Goal: Task Accomplishment & Management: Manage account settings

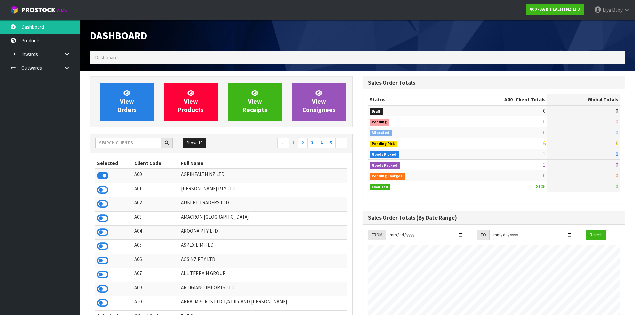
scroll to position [505, 272]
click at [127, 146] on input "text" at bounding box center [128, 143] width 66 height 10
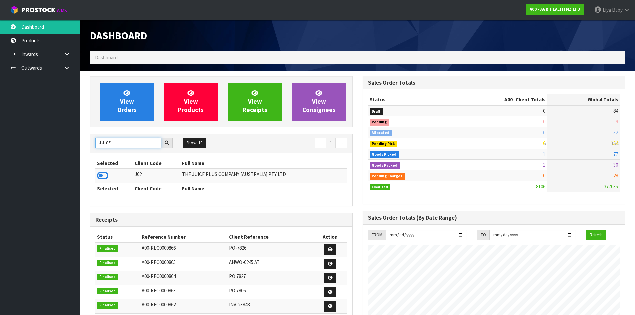
type input "JUICE"
click at [97, 172] on td at bounding box center [114, 176] width 38 height 14
click at [101, 173] on icon at bounding box center [102, 176] width 11 height 10
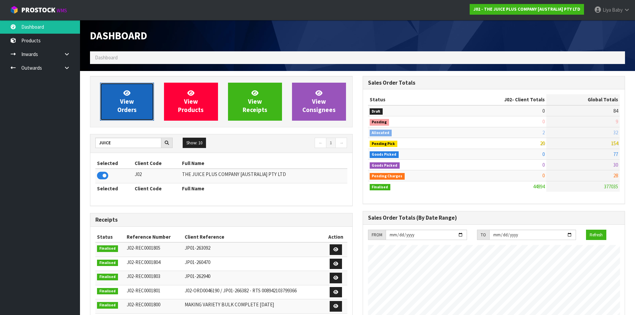
click at [128, 107] on span "View Orders" at bounding box center [126, 101] width 19 height 25
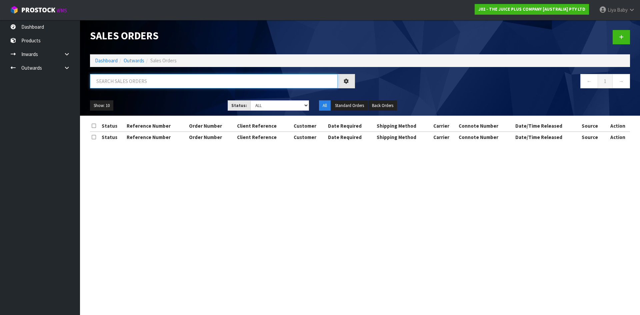
click at [126, 81] on input "text" at bounding box center [214, 81] width 248 height 14
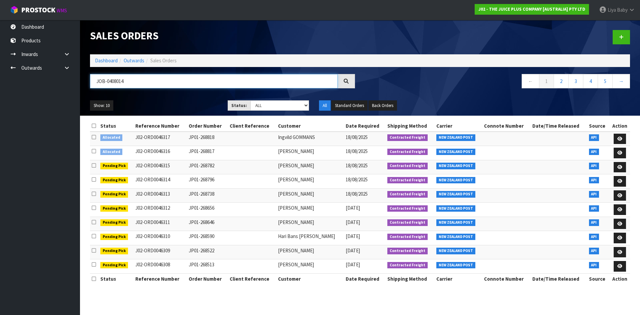
type input "JOB-0408014"
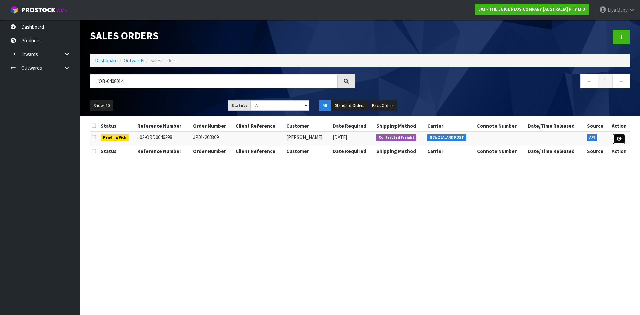
click at [620, 135] on link at bounding box center [619, 139] width 12 height 11
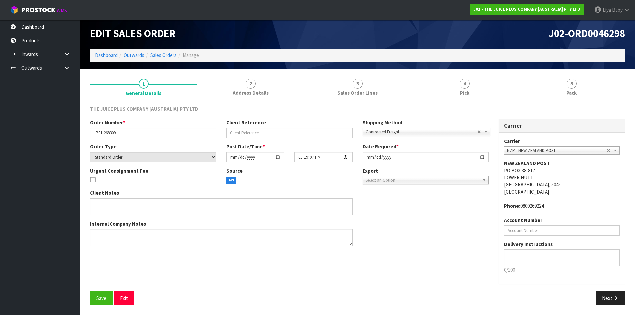
scroll to position [3, 0]
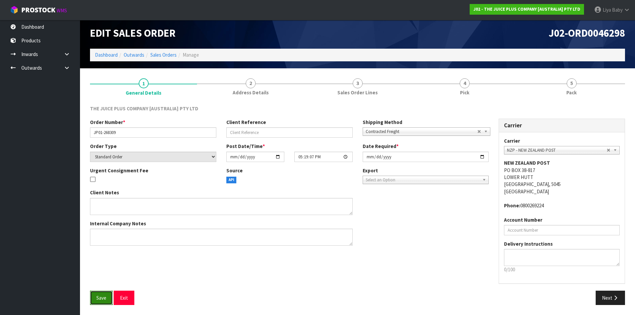
drag, startPoint x: 101, startPoint y: 299, endPoint x: 102, endPoint y: 296, distance: 4.3
click at [102, 296] on span "Save" at bounding box center [101, 298] width 10 height 6
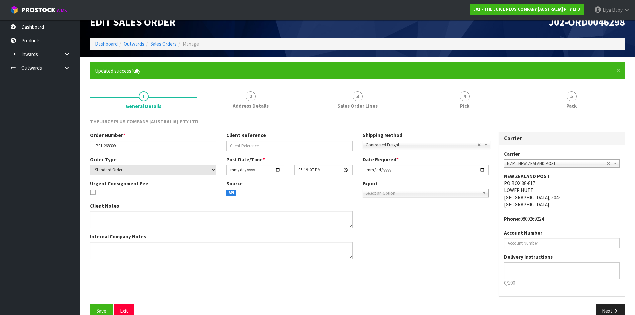
scroll to position [27, 0]
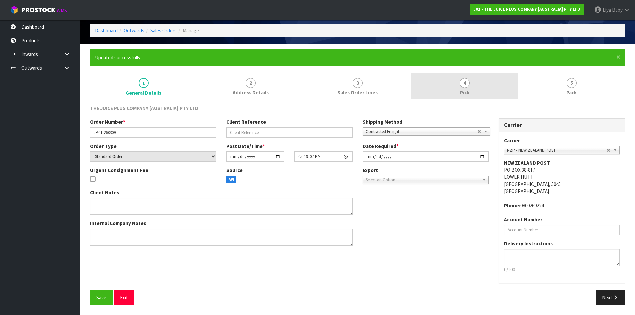
click at [448, 80] on link "4 Pick" at bounding box center [464, 86] width 107 height 26
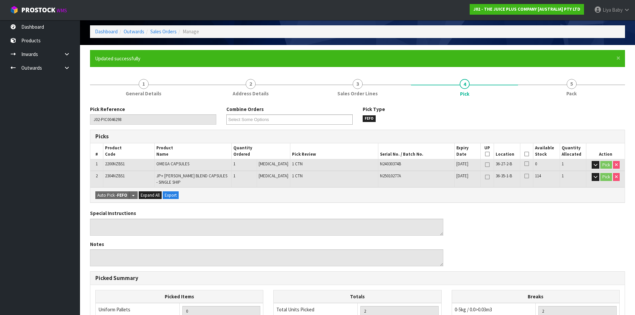
scroll to position [67, 0]
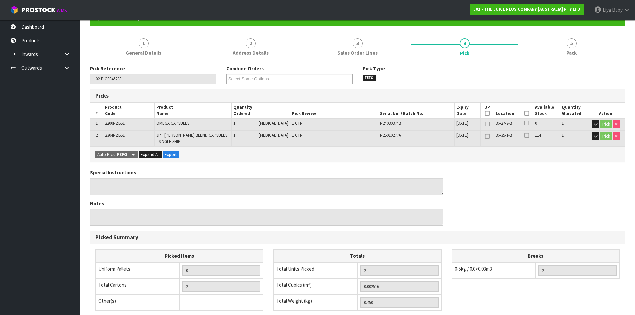
click at [525, 114] on icon at bounding box center [526, 113] width 5 height 0
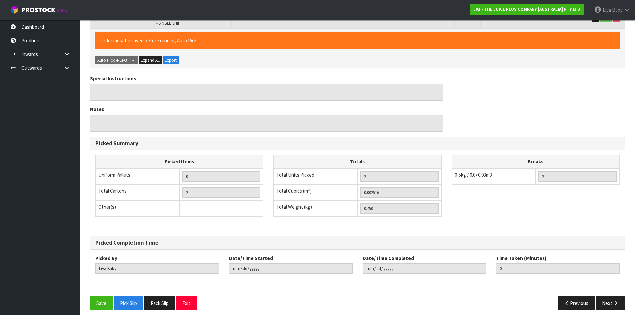
scroll to position [190, 0]
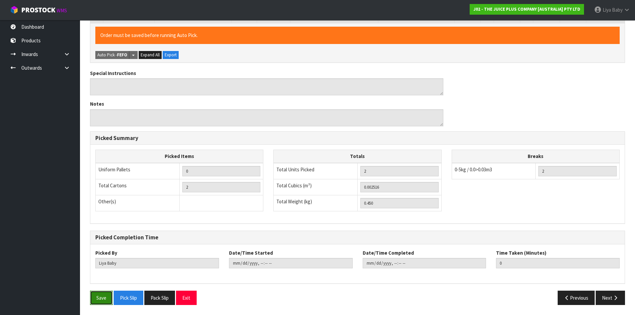
click at [106, 298] on button "Save" at bounding box center [101, 298] width 23 height 14
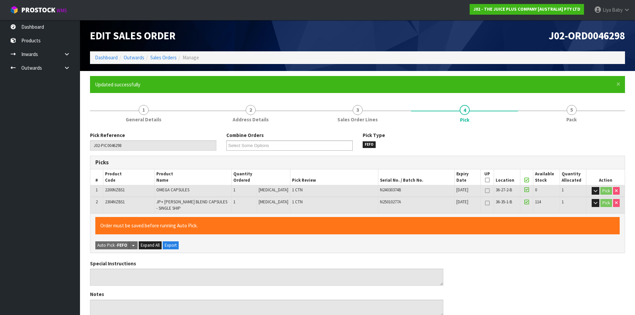
type input "[DATE]T10:48:18"
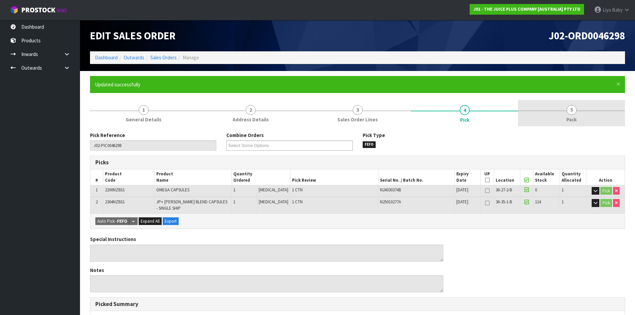
click at [583, 113] on link "5 Pack" at bounding box center [571, 113] width 107 height 26
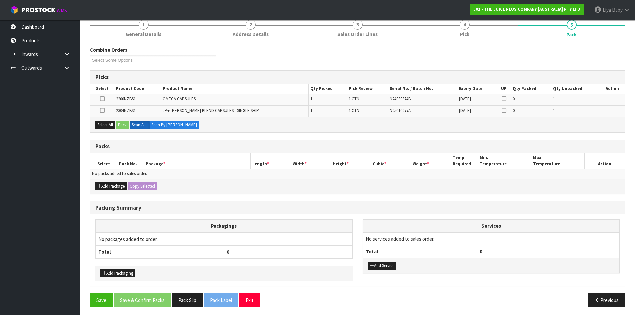
scroll to position [88, 0]
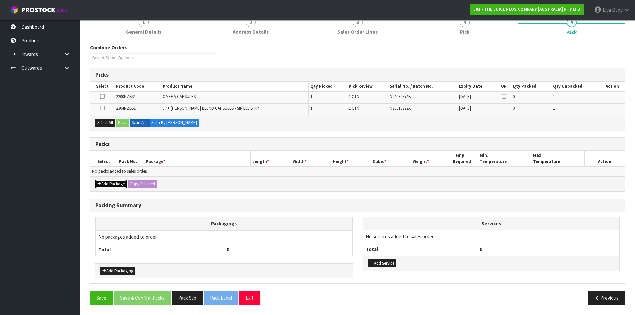
click at [117, 183] on button "Add Package" at bounding box center [110, 184] width 31 height 8
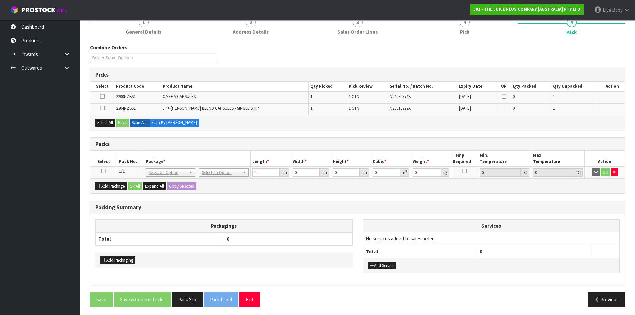
click at [104, 171] on icon at bounding box center [103, 171] width 5 height 0
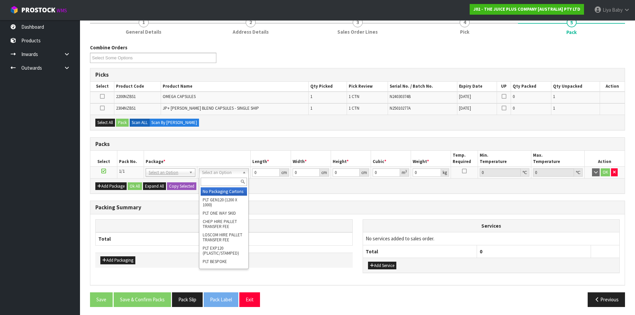
click at [218, 184] on input "text" at bounding box center [224, 182] width 46 height 8
click at [221, 183] on input "text" at bounding box center [224, 182] width 46 height 8
click at [181, 149] on div "Packs" at bounding box center [357, 144] width 534 height 13
click at [106, 122] on button "Select All" at bounding box center [105, 123] width 20 height 8
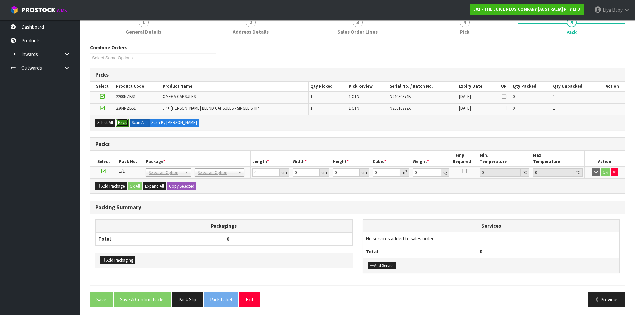
click at [127, 120] on button "Pack" at bounding box center [122, 123] width 13 height 8
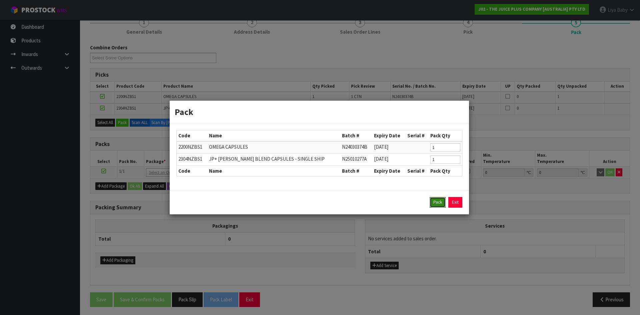
click at [437, 201] on button "Pack" at bounding box center [437, 202] width 16 height 11
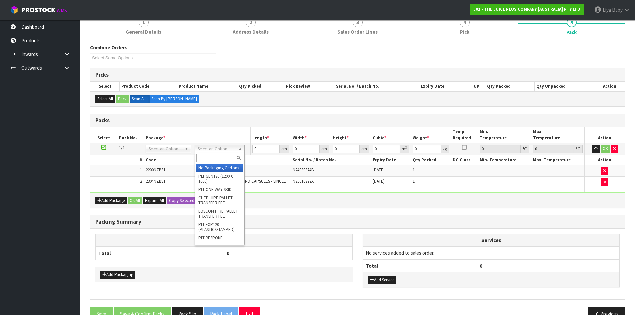
click at [221, 156] on input "text" at bounding box center [219, 158] width 46 height 8
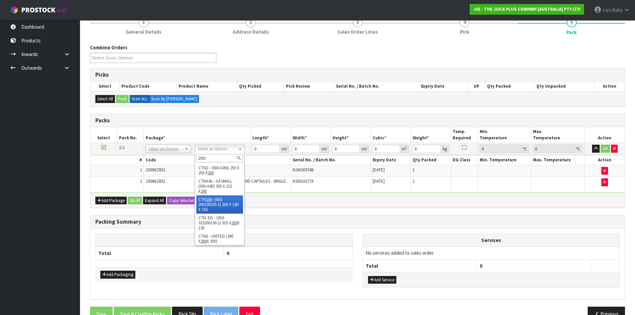
type input "200"
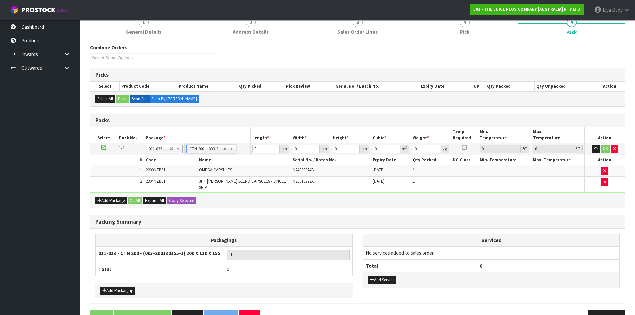
type input "20"
type input "13"
type input "15.5"
type input "0.00403"
type input "0.65"
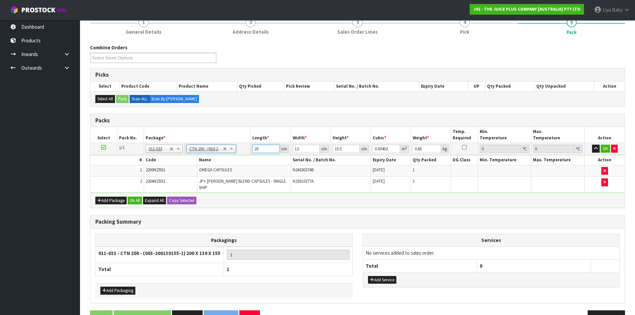
click at [256, 147] on input "20" at bounding box center [265, 149] width 27 height 8
click at [260, 148] on input "20" at bounding box center [265, 149] width 27 height 8
type input "2"
type input "0.000403"
type input "0"
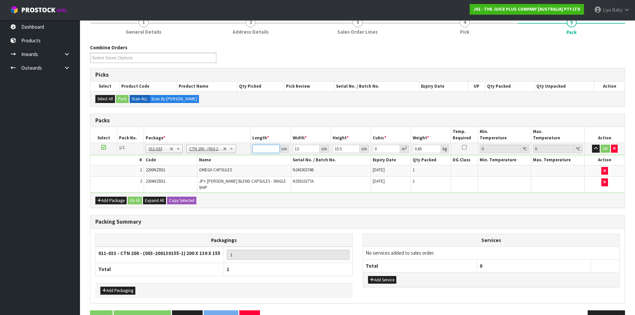
type input "1"
type input "0.000202"
type input "18"
type input "0.003627"
type input "18"
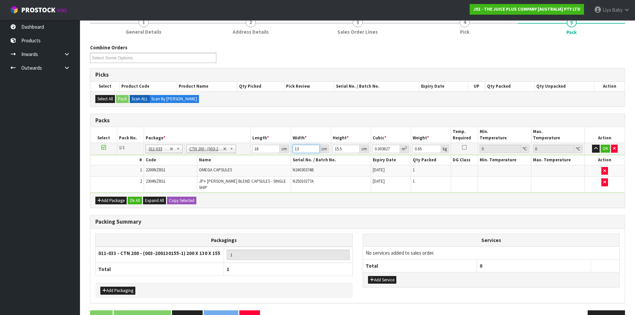
click at [308, 150] on input "13" at bounding box center [306, 149] width 27 height 8
type input "1"
type input "0.000279"
type input "0"
type input "1"
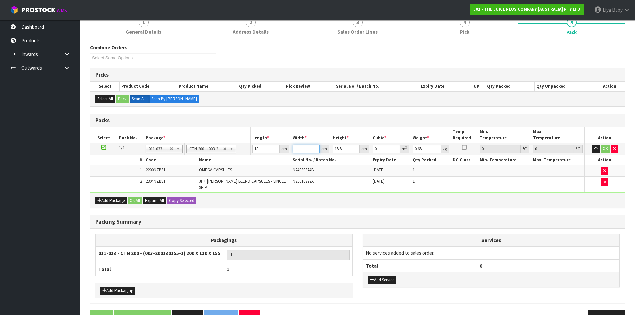
type input "0.000279"
type input "17"
type input "0.004743"
type input "17"
click at [347, 148] on input "15.5" at bounding box center [345, 149] width 27 height 8
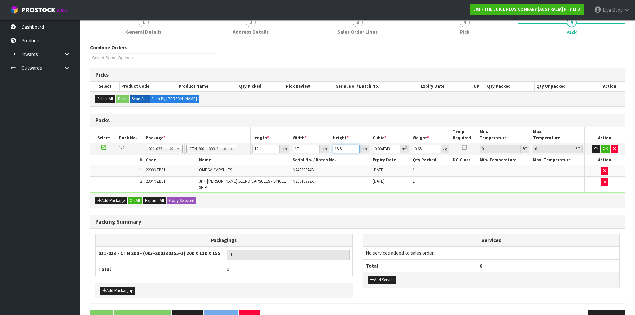
type input "15"
type input "0.00459"
type input "1"
type input "0.000306"
type input "0"
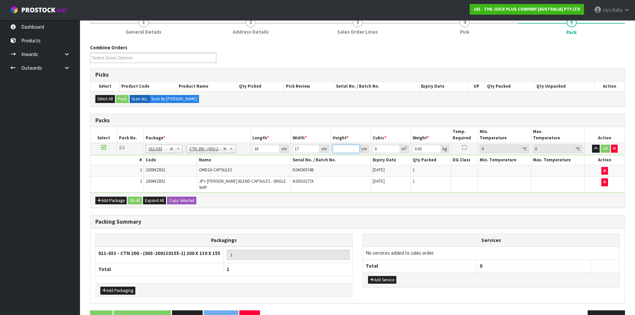
type input "1"
type input "0.000306"
type input "18"
type input "0.005508"
type input "18"
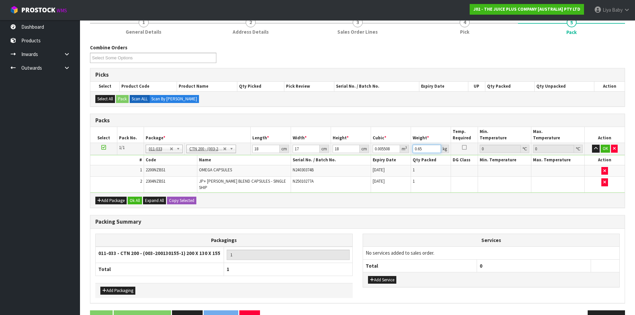
click at [430, 149] on input "0.65" at bounding box center [426, 149] width 28 height 8
type input "0"
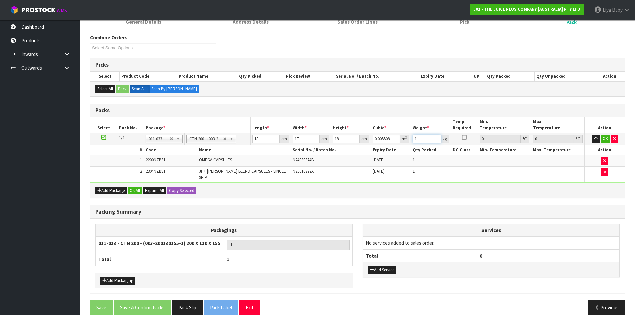
scroll to position [103, 0]
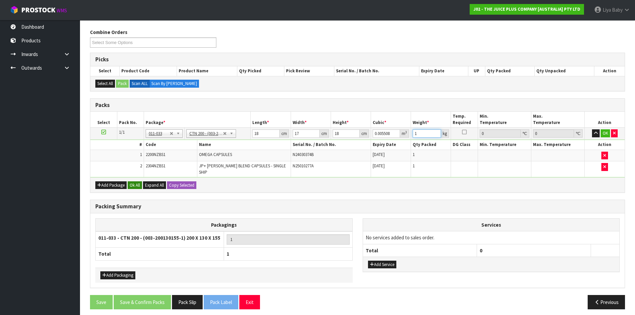
type input "1"
click at [140, 181] on button "Ok All" at bounding box center [135, 185] width 14 height 8
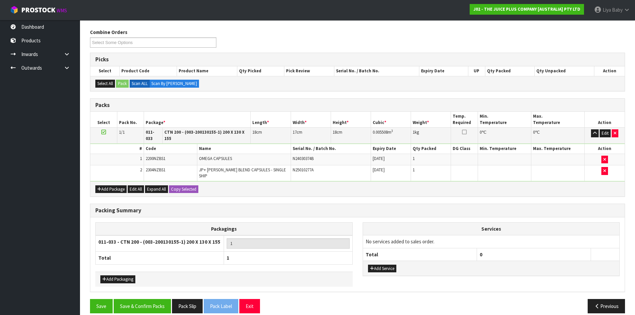
scroll to position [102, 0]
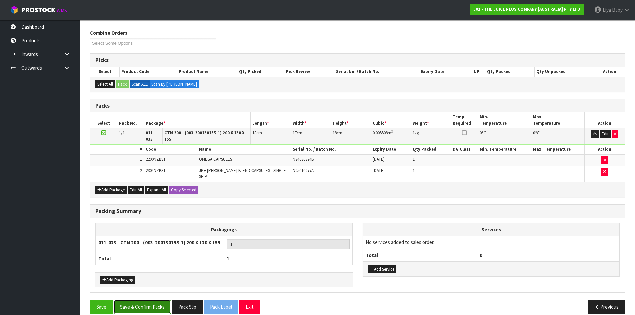
click at [141, 299] on button "Save & Confirm Packs" at bounding box center [142, 306] width 57 height 14
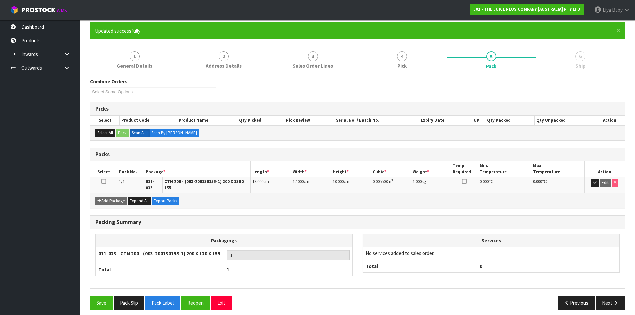
scroll to position [54, 0]
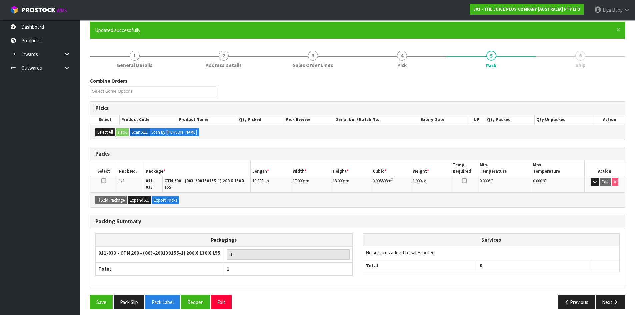
click at [104, 181] on icon at bounding box center [103, 181] width 5 height 0
click at [603, 295] on button "Next" at bounding box center [609, 302] width 29 height 14
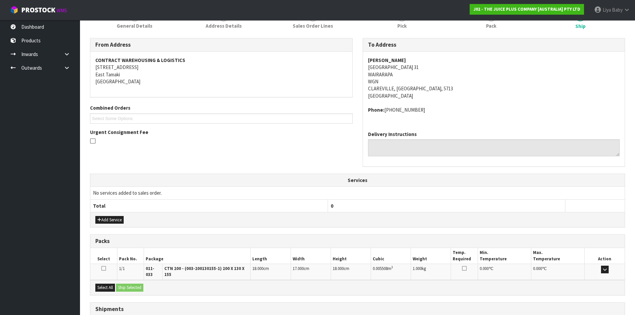
scroll to position [100, 0]
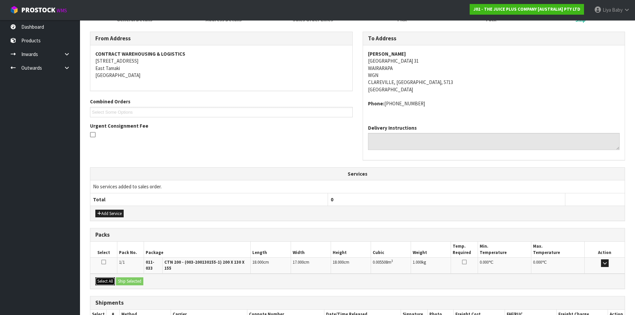
click at [104, 277] on button "Select All" at bounding box center [105, 281] width 20 height 8
click at [133, 278] on button "Ship Selected" at bounding box center [129, 281] width 27 height 8
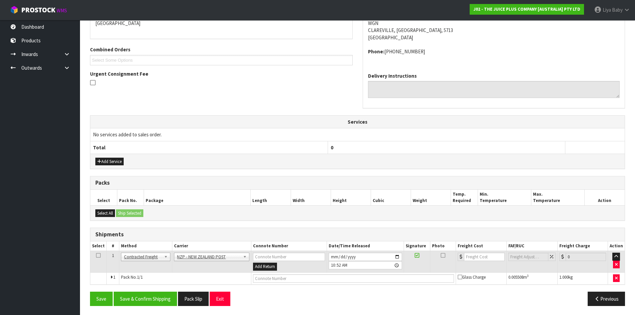
scroll to position [153, 0]
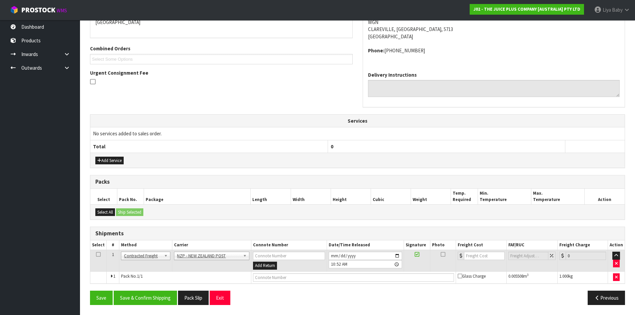
click at [100, 254] on icon at bounding box center [98, 254] width 5 height 0
click at [153, 297] on button "Save & Confirm Shipping" at bounding box center [145, 298] width 63 height 14
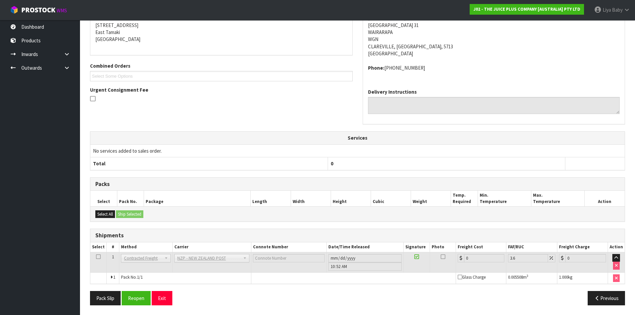
scroll to position [143, 0]
click at [140, 299] on button "Reopen" at bounding box center [136, 298] width 29 height 14
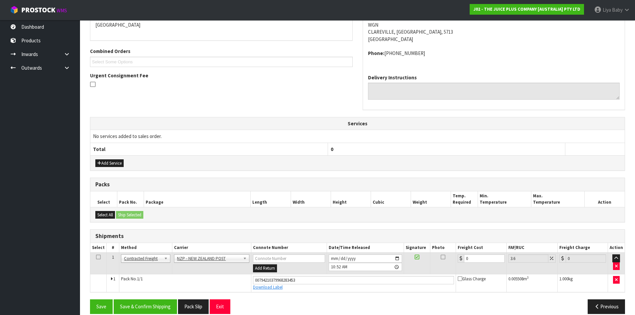
scroll to position [159, 0]
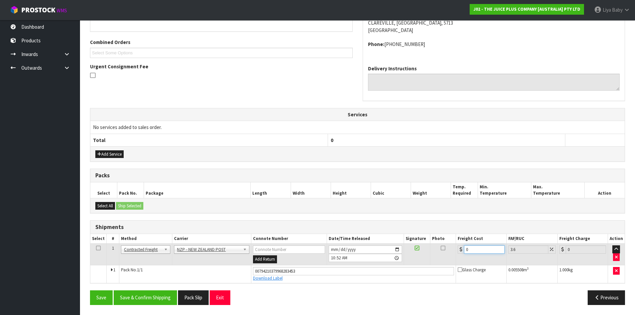
click at [473, 250] on input "0" at bounding box center [484, 249] width 40 height 8
type input "8"
type input "8.29"
type input "8.4"
type input "8.7"
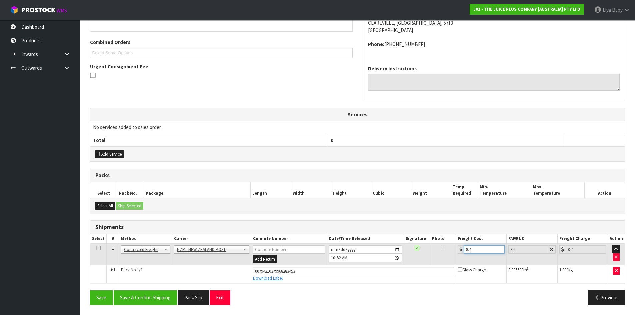
type input "8.45"
type input "8.75"
type input "8.45"
click at [96, 248] on icon at bounding box center [98, 248] width 5 height 0
click at [147, 298] on button "Save & Confirm Shipping" at bounding box center [145, 297] width 63 height 14
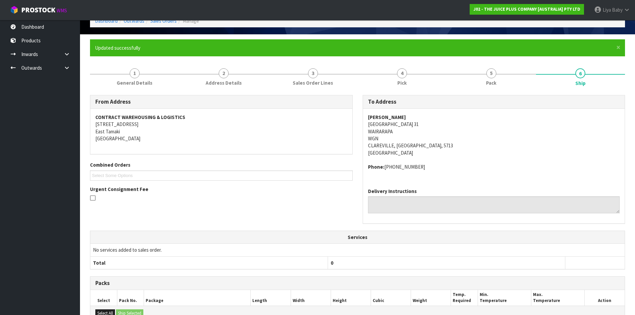
scroll to position [0, 0]
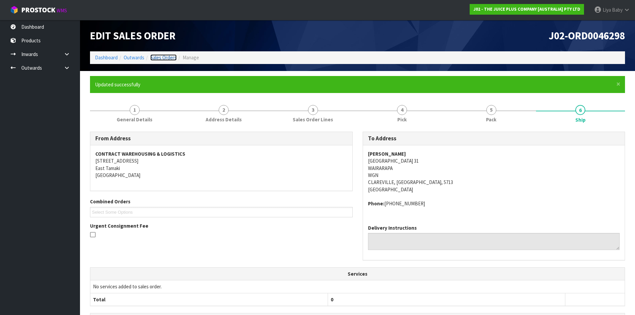
click at [162, 56] on link "Sales Orders" at bounding box center [163, 57] width 26 height 6
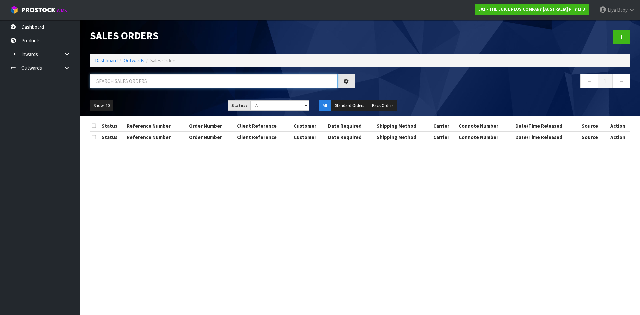
click at [133, 86] on input "text" at bounding box center [214, 81] width 248 height 14
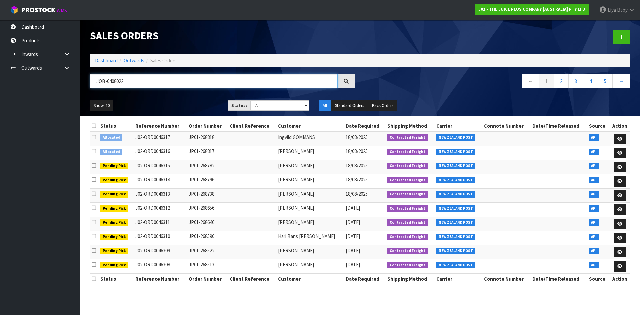
type input "JOB-0408022"
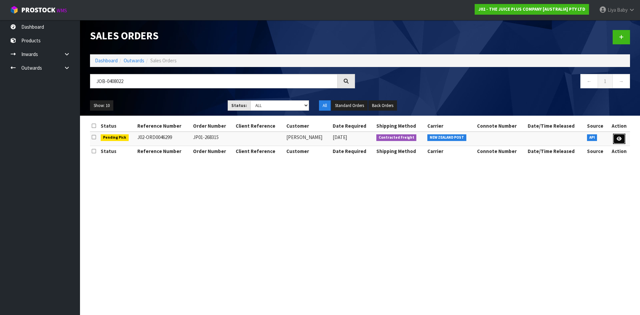
click at [621, 138] on icon at bounding box center [618, 139] width 5 height 4
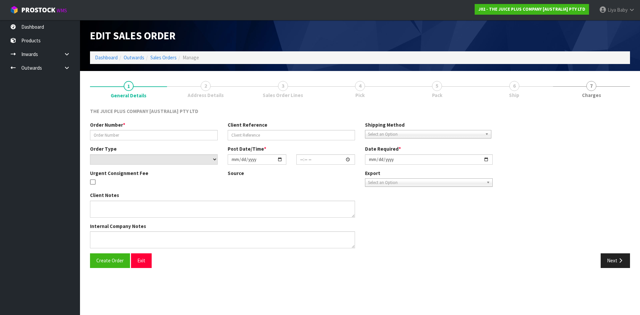
type input "JP01-268315"
select select "number:0"
type input "[DATE]"
type input "18:21:14.000"
type input "[DATE]"
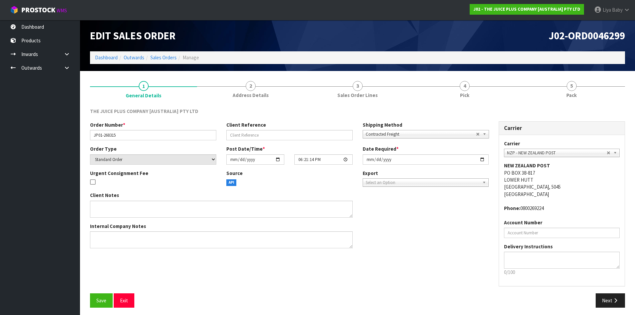
scroll to position [3, 0]
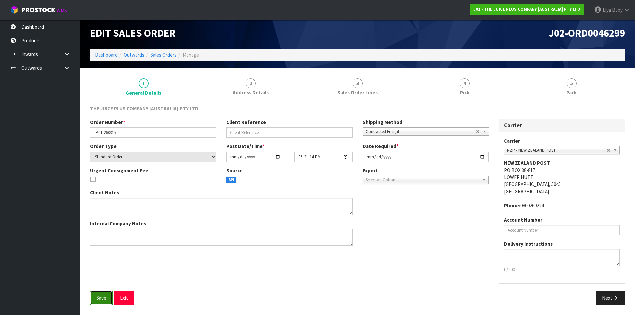
click at [96, 298] on button "Save" at bounding box center [101, 298] width 23 height 14
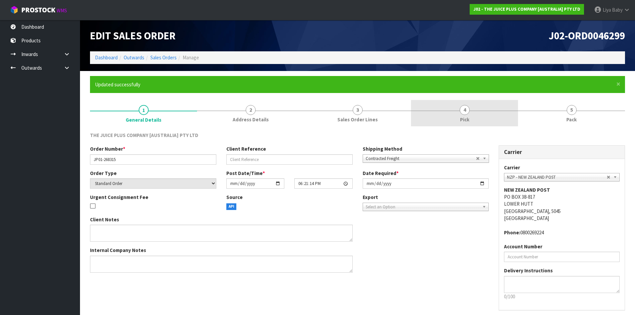
click at [452, 112] on link "4 Pick" at bounding box center [464, 113] width 107 height 26
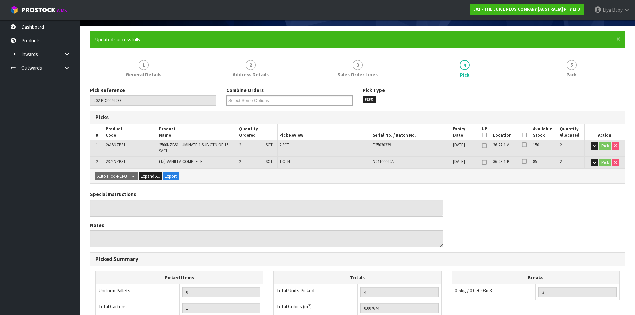
scroll to position [33, 0]
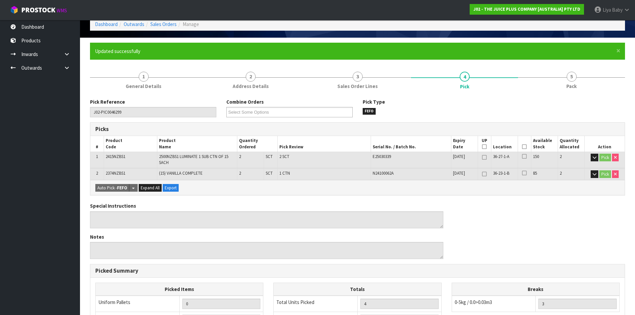
click at [525, 147] on icon at bounding box center [524, 147] width 5 height 0
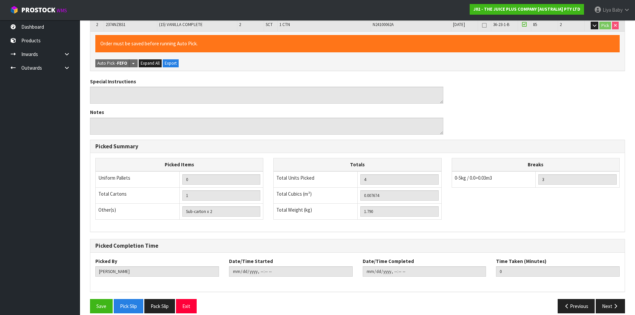
scroll to position [190, 0]
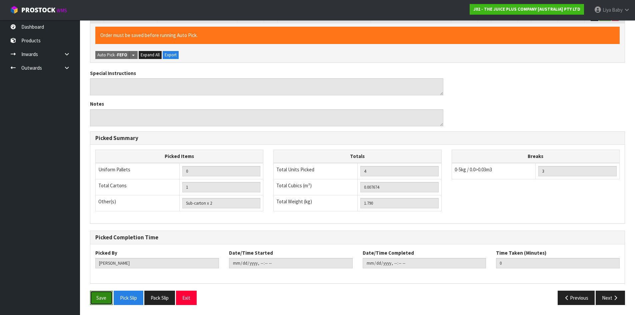
click at [92, 296] on button "Save" at bounding box center [101, 298] width 23 height 14
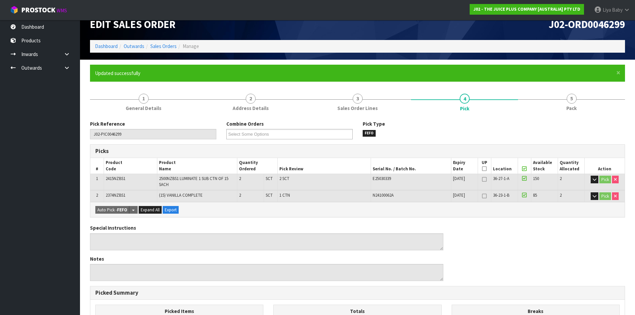
scroll to position [0, 0]
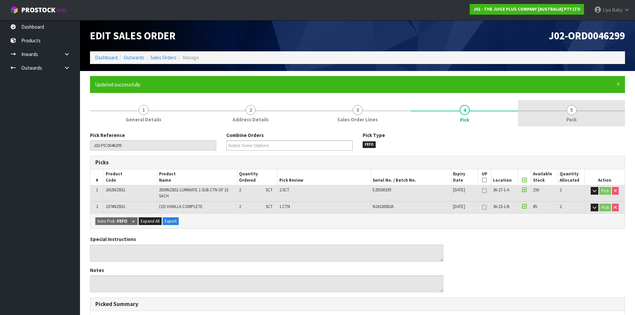
click at [570, 121] on span "Pack" at bounding box center [571, 119] width 10 height 7
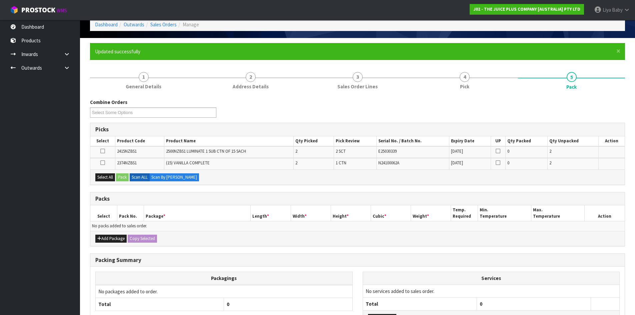
scroll to position [88, 0]
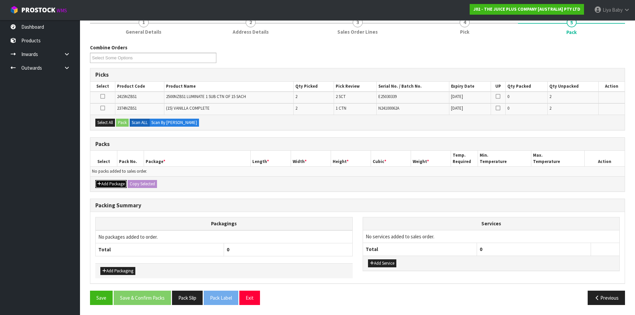
click at [98, 185] on icon "button" at bounding box center [99, 184] width 4 height 4
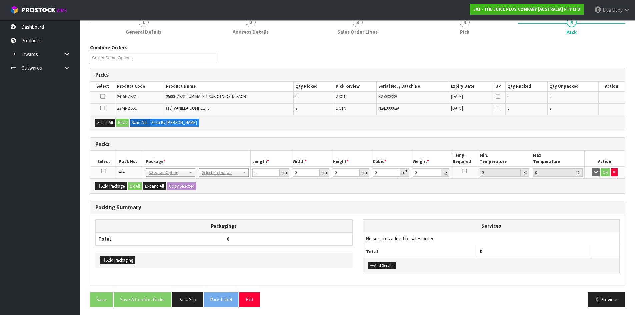
click at [103, 171] on icon at bounding box center [103, 171] width 5 height 0
click at [104, 124] on button "Select All" at bounding box center [105, 123] width 20 height 8
click at [121, 121] on button "Pack" at bounding box center [122, 123] width 13 height 8
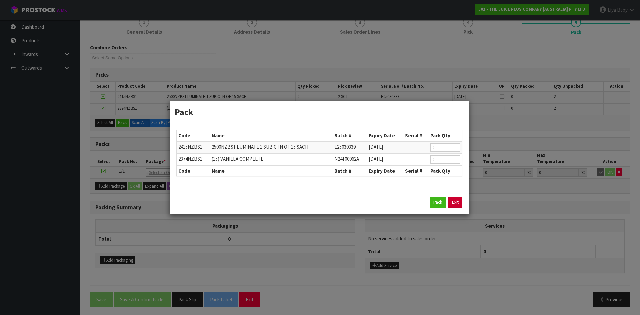
click at [454, 200] on link "Exit" at bounding box center [455, 202] width 14 height 11
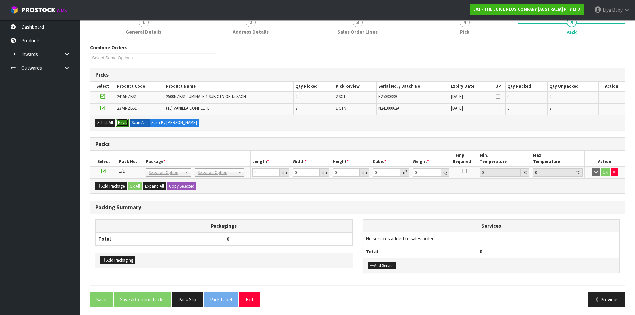
click at [123, 122] on button "Pack" at bounding box center [122, 123] width 13 height 8
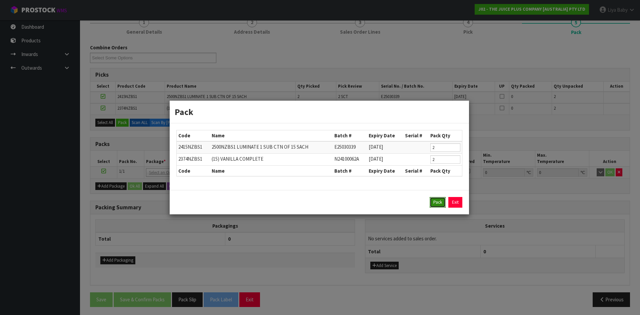
click at [437, 205] on button "Pack" at bounding box center [437, 202] width 16 height 11
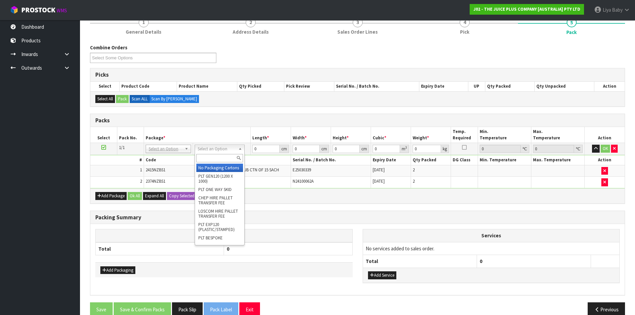
click at [220, 159] on input "text" at bounding box center [219, 158] width 46 height 8
type input "CTNA4"
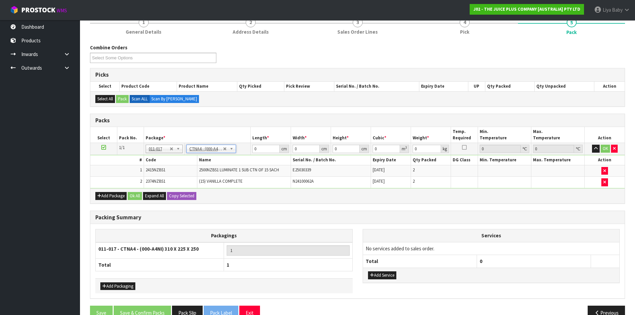
type input "31"
type input "22.5"
type input "25"
type input "0.017438"
type input "1.99"
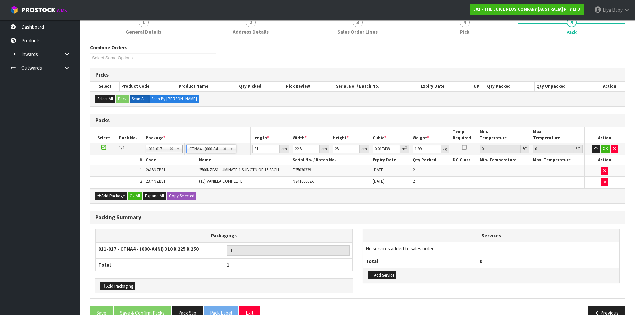
click at [267, 145] on td "31 cm" at bounding box center [271, 149] width 40 height 12
click at [266, 151] on input "31" at bounding box center [265, 149] width 27 height 8
type input "3"
type input "0.001687"
type input "0"
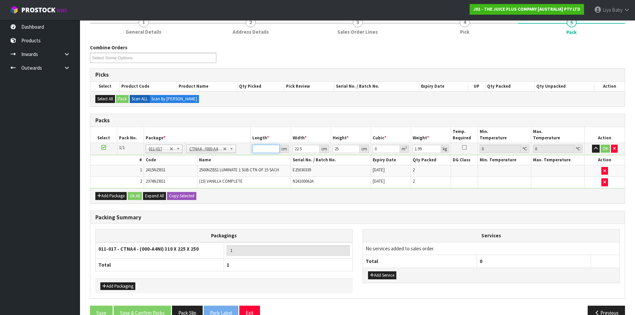
type input "3"
type input "0.001687"
type input "32"
type input "0.018"
type input "32"
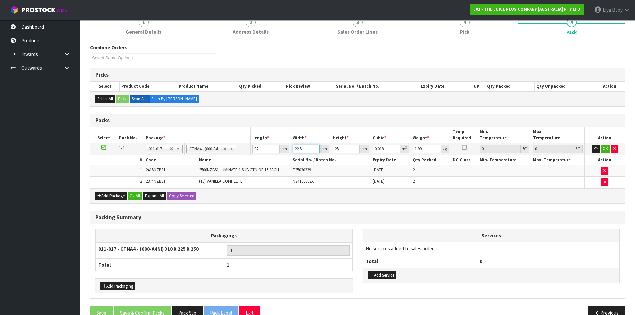
click at [306, 149] on input "22.5" at bounding box center [306, 149] width 27 height 8
type input "22"
type input "0.0176"
type input "2"
type input "0.0016"
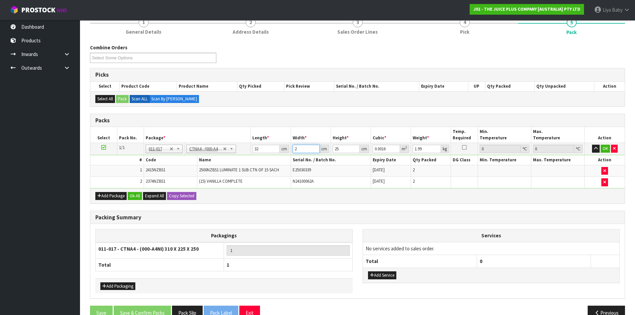
type input "0"
type input "2"
type input "0.0016"
type input "24"
type input "0.0192"
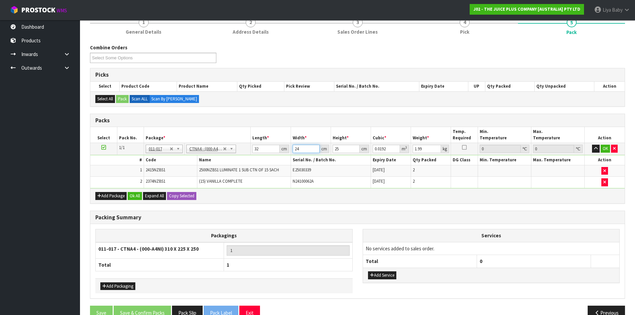
type input "24"
click at [340, 151] on input "25" at bounding box center [345, 149] width 27 height 8
type input "2"
type input "0.001536"
type input "0"
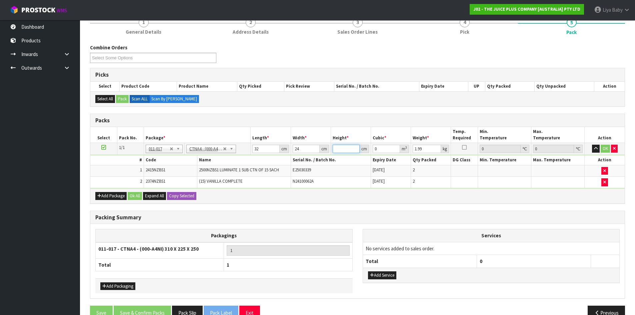
type input "2"
type input "0.001536"
type input "27"
type input "0.020736"
type input "27"
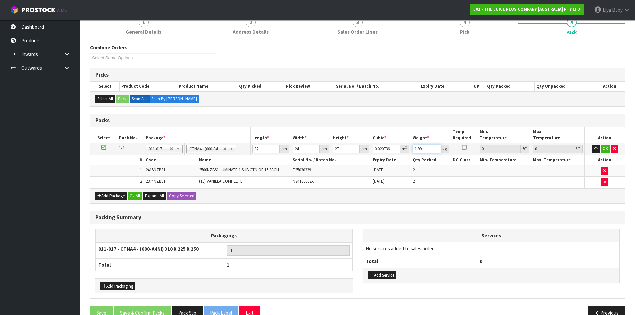
click at [431, 147] on input "1.99" at bounding box center [426, 149] width 28 height 8
type input "1"
type input "3"
click at [131, 196] on button "Ok All" at bounding box center [135, 196] width 14 height 8
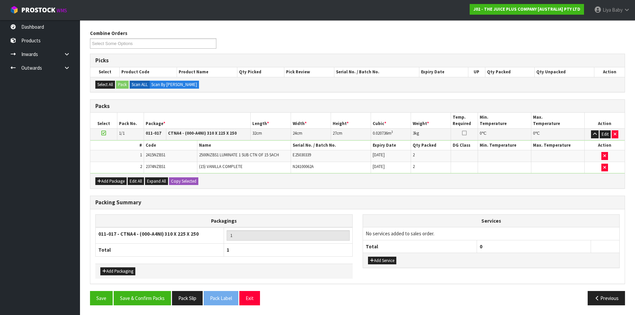
scroll to position [102, 0]
click at [133, 300] on button "Save & Confirm Packs" at bounding box center [142, 298] width 57 height 14
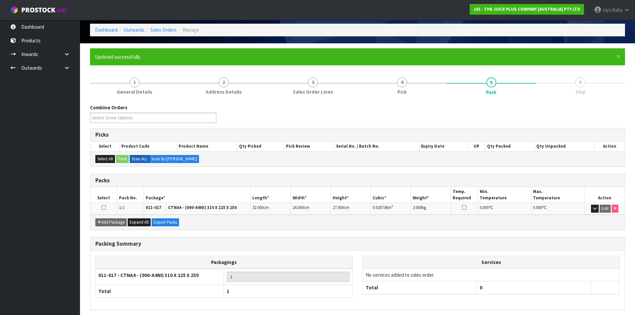
scroll to position [54, 0]
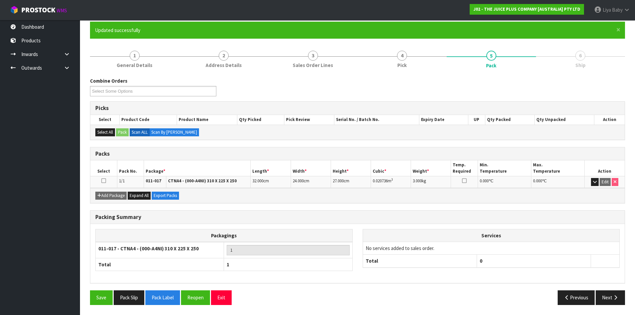
click at [104, 181] on icon at bounding box center [103, 181] width 5 height 0
click at [604, 299] on button "Next" at bounding box center [609, 297] width 29 height 14
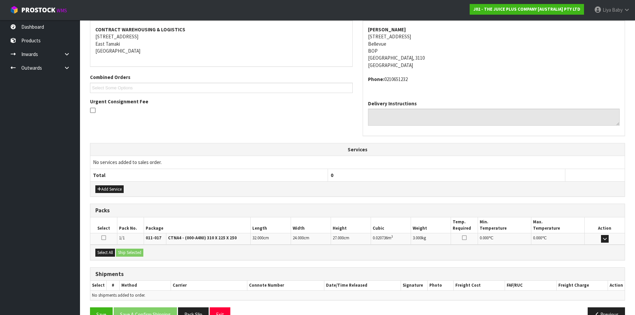
scroll to position [141, 0]
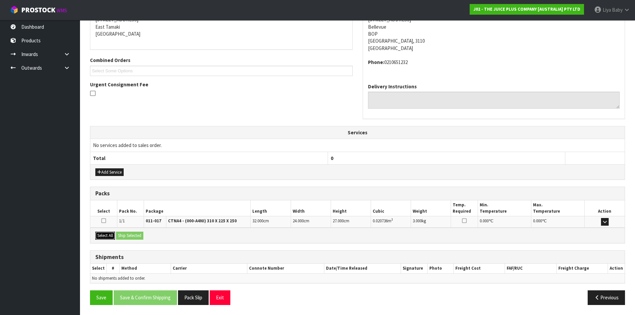
click at [97, 235] on button "Select All" at bounding box center [105, 236] width 20 height 8
click at [136, 232] on button "Ship Selected" at bounding box center [129, 236] width 27 height 8
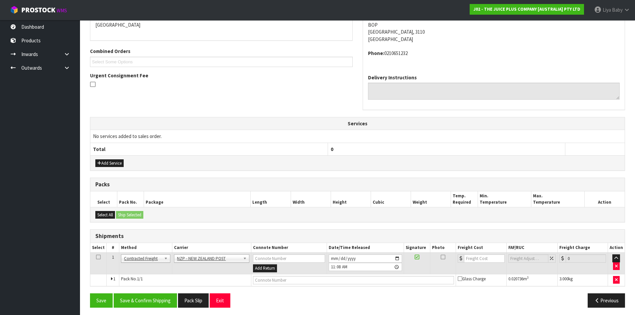
scroll to position [153, 0]
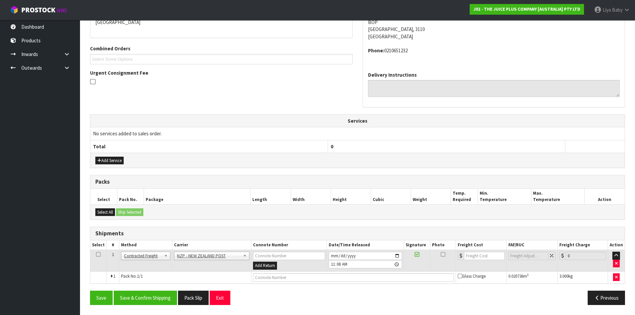
click at [99, 255] on icon at bounding box center [98, 254] width 5 height 0
click at [154, 301] on button "Save & Confirm Shipping" at bounding box center [145, 298] width 63 height 14
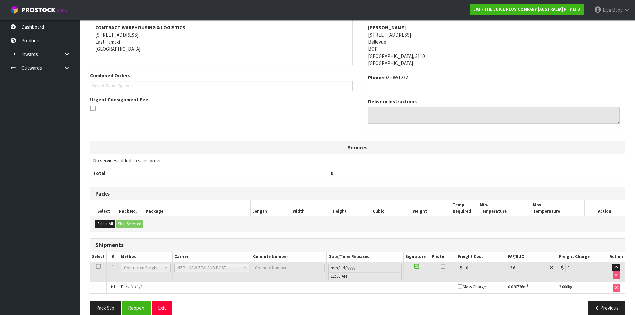
scroll to position [143, 0]
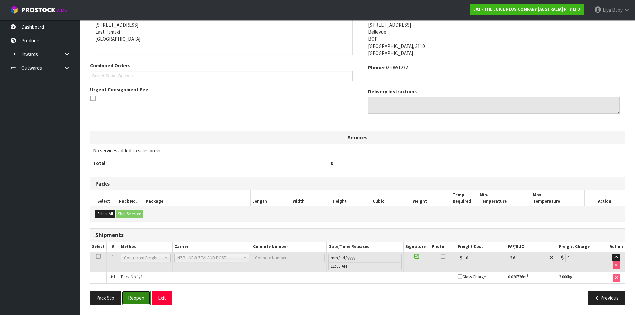
click at [132, 297] on button "Reopen" at bounding box center [136, 298] width 29 height 14
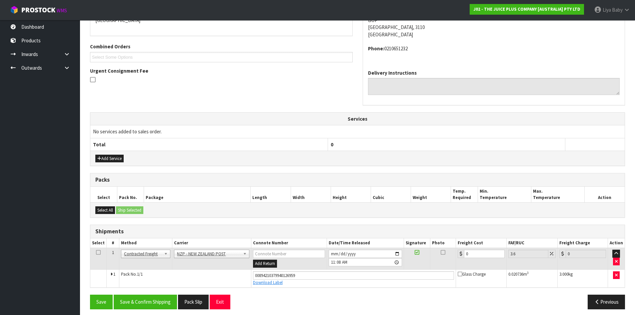
scroll to position [159, 0]
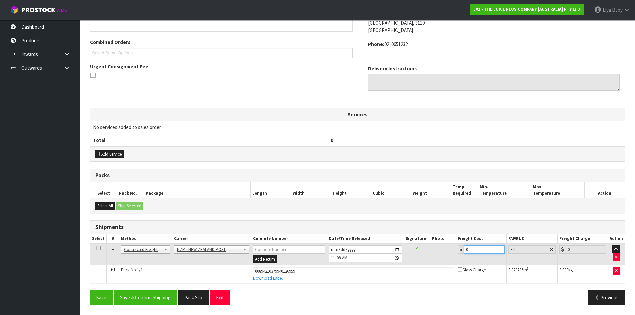
click at [476, 251] on input "0" at bounding box center [484, 249] width 40 height 8
type input "8"
type input "8.29"
type input "8.4"
type input "8.7"
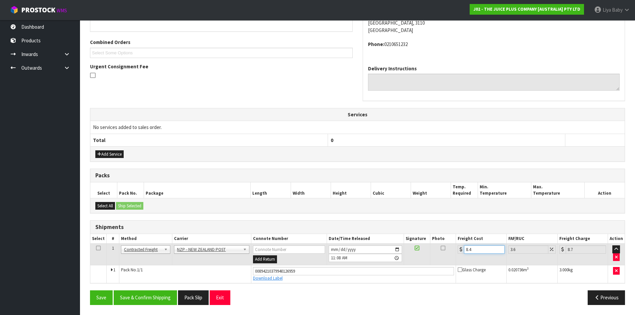
type input "8.45"
type input "8.75"
type input "8.45"
click at [95, 248] on td at bounding box center [98, 255] width 16 height 22
click at [100, 248] on icon at bounding box center [98, 248] width 5 height 0
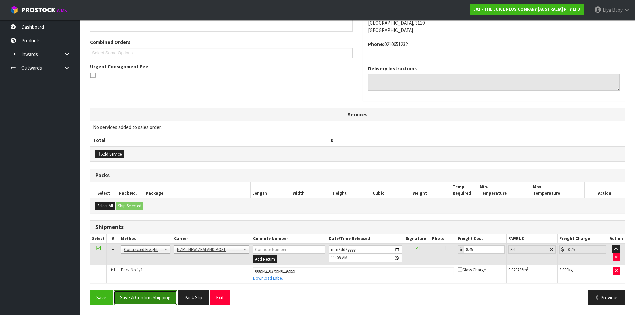
click at [142, 298] on button "Save & Confirm Shipping" at bounding box center [145, 297] width 63 height 14
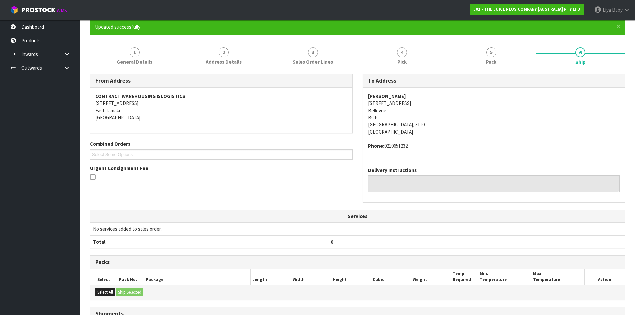
scroll to position [0, 0]
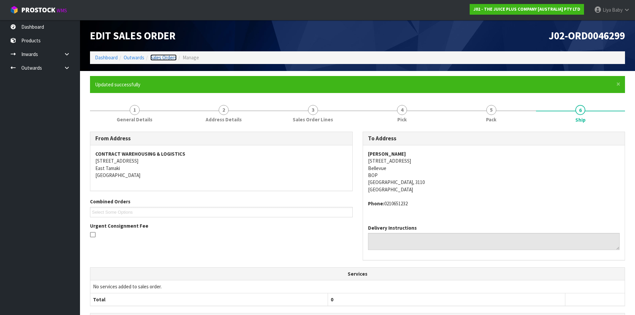
click at [161, 54] on link "Sales Orders" at bounding box center [163, 57] width 26 height 6
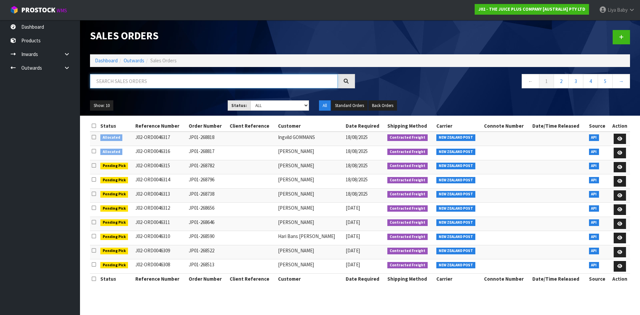
click at [147, 81] on input "text" at bounding box center [214, 81] width 248 height 14
type input "JOB-0408030"
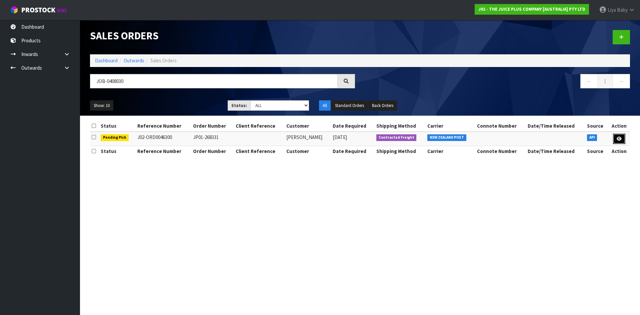
click at [617, 137] on icon at bounding box center [618, 139] width 5 height 4
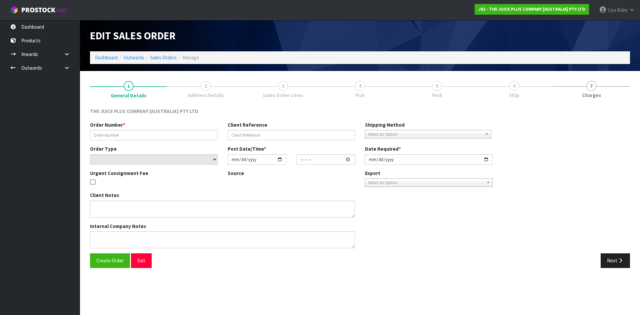
type input "JP01-268331"
select select "number:0"
type input "[DATE]"
type input "03:00:50.000"
type input "[DATE]"
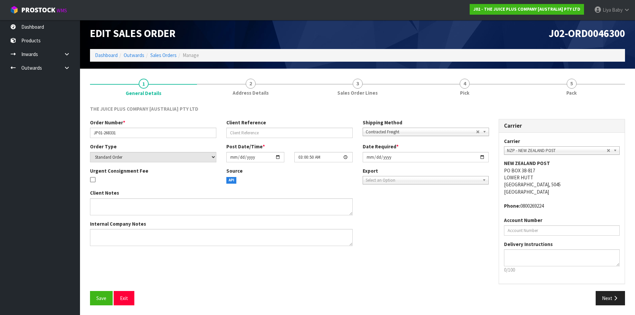
scroll to position [3, 0]
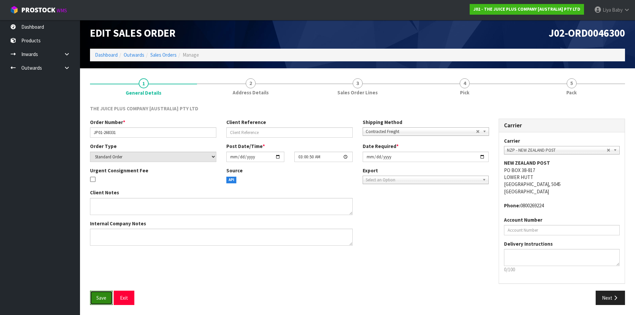
click at [101, 299] on span "Save" at bounding box center [101, 298] width 10 height 6
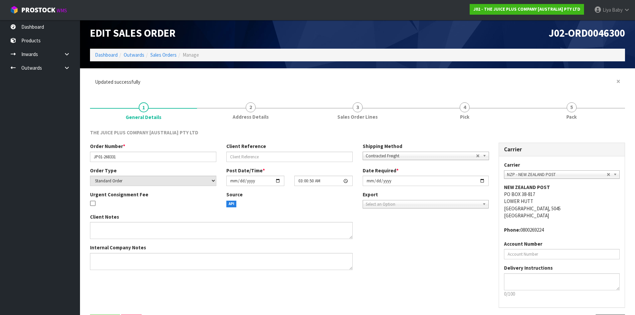
scroll to position [0, 0]
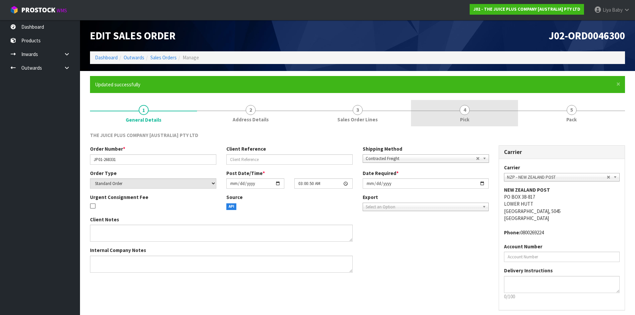
click at [472, 111] on div at bounding box center [464, 111] width 107 height 0
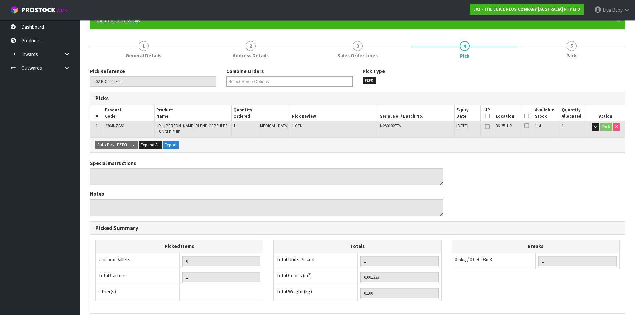
scroll to position [67, 0]
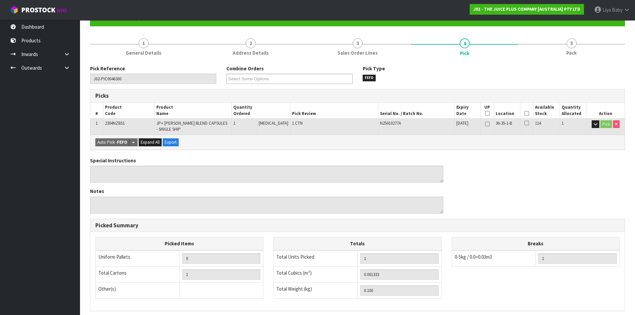
click at [524, 113] on icon at bounding box center [526, 113] width 5 height 0
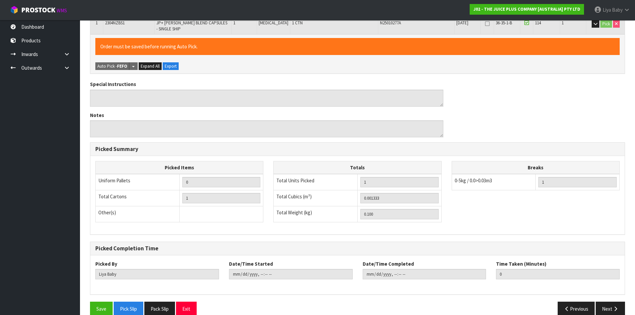
scroll to position [178, 0]
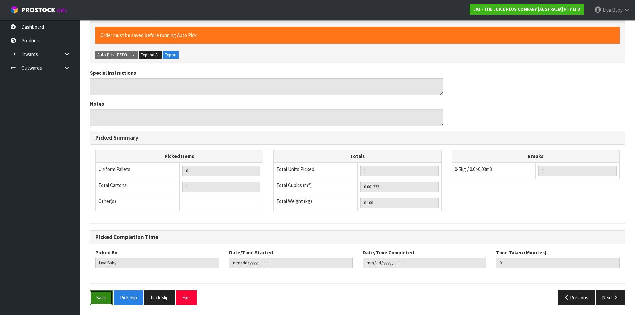
click at [97, 300] on button "Save" at bounding box center [101, 297] width 23 height 14
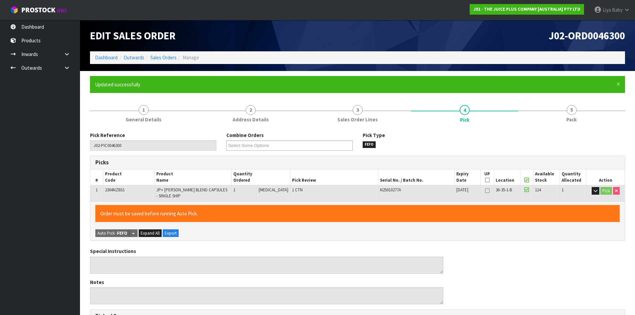
type input "[DATE]T11:14:33"
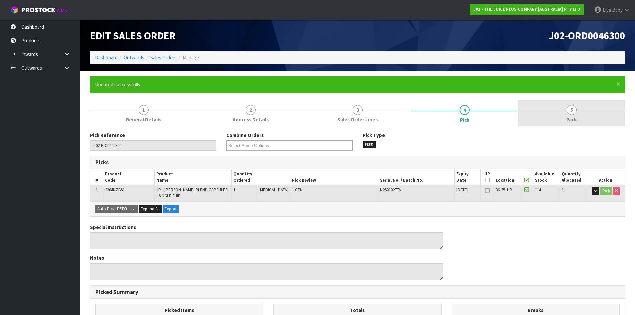
click at [572, 108] on span "5" at bounding box center [571, 110] width 10 height 10
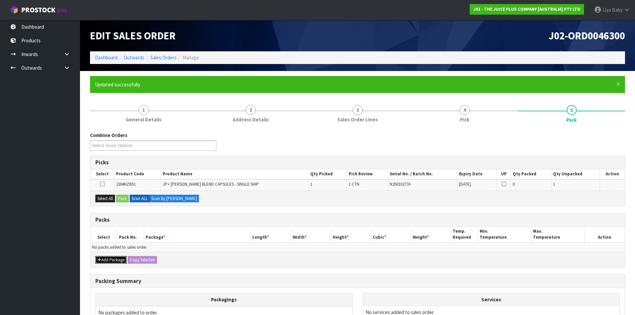
click at [112, 258] on button "Add Package" at bounding box center [110, 260] width 31 height 8
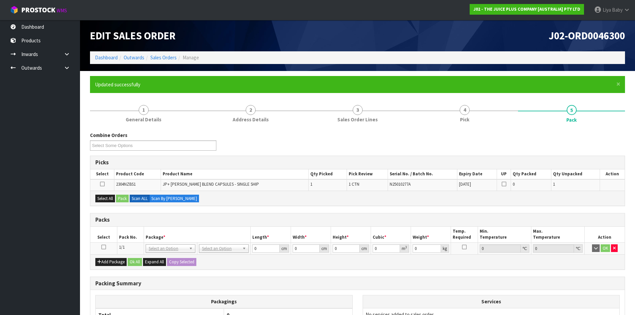
click at [103, 247] on icon at bounding box center [103, 247] width 5 height 0
click at [109, 197] on button "Select All" at bounding box center [105, 199] width 20 height 8
click at [122, 199] on button "Pack" at bounding box center [122, 199] width 13 height 8
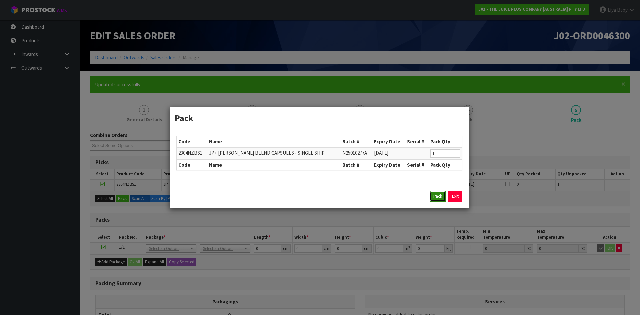
click at [436, 198] on button "Pack" at bounding box center [437, 196] width 16 height 11
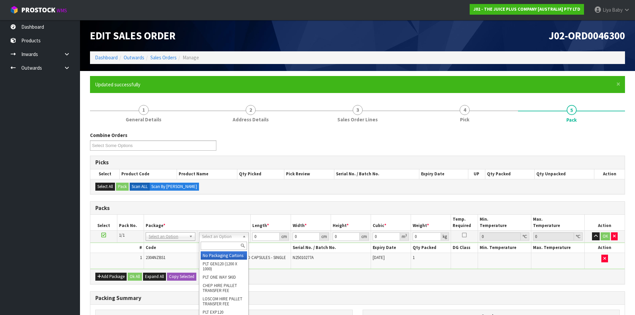
click at [228, 242] on input "text" at bounding box center [224, 246] width 46 height 8
type input "200"
type input "20"
type input "13"
type input "15.5"
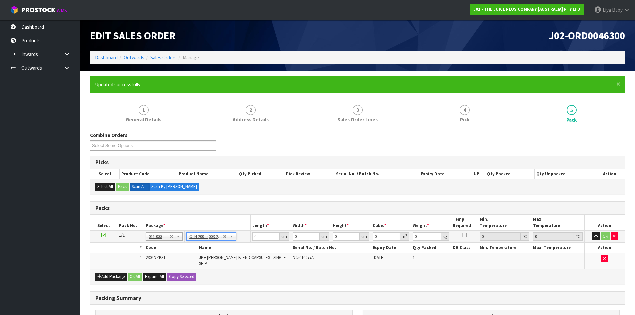
type input "0.00403"
type input "0.3"
click at [264, 238] on input "20" at bounding box center [265, 236] width 27 height 8
type input "2"
type input "0.000403"
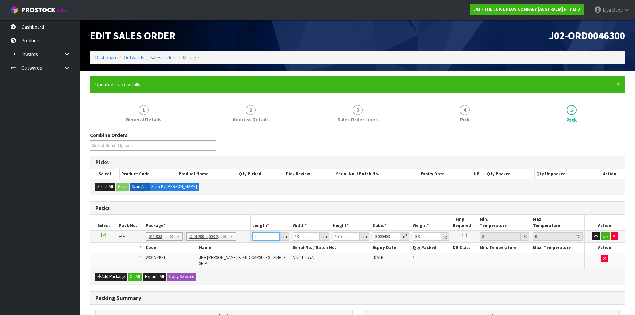
type input "0"
type input "1"
type input "0.000202"
type input "18"
type input "0.003627"
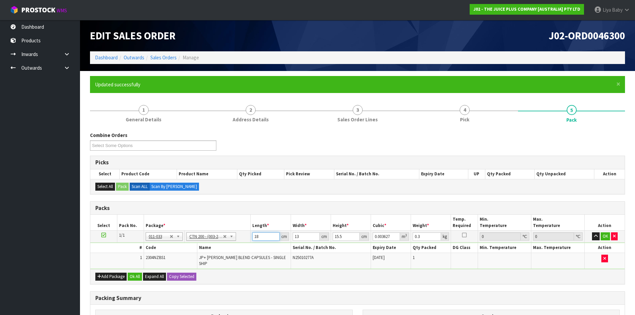
type input "18"
click at [298, 235] on input "13" at bounding box center [306, 236] width 27 height 8
click at [300, 235] on input "13" at bounding box center [306, 236] width 27 height 8
type input "1"
type input "0.000279"
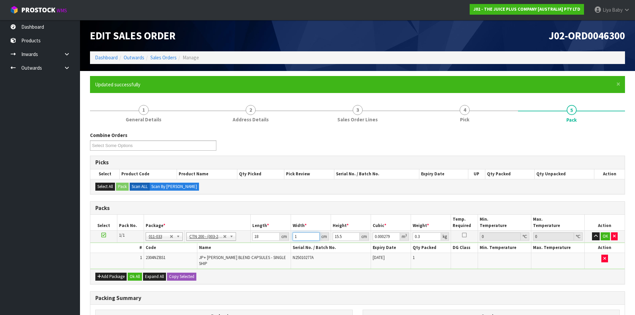
type input "0"
type input "1"
type input "0.000279"
type input "17"
type input "0.004743"
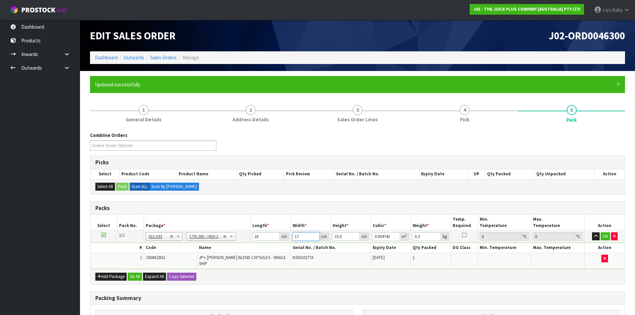
type input "17"
click at [342, 237] on input "15.5" at bounding box center [345, 236] width 27 height 8
click at [345, 237] on input "15.5" at bounding box center [345, 236] width 27 height 8
type input "15"
type input "0.00459"
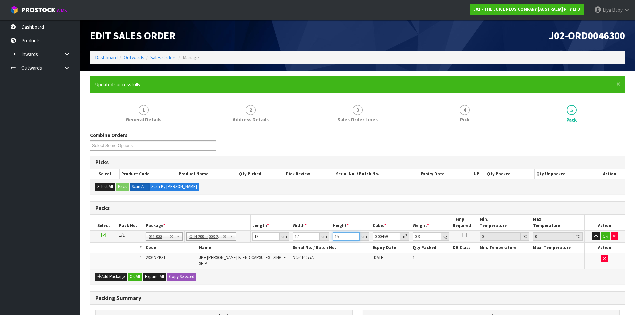
type input "1"
type input "0.000306"
type input "0"
type input "1"
type input "0.000306"
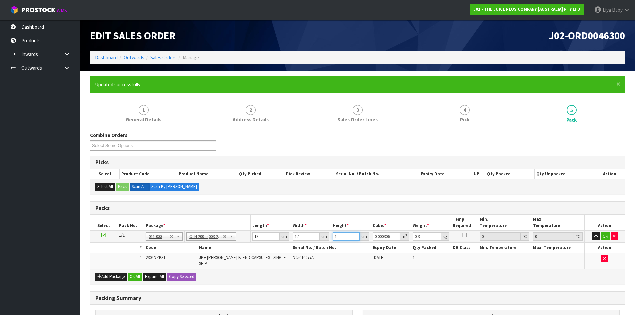
type input "18"
type input "0.005508"
type input "18"
click at [421, 238] on input "0.3" at bounding box center [426, 236] width 28 height 8
type input "0"
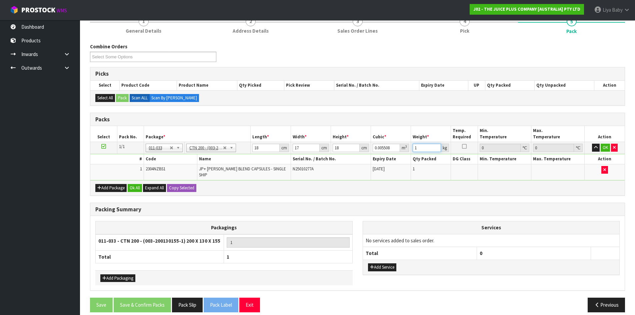
scroll to position [91, 0]
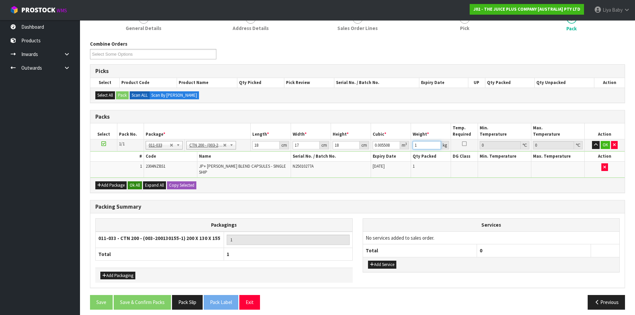
type input "1"
click at [132, 181] on button "Ok All" at bounding box center [135, 185] width 14 height 8
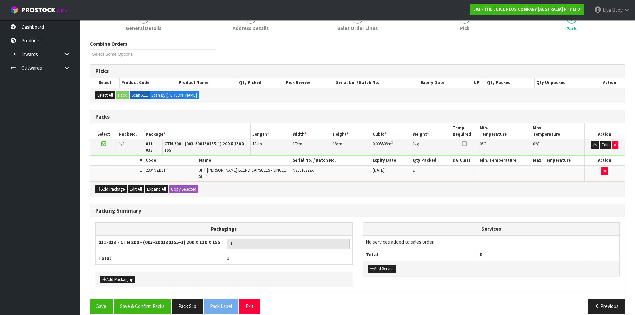
scroll to position [91, 0]
click at [145, 299] on button "Save & Confirm Packs" at bounding box center [142, 306] width 57 height 14
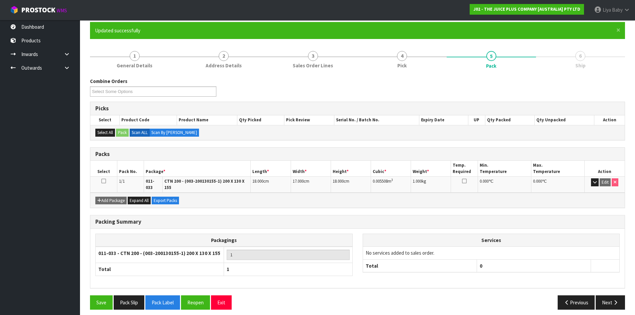
scroll to position [54, 0]
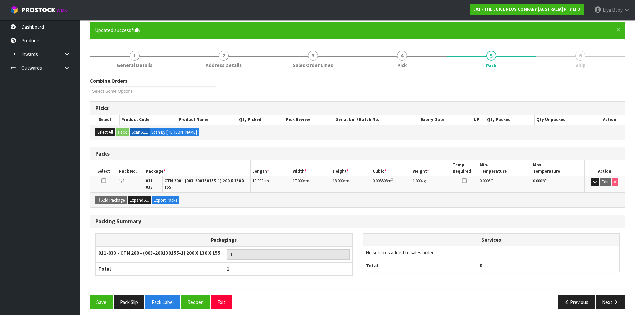
click at [106, 180] on td at bounding box center [103, 184] width 27 height 16
click at [105, 183] on link at bounding box center [103, 181] width 5 height 6
click at [609, 297] on button "Next" at bounding box center [609, 302] width 29 height 14
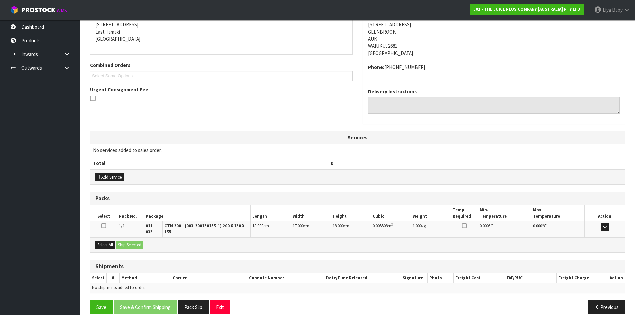
scroll to position [141, 0]
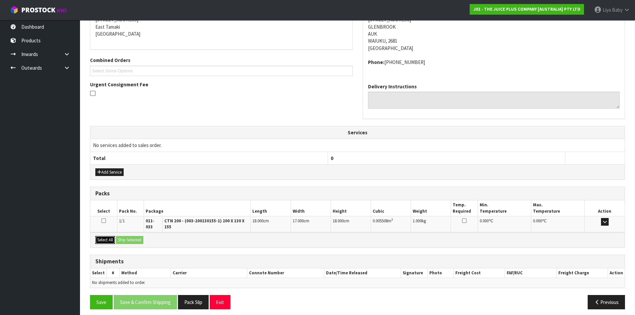
click at [100, 237] on button "Select All" at bounding box center [105, 240] width 20 height 8
click at [128, 236] on button "Ship Selected" at bounding box center [129, 240] width 27 height 8
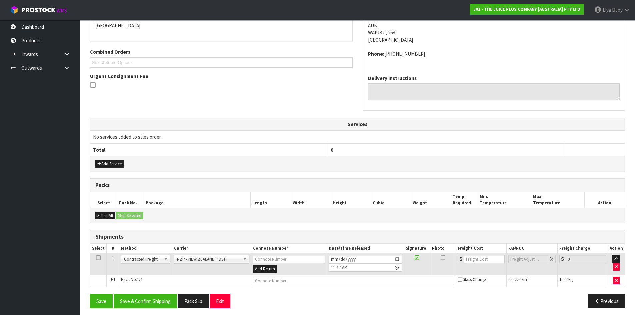
scroll to position [153, 0]
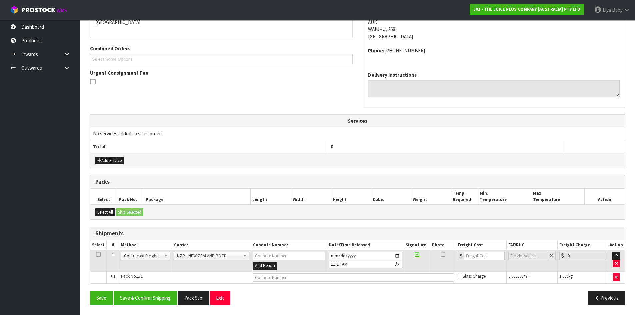
click at [97, 255] on icon at bounding box center [98, 254] width 5 height 0
drag, startPoint x: 127, startPoint y: 297, endPoint x: 127, endPoint y: 293, distance: 4.0
click at [127, 295] on button "Save & Confirm Shipping" at bounding box center [145, 298] width 63 height 14
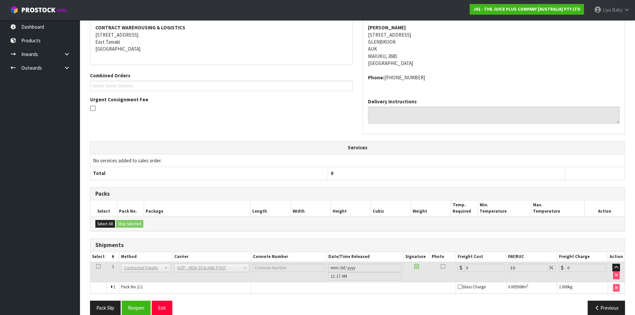
scroll to position [143, 0]
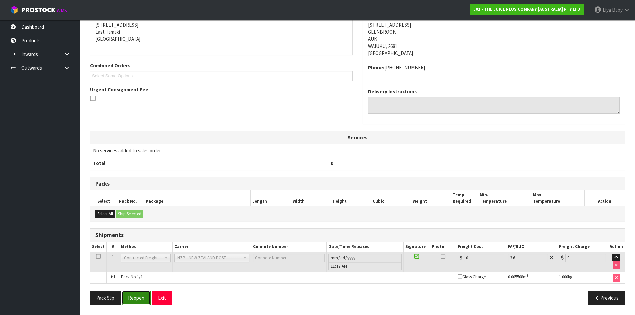
click at [134, 297] on button "Reopen" at bounding box center [136, 298] width 29 height 14
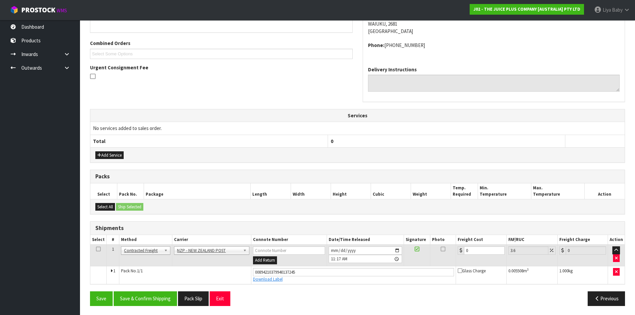
scroll to position [159, 0]
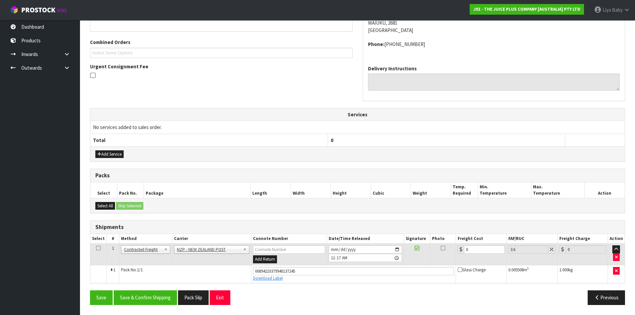
click at [100, 245] on td at bounding box center [98, 255] width 16 height 22
click at [93, 248] on td at bounding box center [98, 255] width 16 height 22
drag, startPoint x: 94, startPoint y: 249, endPoint x: 98, endPoint y: 248, distance: 4.0
click at [95, 249] on td at bounding box center [98, 255] width 16 height 22
click at [98, 248] on icon at bounding box center [98, 248] width 5 height 0
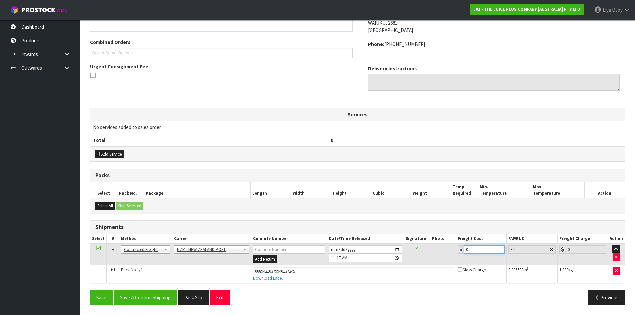
click at [479, 254] on input "0" at bounding box center [484, 249] width 40 height 8
type input "4"
type input "4.14"
type input "4.3"
type input "4.45"
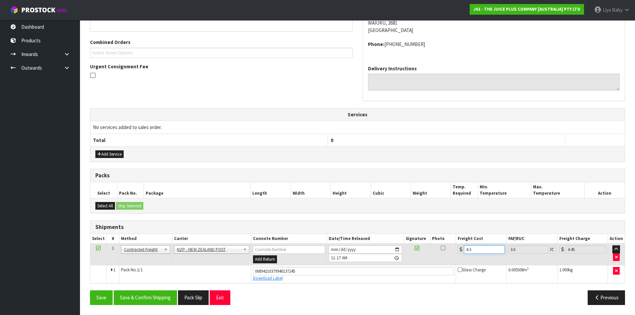
type input "4.33"
type input "4.49"
type input "4.33"
click at [149, 301] on button "Save & Confirm Shipping" at bounding box center [145, 297] width 63 height 14
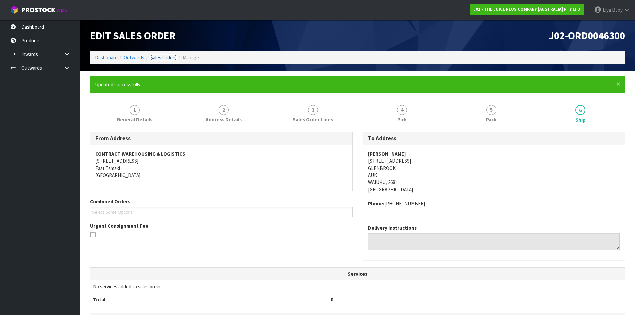
click at [162, 55] on link "Sales Orders" at bounding box center [163, 57] width 26 height 6
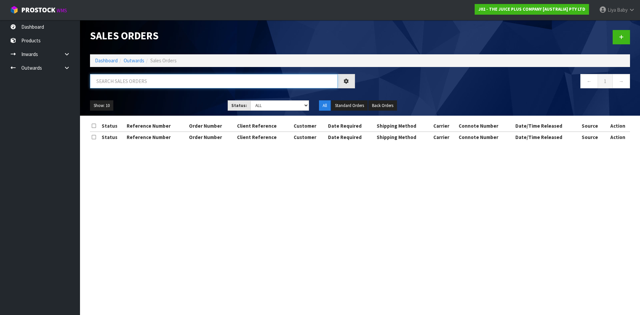
click at [139, 81] on input "text" at bounding box center [214, 81] width 248 height 14
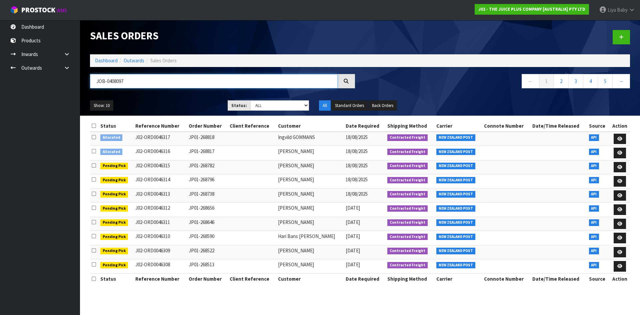
type input "JOB-0408097"
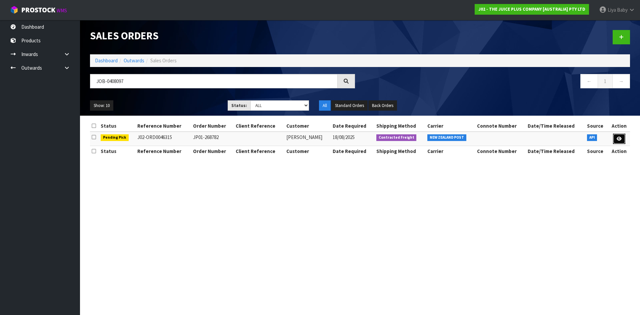
click at [619, 137] on icon at bounding box center [618, 139] width 5 height 4
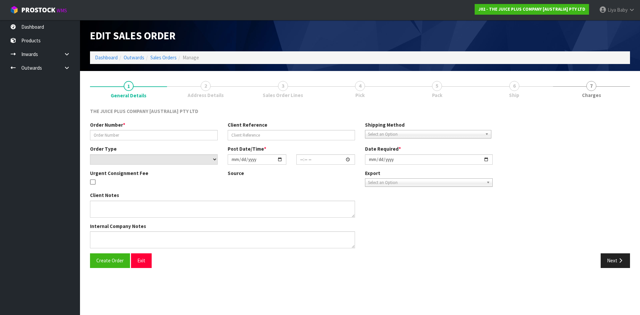
type input "JP01-268782"
select select "number:0"
type input "[DATE]"
type input "03:03:31.000"
type input "[DATE]"
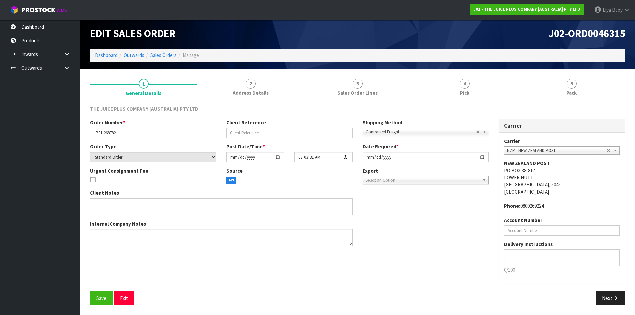
scroll to position [3, 0]
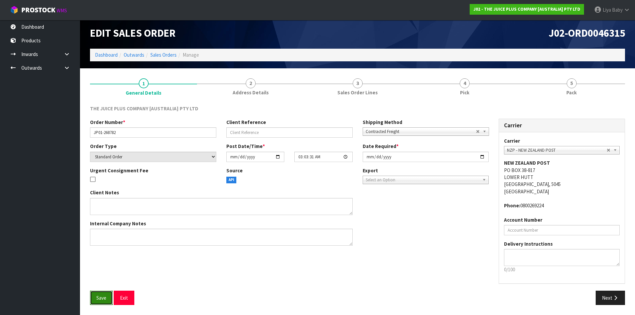
click at [99, 296] on span "Save" at bounding box center [101, 298] width 10 height 6
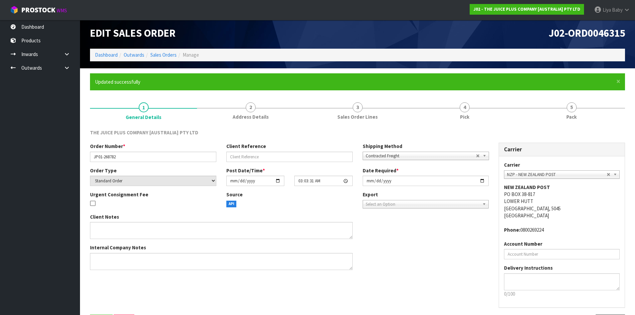
scroll to position [0, 0]
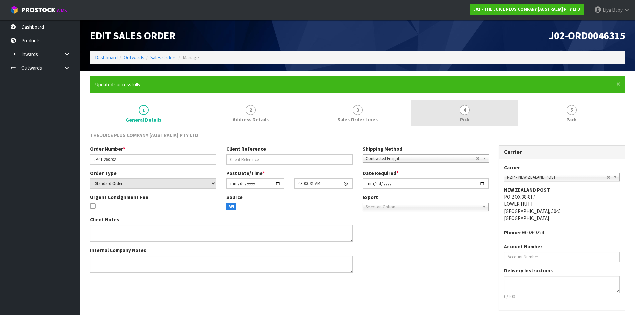
click at [449, 107] on link "4 Pick" at bounding box center [464, 113] width 107 height 26
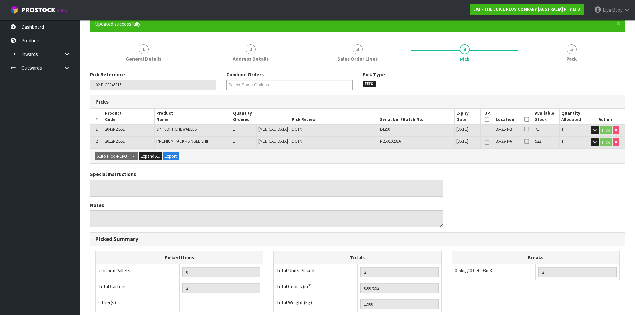
scroll to position [67, 0]
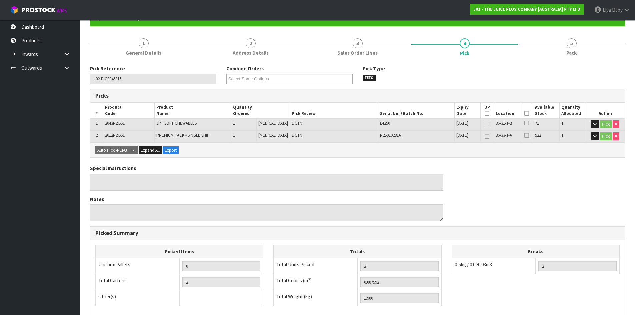
click at [526, 113] on icon at bounding box center [526, 113] width 5 height 0
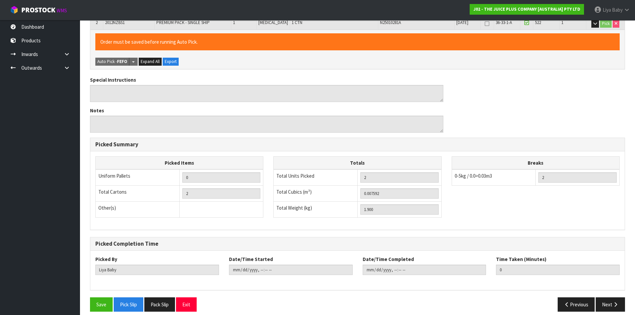
scroll to position [186, 0]
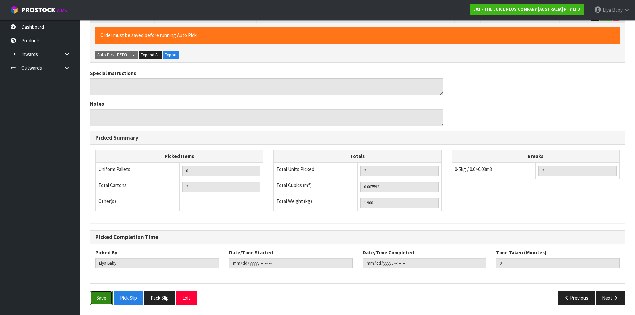
click at [95, 294] on button "Save" at bounding box center [101, 298] width 23 height 14
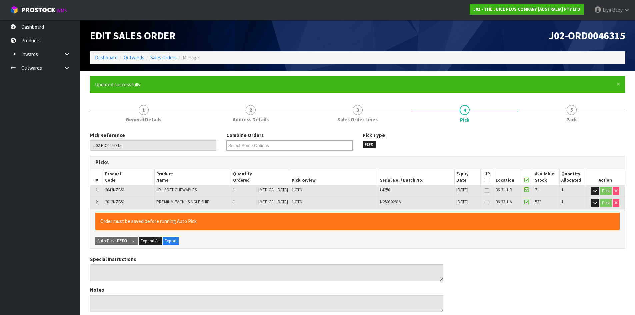
type input "[DATE]T11:31:57"
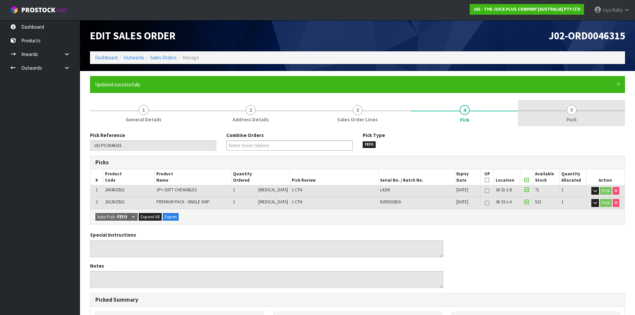
click at [558, 112] on link "5 Pack" at bounding box center [571, 113] width 107 height 26
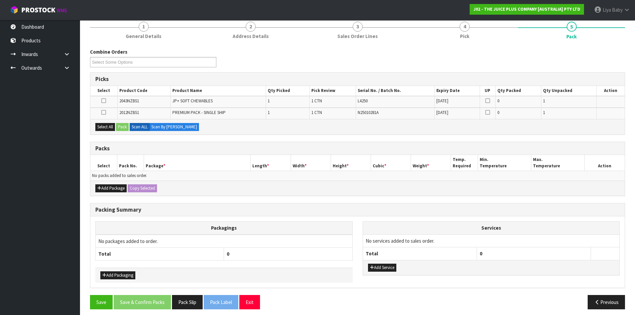
scroll to position [88, 0]
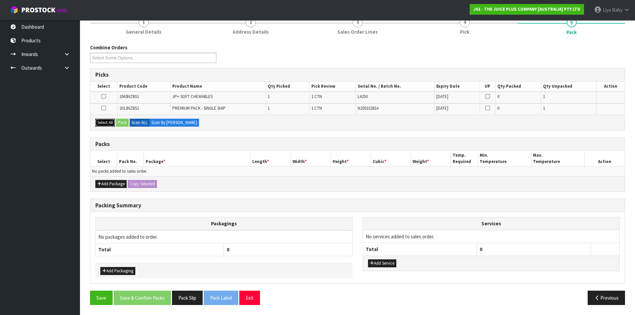
click at [102, 122] on button "Select All" at bounding box center [105, 123] width 20 height 8
click at [113, 183] on button "Add Package" at bounding box center [110, 184] width 31 height 8
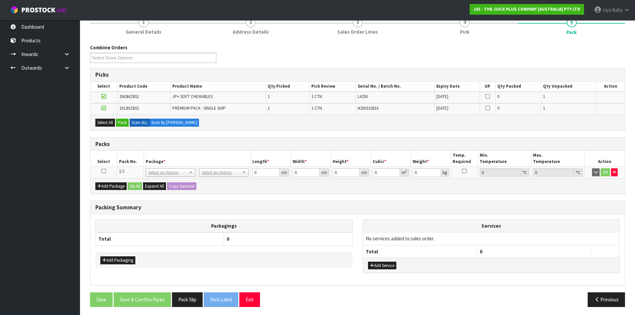
click at [102, 171] on icon at bounding box center [103, 171] width 5 height 0
click at [122, 125] on button "Pack" at bounding box center [122, 123] width 13 height 8
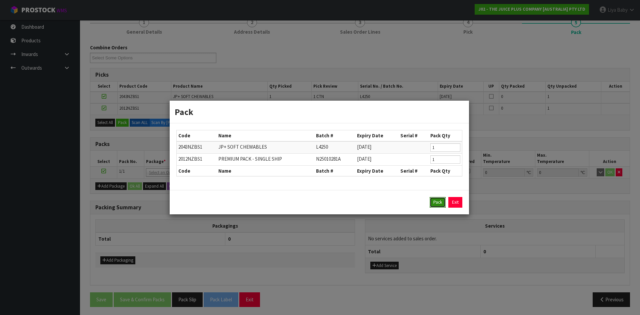
click at [432, 203] on button "Pack" at bounding box center [437, 202] width 16 height 11
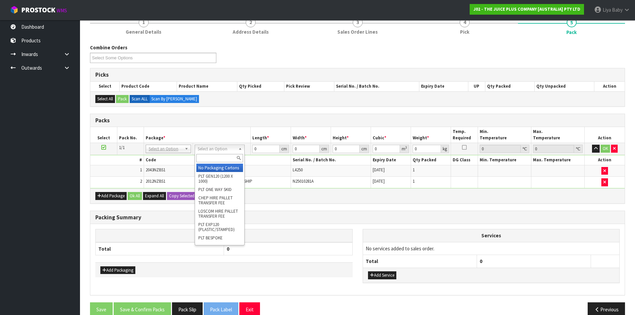
click at [224, 158] on input "text" at bounding box center [219, 158] width 46 height 8
type input "CTNA4"
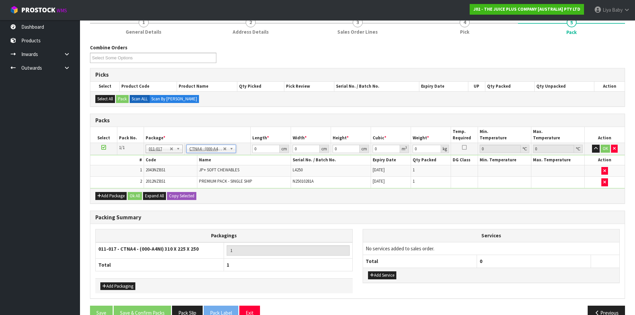
type input "31"
type input "22.5"
type input "25"
type input "0.017438"
type input "2.1"
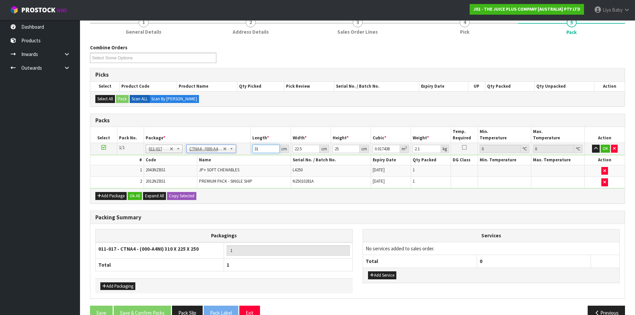
click at [266, 146] on input "31" at bounding box center [265, 149] width 27 height 8
type input "3"
type input "0.001687"
type input "0"
type input "3"
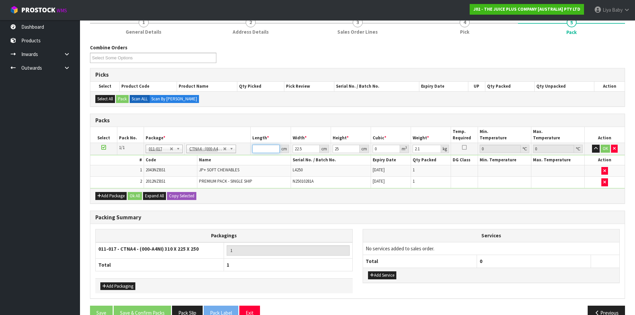
type input "0.001687"
type input "32"
type input "0.018"
type input "32"
click at [304, 148] on input "22.5" at bounding box center [306, 149] width 27 height 8
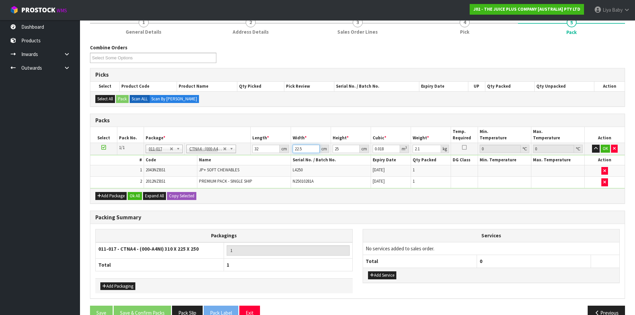
type input "22"
type input "0.0176"
type input "2"
type input "0.0016"
type input "0"
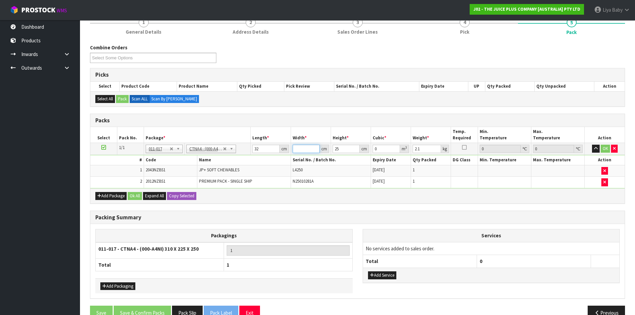
type input "2"
type input "0.0016"
type input "21"
type input "0.0168"
type input "21"
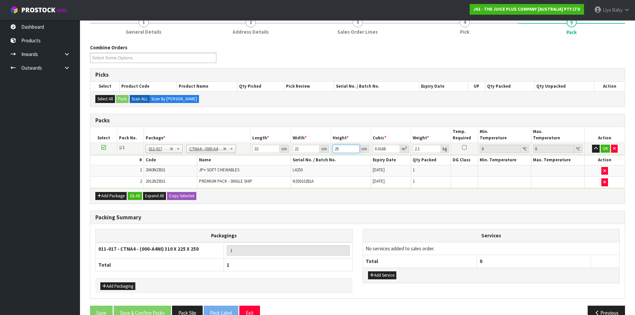
click at [349, 150] on input "25" at bounding box center [345, 149] width 27 height 8
type input "2"
type input "0.001344"
type input "0"
type input "2"
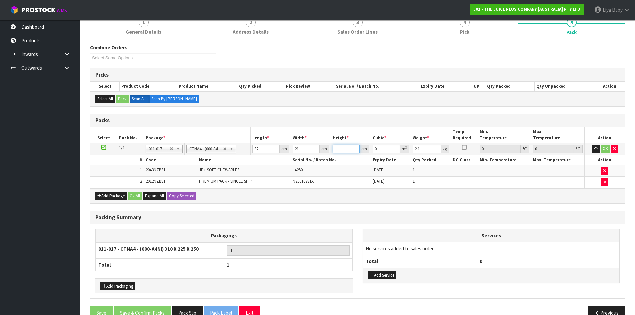
type input "0.001344"
type input "27"
type input "0.018144"
type input "27"
click at [430, 150] on input "2.1" at bounding box center [426, 149] width 28 height 8
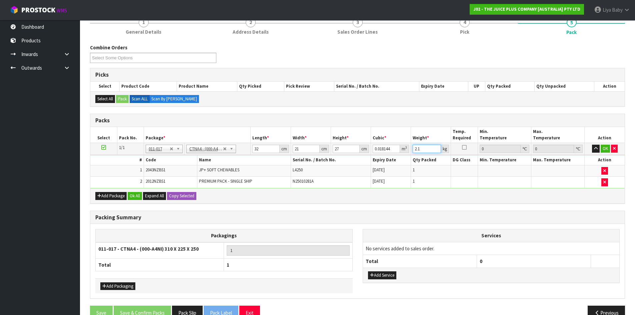
type input "2"
type input "3"
click at [137, 196] on button "Ok All" at bounding box center [135, 196] width 14 height 8
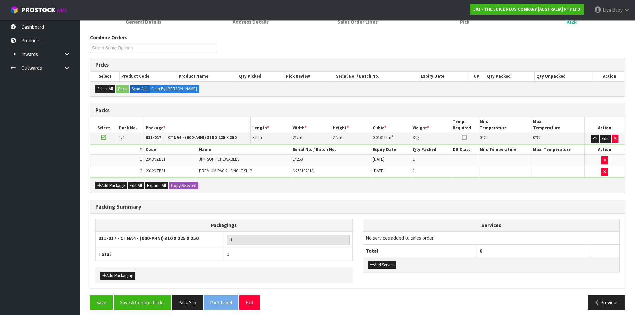
scroll to position [102, 0]
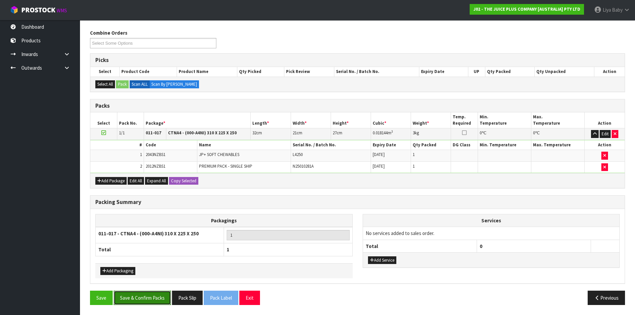
click at [145, 299] on button "Save & Confirm Packs" at bounding box center [142, 298] width 57 height 14
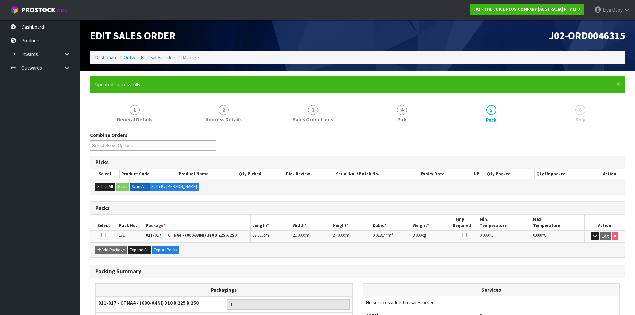
click at [102, 235] on icon at bounding box center [103, 235] width 5 height 0
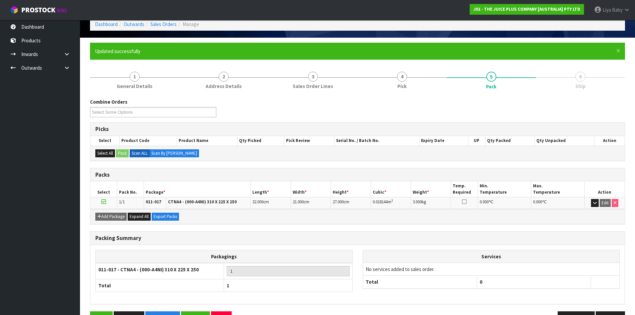
click at [299, 204] on span "21.000" at bounding box center [298, 202] width 11 height 6
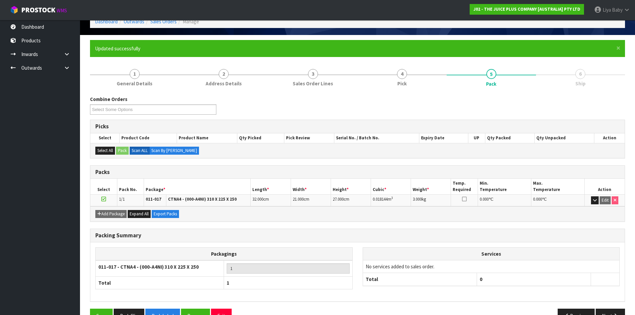
scroll to position [54, 0]
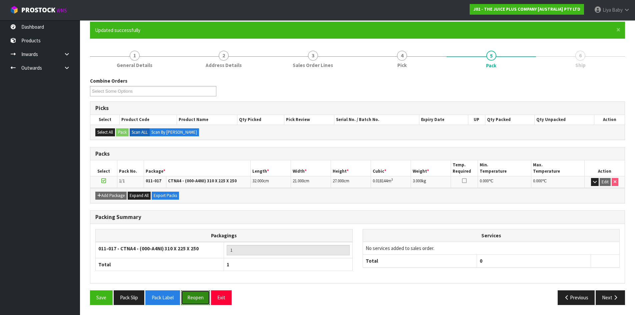
click at [191, 298] on button "Reopen" at bounding box center [195, 297] width 29 height 14
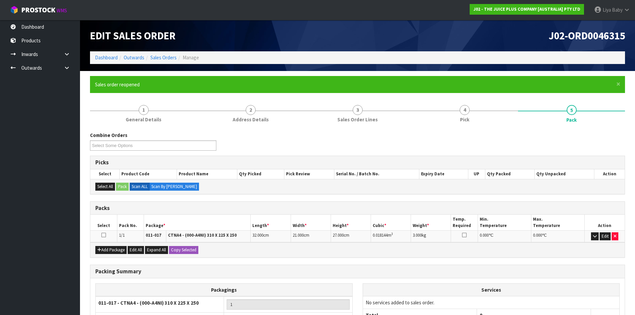
click at [302, 232] on span "21.000" at bounding box center [298, 235] width 11 height 6
click at [604, 235] on button "Edit" at bounding box center [604, 236] width 11 height 8
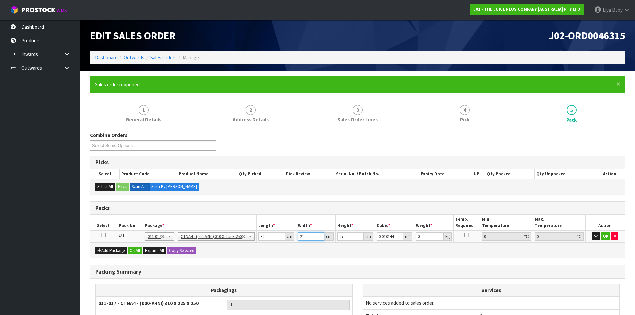
click at [309, 234] on input "21" at bounding box center [311, 236] width 26 height 8
type input "2"
type input "0.001728"
type input "24"
type input "0.020736"
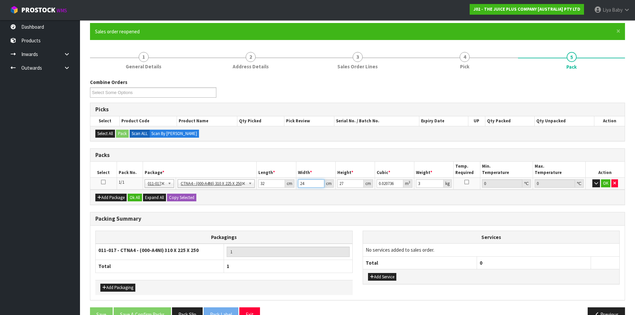
scroll to position [70, 0]
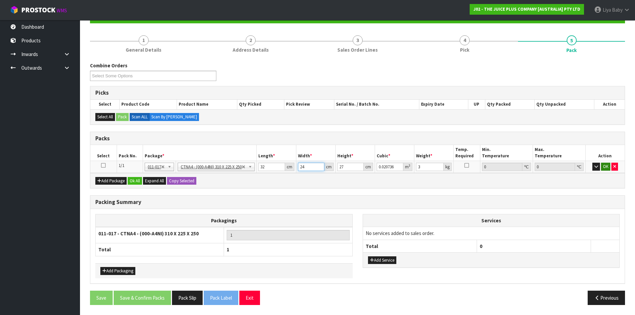
type input "24"
click at [606, 168] on button "OK" at bounding box center [605, 167] width 9 height 8
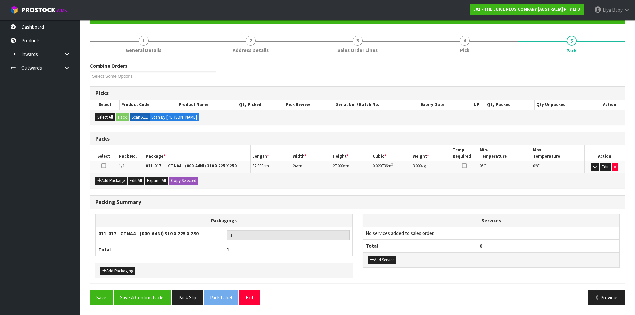
scroll to position [69, 0]
click at [103, 166] on icon at bounding box center [103, 166] width 5 height 0
click at [145, 291] on button "Save & Confirm Packs" at bounding box center [142, 297] width 57 height 14
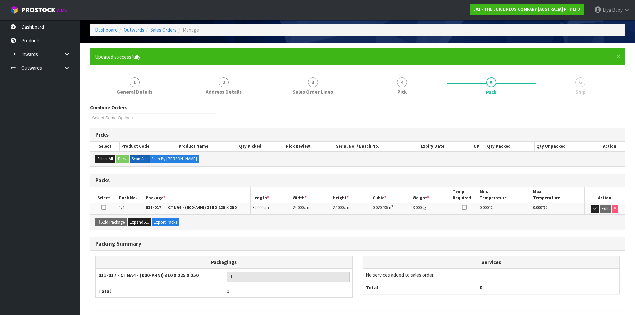
scroll to position [54, 0]
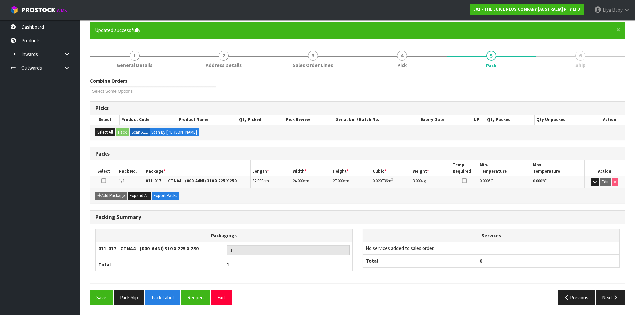
click at [101, 182] on td at bounding box center [103, 182] width 27 height 12
drag, startPoint x: 102, startPoint y: 181, endPoint x: 112, endPoint y: 183, distance: 10.7
click at [102, 181] on icon at bounding box center [103, 181] width 5 height 0
click at [605, 296] on button "Next" at bounding box center [609, 297] width 29 height 14
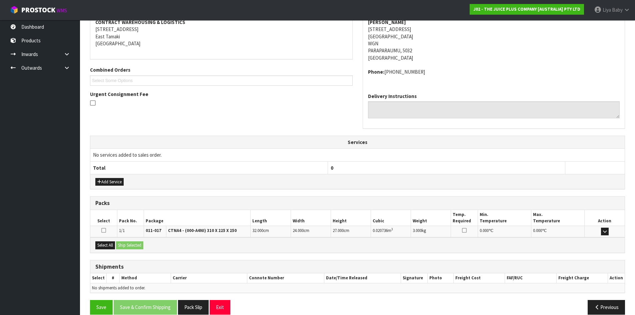
scroll to position [141, 0]
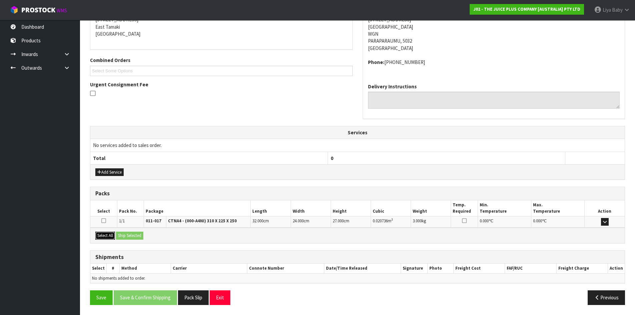
click at [108, 234] on button "Select All" at bounding box center [105, 236] width 20 height 8
click at [127, 234] on button "Ship Selected" at bounding box center [129, 236] width 27 height 8
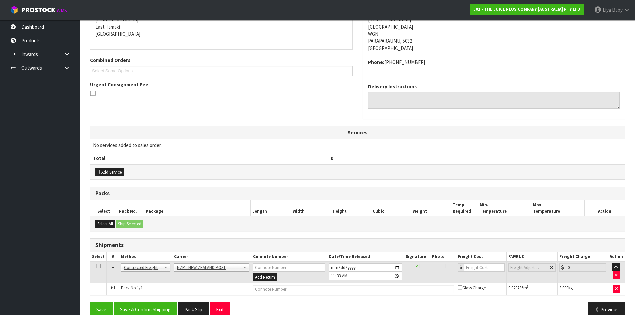
scroll to position [153, 0]
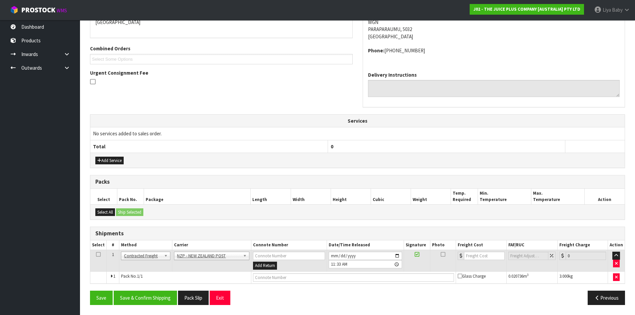
click at [99, 255] on icon at bounding box center [98, 254] width 5 height 0
click at [151, 299] on button "Save & Confirm Shipping" at bounding box center [145, 298] width 63 height 14
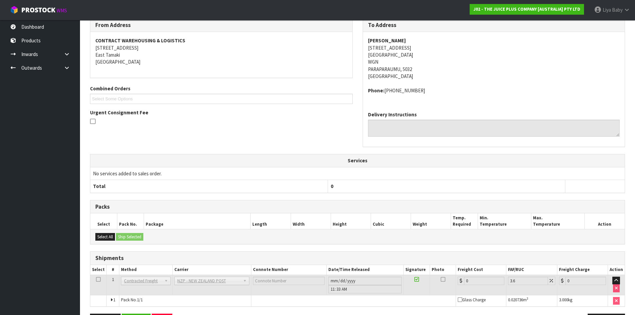
scroll to position [143, 0]
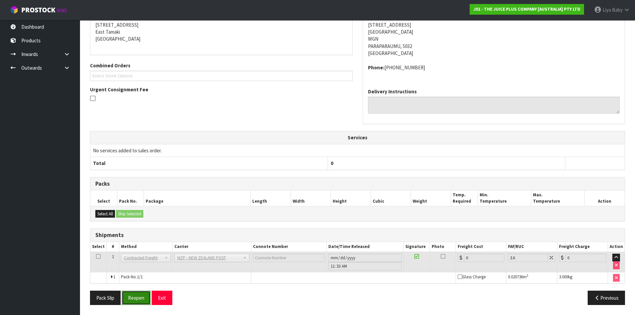
click at [134, 303] on button "Reopen" at bounding box center [136, 298] width 29 height 14
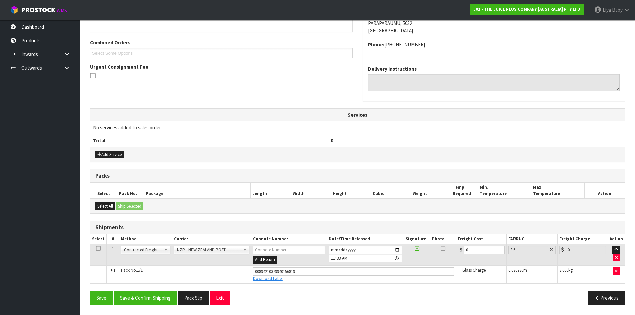
scroll to position [159, 0]
click at [475, 250] on input "0" at bounding box center [484, 249] width 40 height 8
type input "8"
type input "8.29"
type input "8.4"
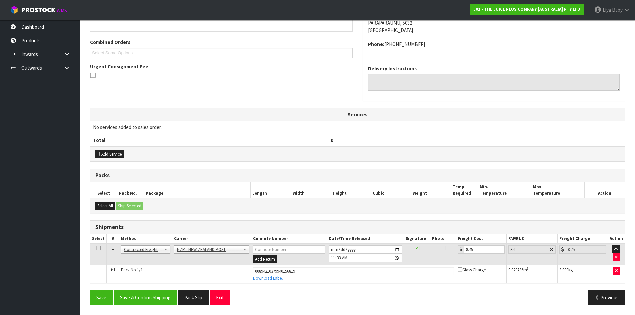
click at [96, 248] on icon at bounding box center [98, 248] width 5 height 0
click at [141, 299] on button "Save & Confirm Shipping" at bounding box center [145, 297] width 63 height 14
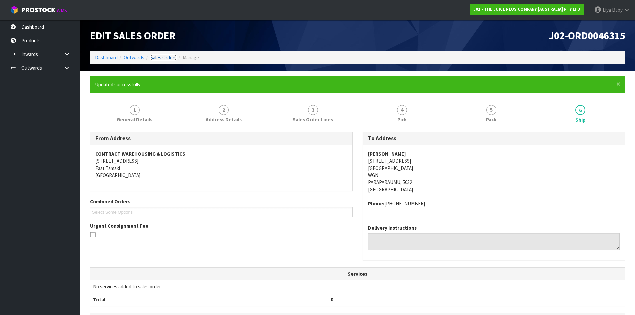
click at [165, 58] on link "Sales Orders" at bounding box center [163, 57] width 26 height 6
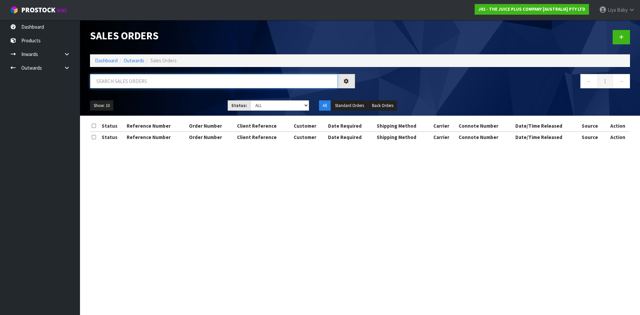
click at [124, 78] on input "text" at bounding box center [214, 81] width 248 height 14
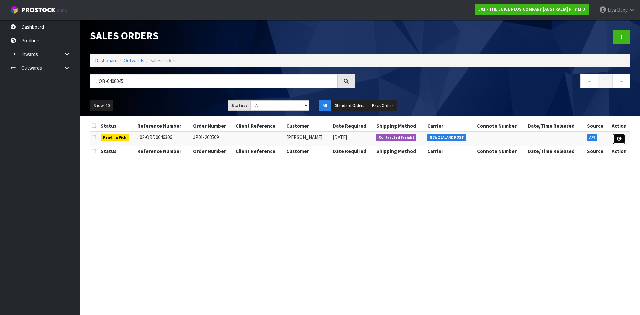
click at [618, 137] on icon at bounding box center [618, 139] width 5 height 4
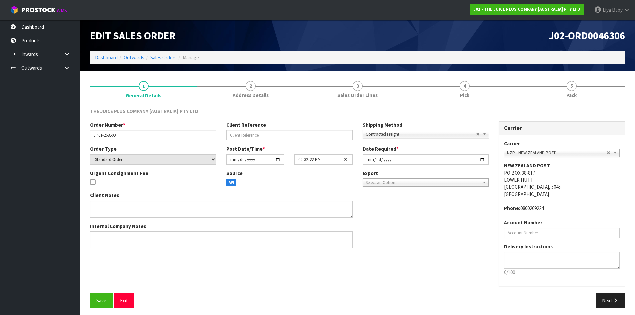
scroll to position [3, 0]
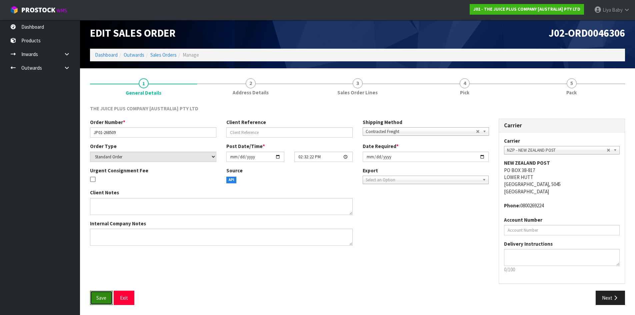
click at [104, 297] on span "Save" at bounding box center [101, 298] width 10 height 6
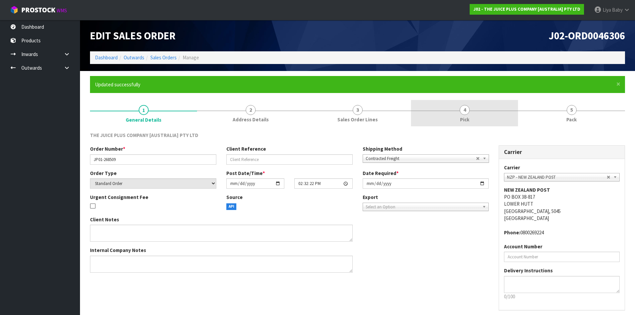
click at [453, 112] on link "4 Pick" at bounding box center [464, 113] width 107 height 26
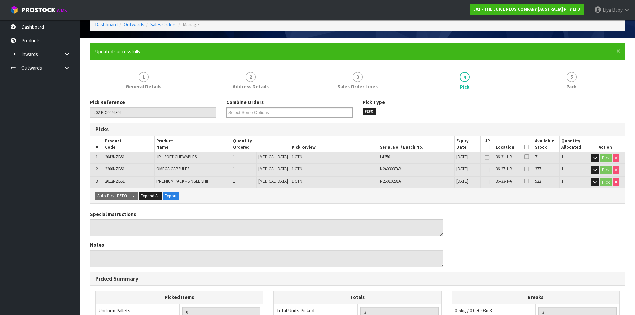
scroll to position [33, 0]
click at [524, 147] on icon at bounding box center [526, 147] width 5 height 0
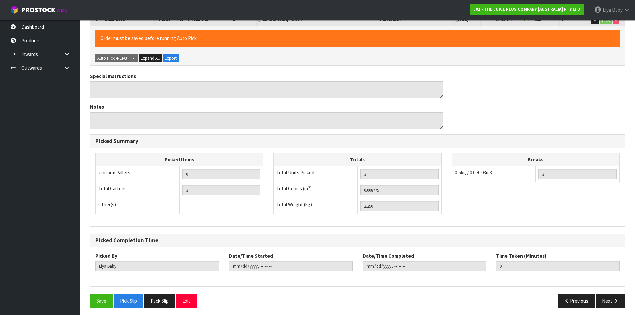
scroll to position [198, 0]
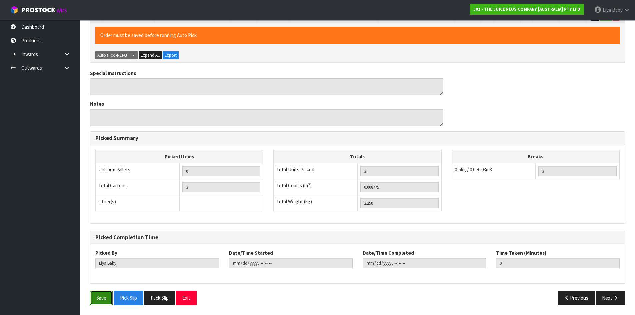
click at [98, 299] on button "Save" at bounding box center [101, 298] width 23 height 14
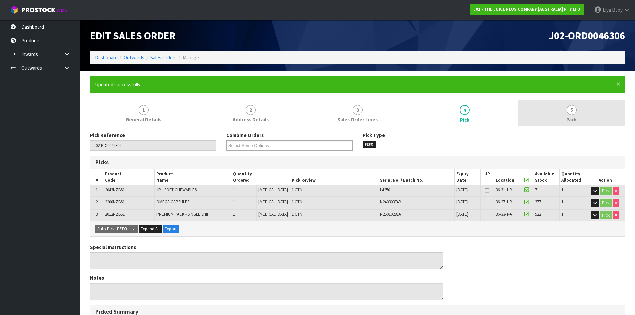
click at [594, 117] on link "5 Pack" at bounding box center [571, 113] width 107 height 26
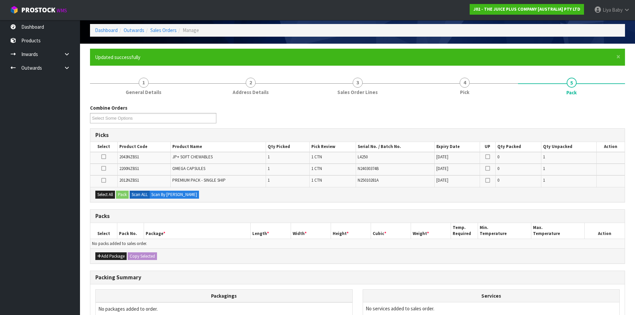
scroll to position [100, 0]
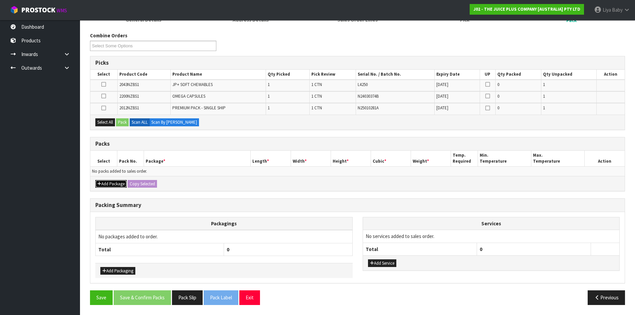
click at [98, 185] on icon "button" at bounding box center [99, 184] width 4 height 4
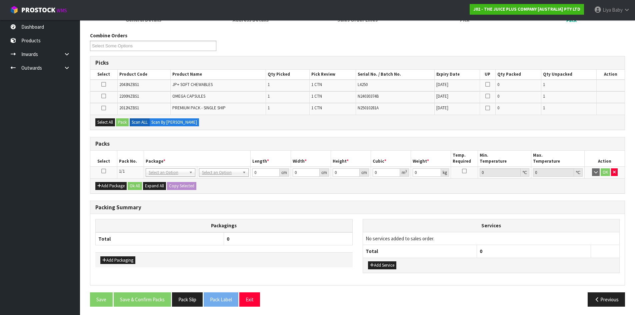
click at [105, 171] on icon at bounding box center [103, 171] width 5 height 0
click at [103, 120] on button "Select All" at bounding box center [105, 122] width 20 height 8
click at [119, 123] on button "Pack" at bounding box center [122, 122] width 13 height 8
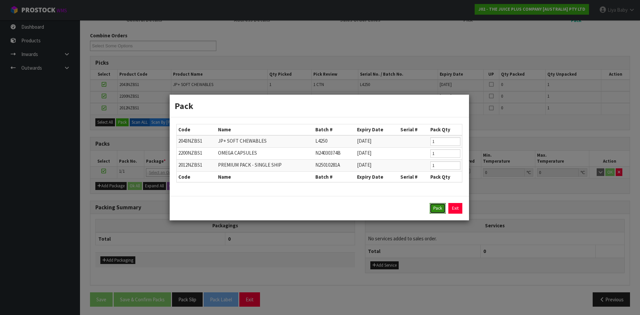
click at [441, 210] on button "Pack" at bounding box center [437, 208] width 16 height 11
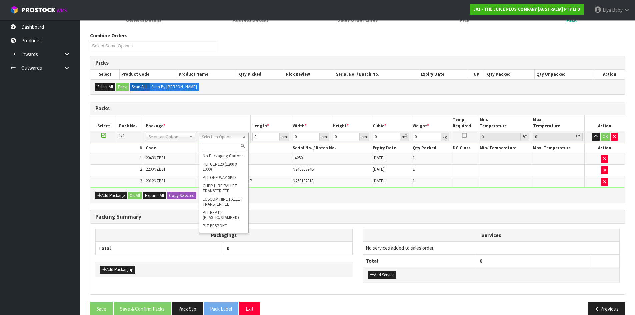
click at [204, 145] on input "text" at bounding box center [224, 146] width 46 height 8
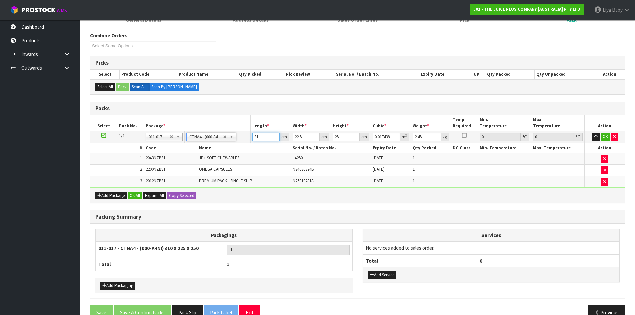
click at [265, 139] on input "31" at bounding box center [265, 137] width 27 height 8
click at [309, 137] on input "22.5" at bounding box center [306, 137] width 27 height 8
click at [347, 137] on input "25" at bounding box center [345, 137] width 27 height 8
click at [425, 137] on input "2.45" at bounding box center [426, 137] width 28 height 8
click at [131, 198] on button "Ok All" at bounding box center [135, 196] width 14 height 8
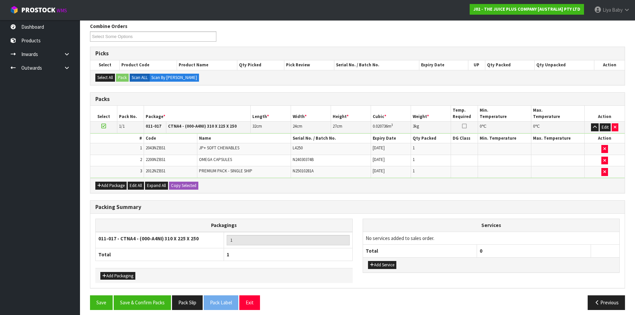
scroll to position [114, 0]
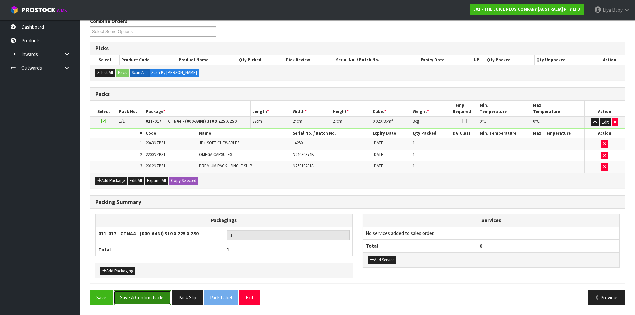
click at [133, 295] on button "Save & Confirm Packs" at bounding box center [142, 297] width 57 height 14
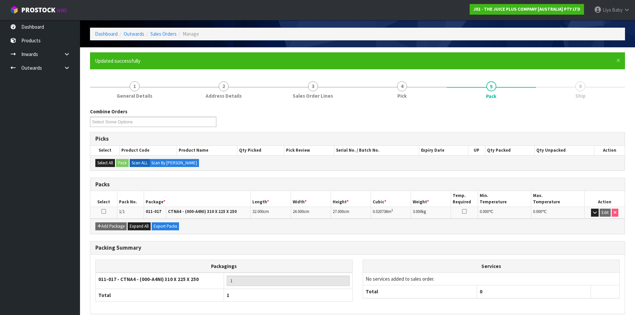
scroll to position [54, 0]
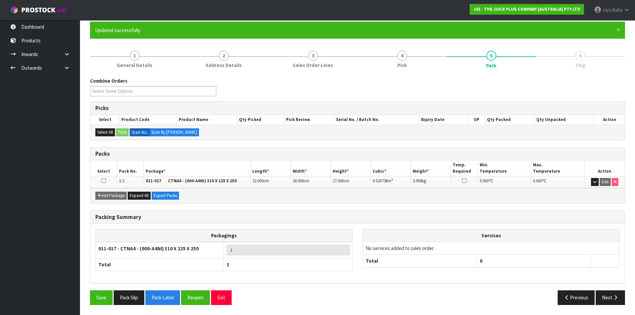
click at [104, 181] on icon at bounding box center [103, 181] width 5 height 0
click at [611, 298] on button "Next" at bounding box center [609, 297] width 29 height 14
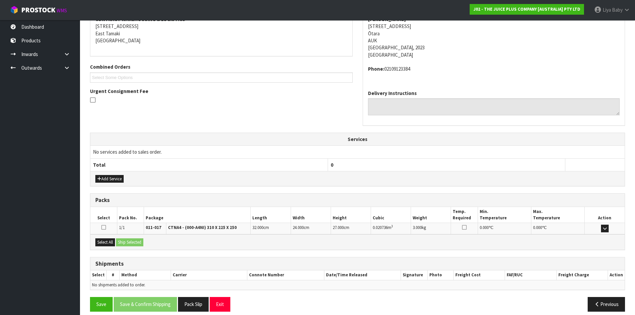
scroll to position [141, 0]
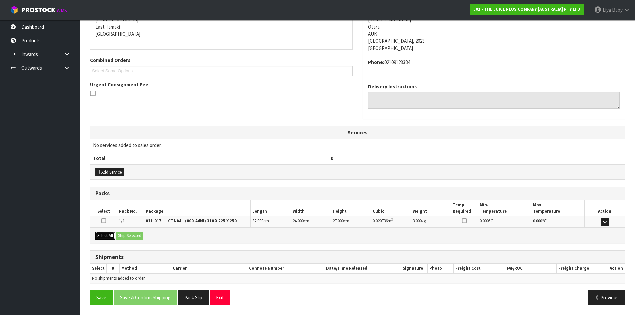
click at [107, 234] on button "Select All" at bounding box center [105, 236] width 20 height 8
click at [134, 236] on button "Ship Selected" at bounding box center [129, 236] width 27 height 8
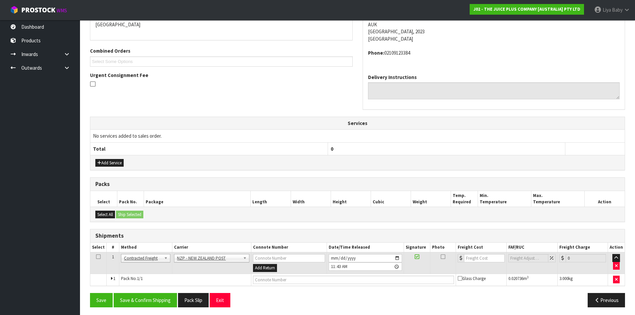
scroll to position [153, 0]
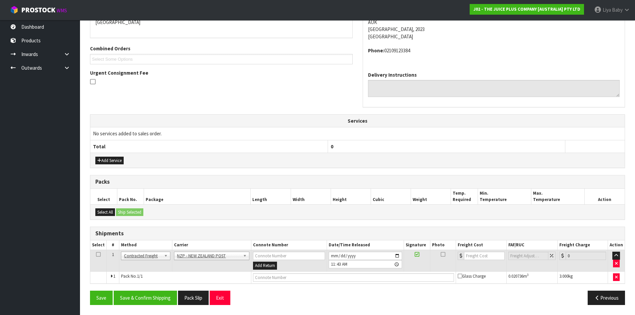
click at [98, 255] on icon at bounding box center [98, 254] width 5 height 0
click at [144, 301] on button "Save & Confirm Shipping" at bounding box center [145, 298] width 63 height 14
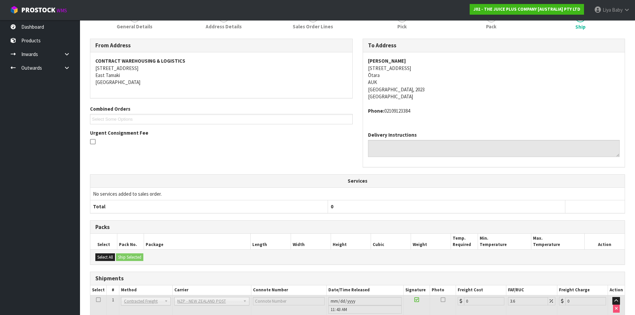
scroll to position [143, 0]
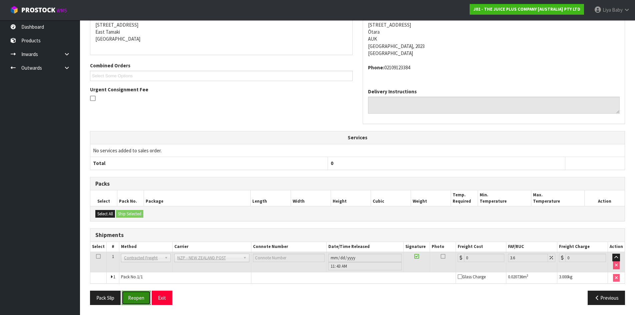
click at [127, 298] on button "Reopen" at bounding box center [136, 298] width 29 height 14
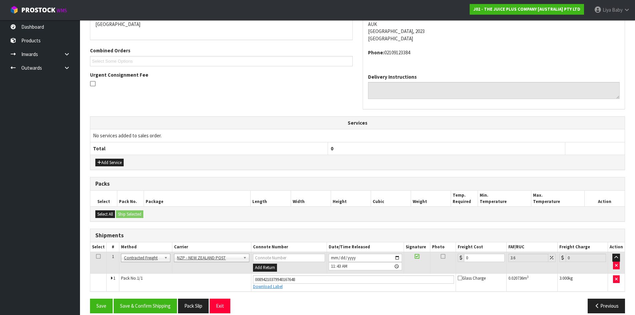
scroll to position [159, 0]
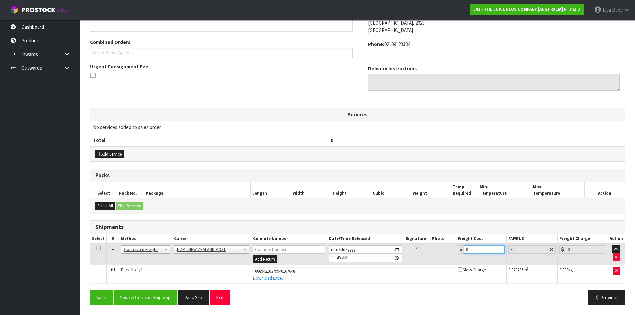
click at [478, 251] on input "0" at bounding box center [484, 249] width 40 height 8
click at [102, 246] on td at bounding box center [98, 255] width 16 height 22
click at [94, 246] on td at bounding box center [98, 255] width 16 height 22
click at [96, 246] on td at bounding box center [98, 255] width 16 height 22
click at [99, 248] on icon at bounding box center [98, 248] width 5 height 0
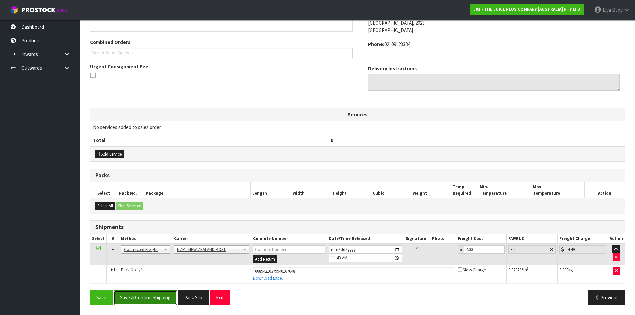
click at [125, 294] on button "Save & Confirm Shipping" at bounding box center [145, 297] width 63 height 14
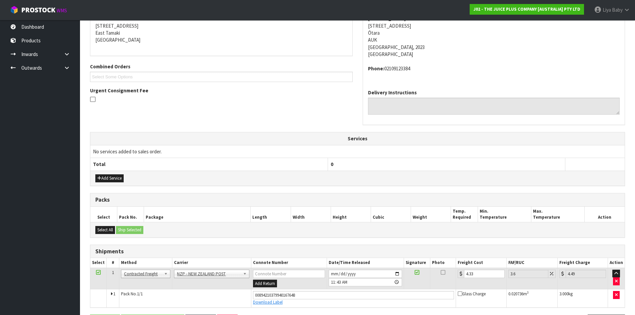
scroll to position [0, 0]
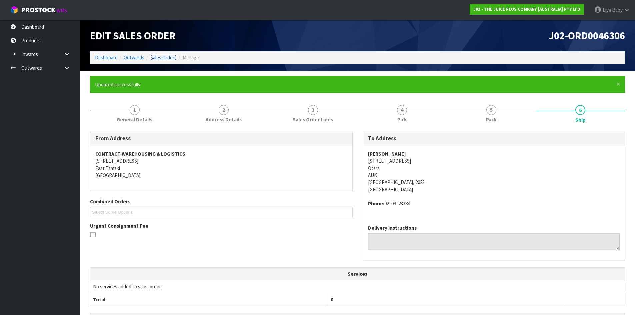
click at [159, 55] on link "Sales Orders" at bounding box center [163, 57] width 26 height 6
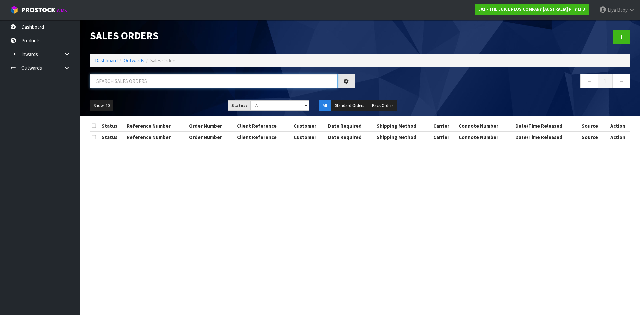
click at [144, 83] on input "text" at bounding box center [214, 81] width 248 height 14
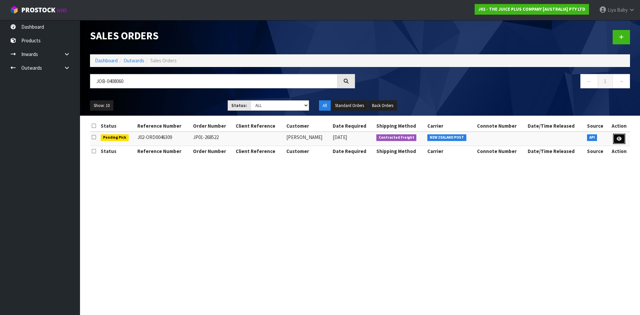
click at [615, 141] on link at bounding box center [619, 139] width 12 height 11
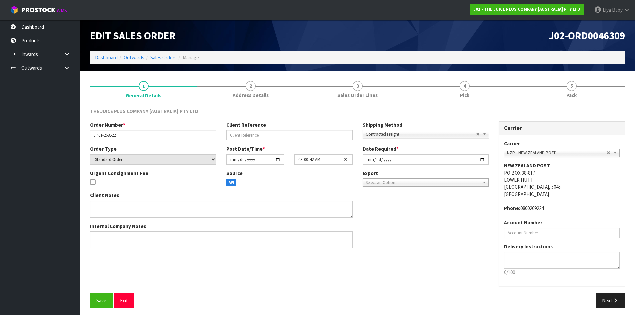
scroll to position [3, 0]
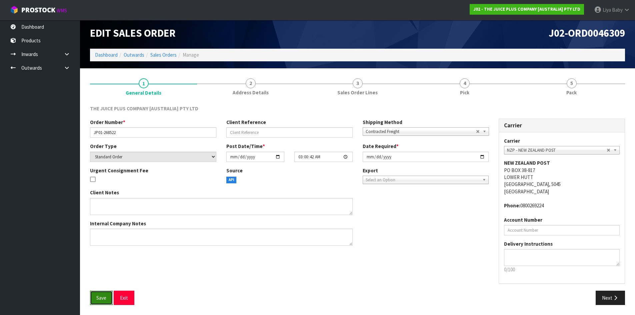
click at [102, 297] on span "Save" at bounding box center [101, 298] width 10 height 6
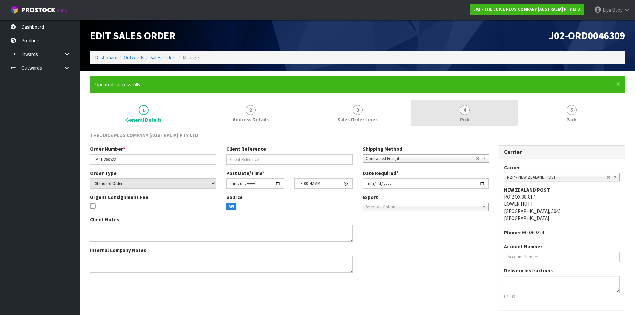
click at [456, 117] on link "4 Pick" at bounding box center [464, 113] width 107 height 26
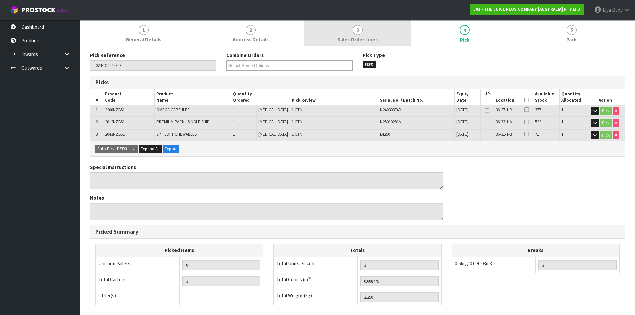
scroll to position [100, 0]
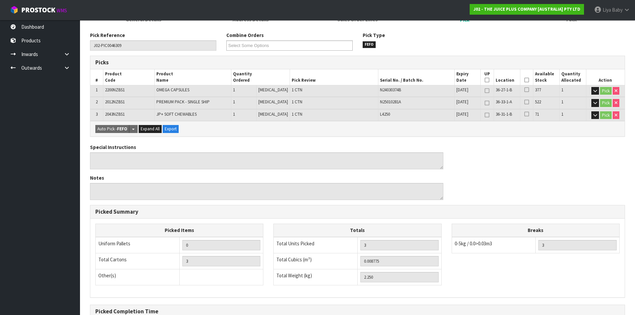
click at [525, 80] on icon at bounding box center [526, 80] width 5 height 0
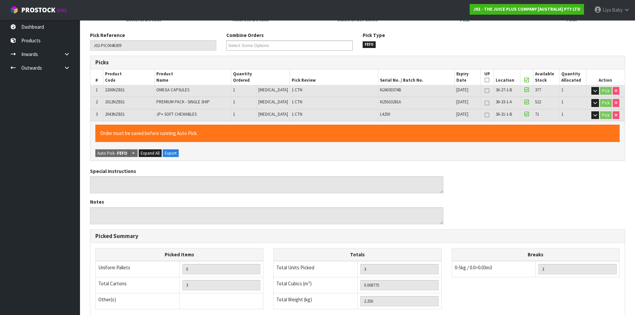
scroll to position [198, 0]
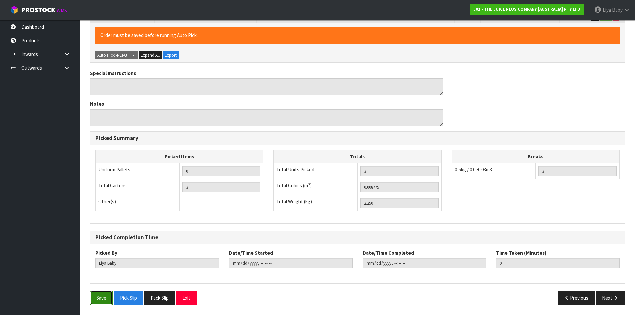
click at [107, 299] on button "Save" at bounding box center [101, 298] width 23 height 14
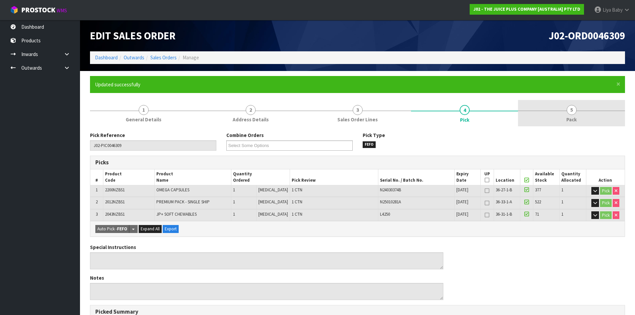
click at [575, 112] on span "5" at bounding box center [571, 110] width 10 height 10
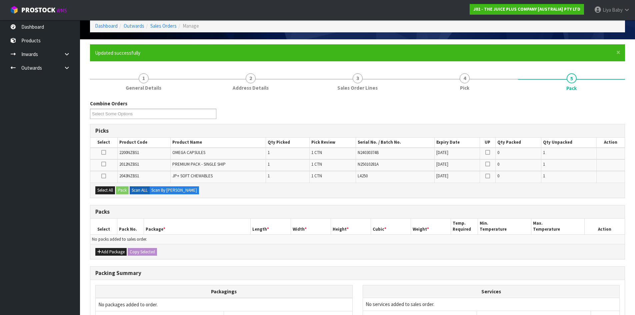
scroll to position [100, 0]
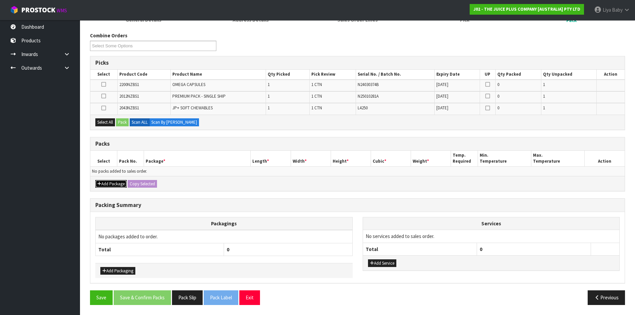
click at [108, 183] on button "Add Package" at bounding box center [110, 184] width 31 height 8
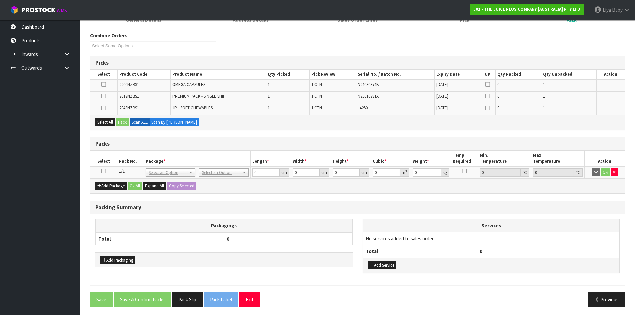
click at [103, 171] on icon at bounding box center [103, 171] width 5 height 0
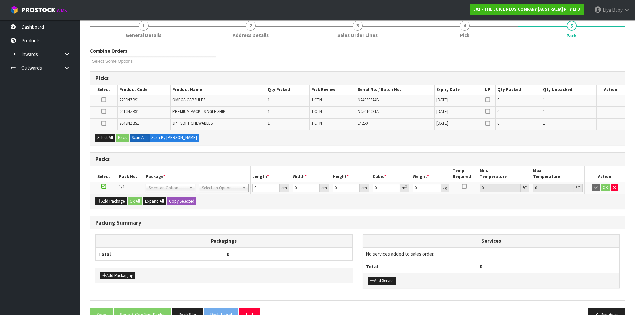
scroll to position [101, 0]
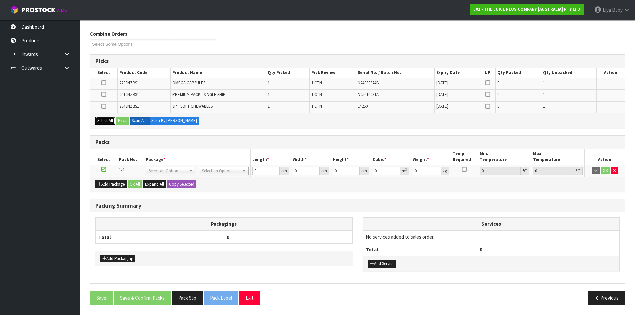
click at [104, 122] on button "Select All" at bounding box center [105, 121] width 20 height 8
click at [119, 119] on button "Pack" at bounding box center [122, 121] width 13 height 8
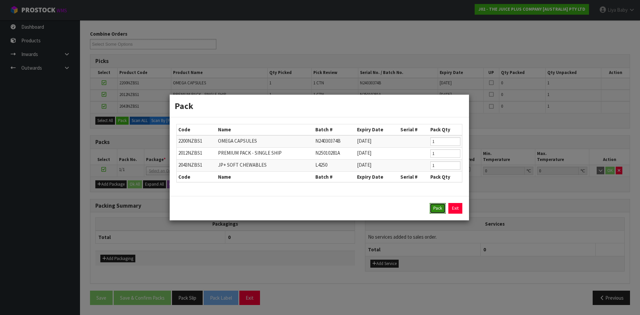
click at [437, 206] on button "Pack" at bounding box center [437, 208] width 16 height 11
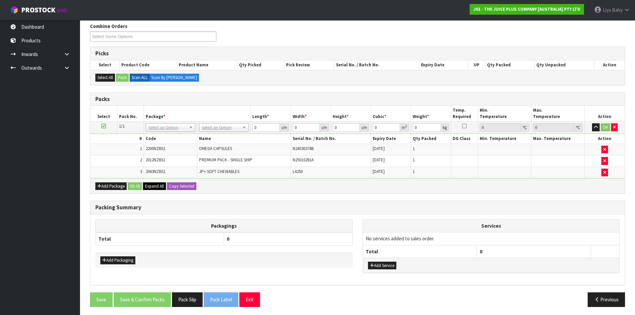
scroll to position [111, 0]
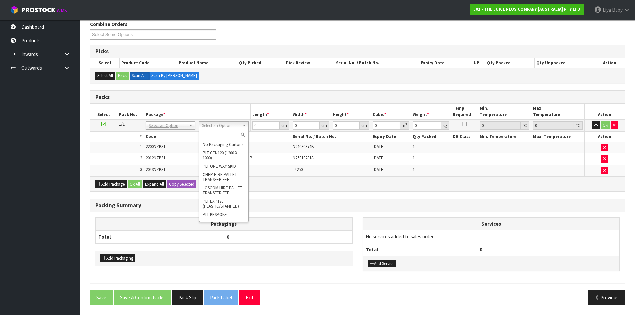
click at [211, 133] on input "text" at bounding box center [224, 135] width 46 height 8
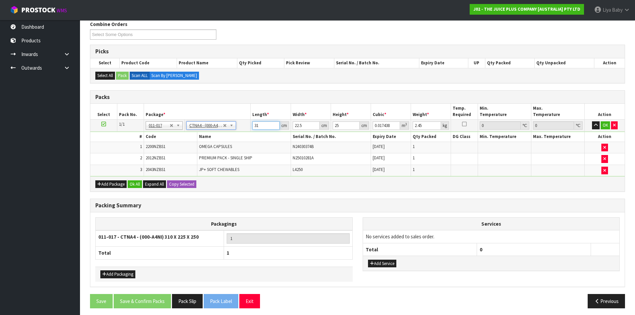
click at [265, 126] on input "31" at bounding box center [265, 125] width 27 height 8
click at [305, 127] on input "22.5" at bounding box center [306, 125] width 27 height 8
click at [342, 129] on input "25" at bounding box center [345, 125] width 27 height 8
click at [427, 123] on input "2.45" at bounding box center [426, 125] width 28 height 8
click at [133, 184] on button "Ok All" at bounding box center [135, 184] width 14 height 8
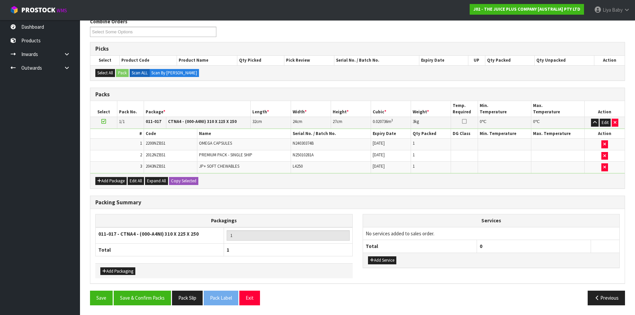
scroll to position [114, 0]
click at [147, 294] on button "Save & Confirm Packs" at bounding box center [142, 297] width 57 height 14
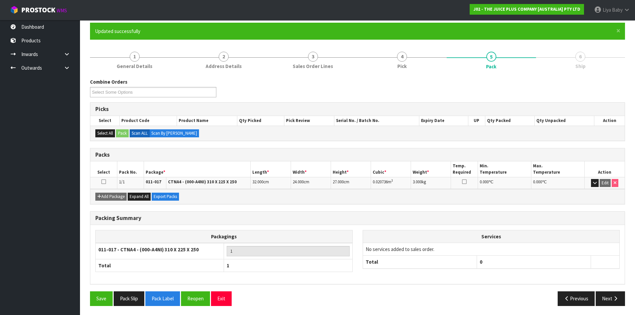
scroll to position [54, 0]
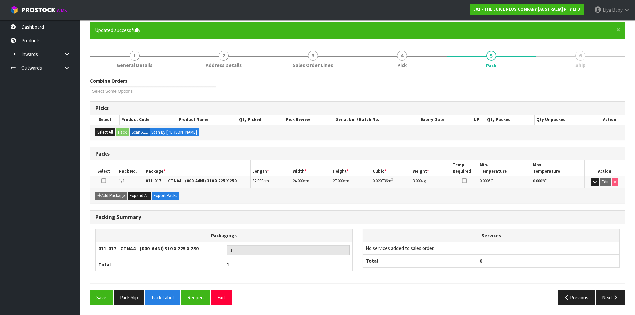
click at [105, 181] on icon at bounding box center [103, 181] width 5 height 0
click at [600, 292] on button "Next" at bounding box center [609, 297] width 29 height 14
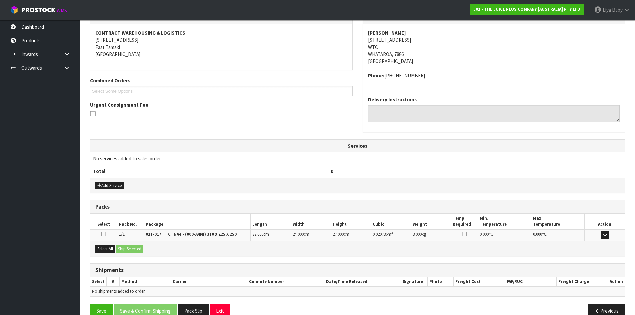
scroll to position [134, 0]
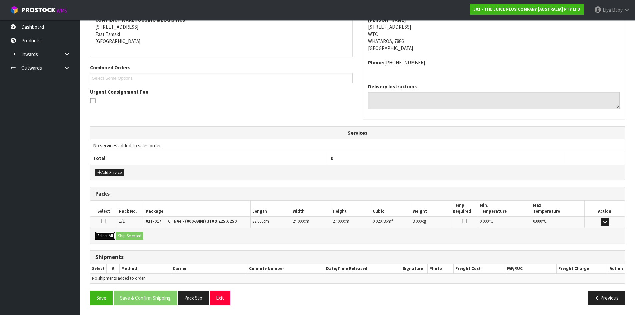
click at [105, 232] on button "Select All" at bounding box center [105, 236] width 20 height 8
click at [133, 236] on button "Ship Selected" at bounding box center [129, 236] width 27 height 8
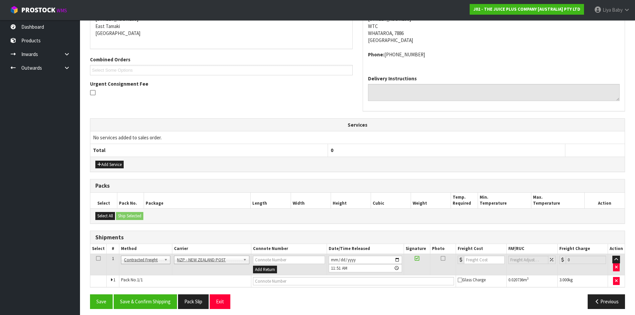
scroll to position [146, 0]
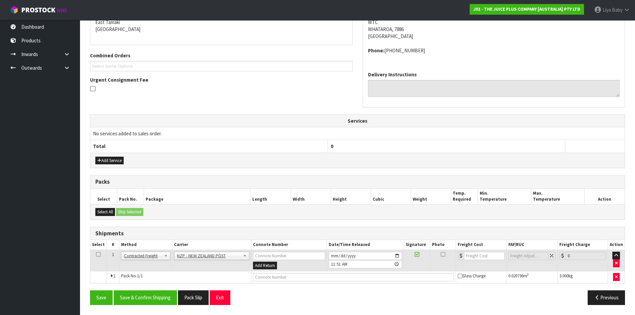
click at [96, 254] on icon at bounding box center [98, 254] width 5 height 0
click at [145, 291] on button "Save & Confirm Shipping" at bounding box center [145, 297] width 63 height 14
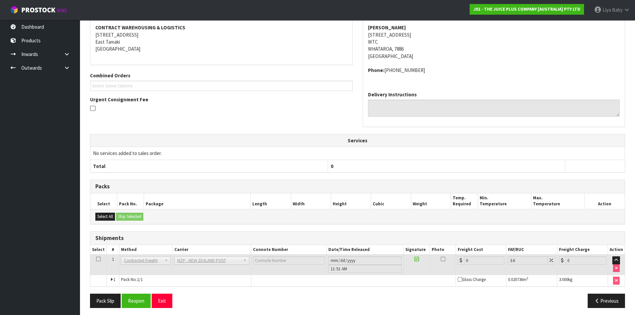
scroll to position [136, 0]
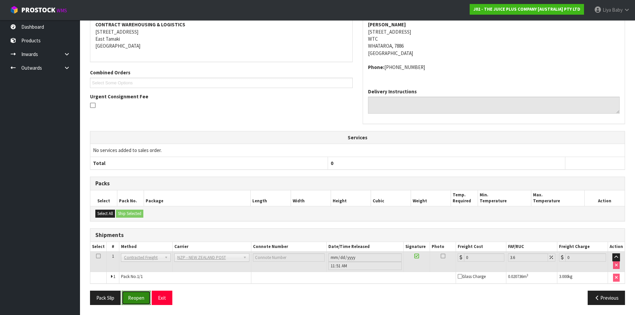
click at [129, 299] on button "Reopen" at bounding box center [136, 298] width 29 height 14
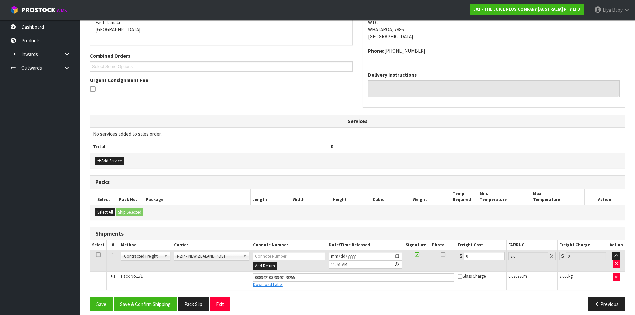
scroll to position [152, 0]
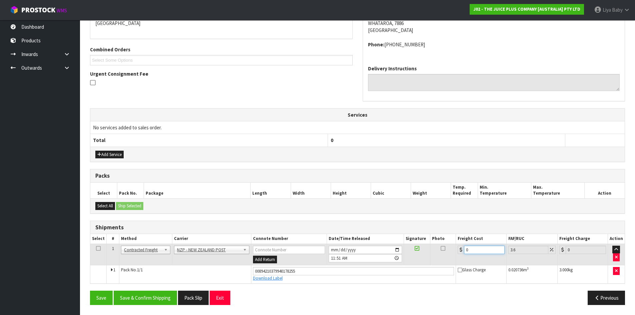
click at [475, 250] on input "0" at bounding box center [484, 250] width 40 height 8
click at [96, 249] on icon at bounding box center [98, 248] width 5 height 0
click at [134, 301] on button "Save & Confirm Shipping" at bounding box center [145, 298] width 63 height 14
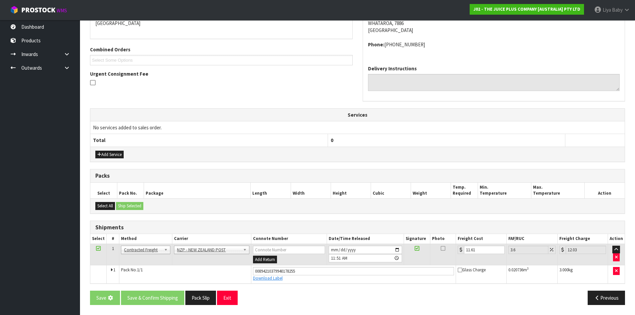
scroll to position [0, 0]
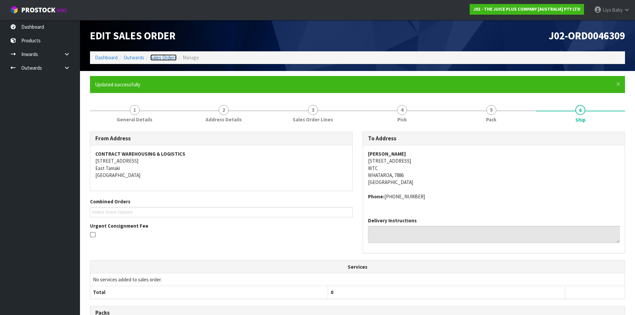
click at [164, 58] on link "Sales Orders" at bounding box center [163, 57] width 26 height 6
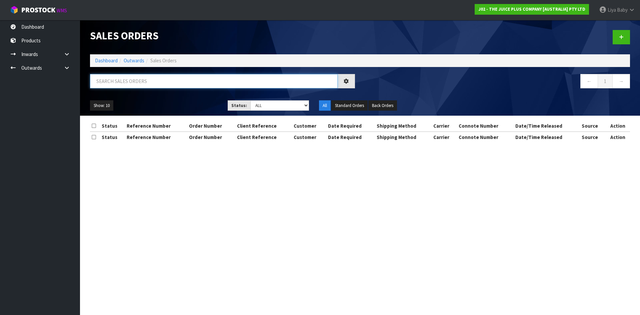
click at [158, 82] on input "text" at bounding box center [214, 81] width 248 height 14
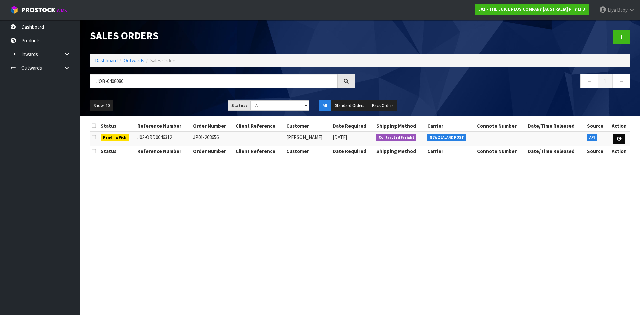
click at [620, 133] on td at bounding box center [619, 139] width 22 height 14
click at [620, 135] on link at bounding box center [619, 139] width 12 height 11
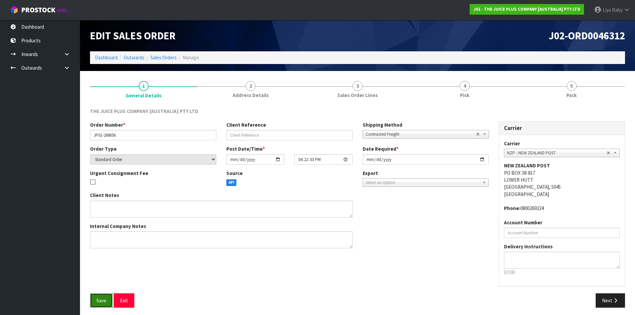
click at [96, 299] on span "Save" at bounding box center [101, 300] width 10 height 6
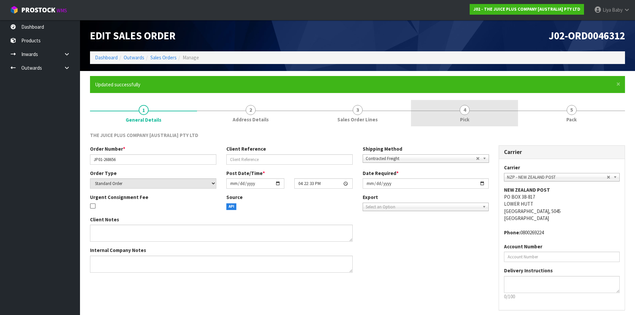
click at [467, 116] on span "Pick" at bounding box center [464, 119] width 9 height 7
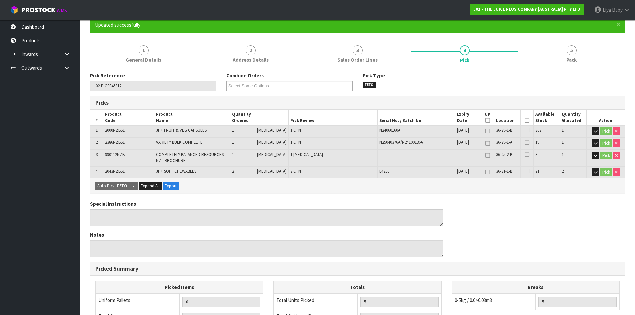
scroll to position [100, 0]
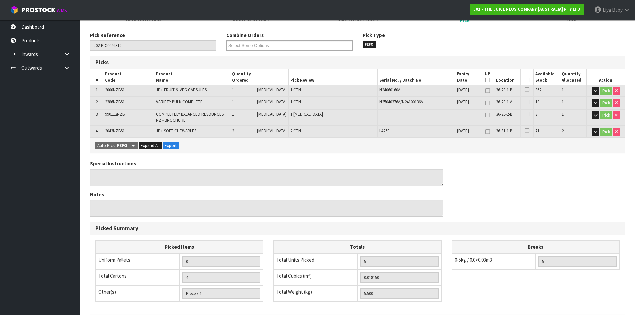
click at [524, 80] on icon at bounding box center [526, 80] width 5 height 0
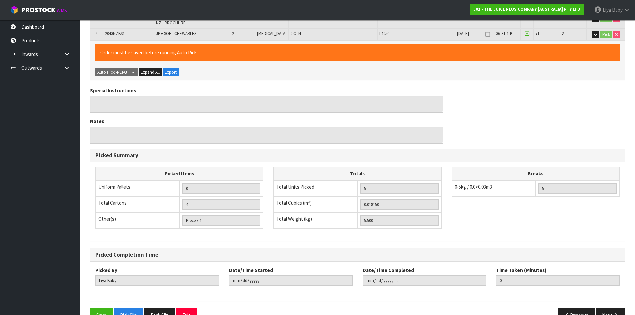
scroll to position [215, 0]
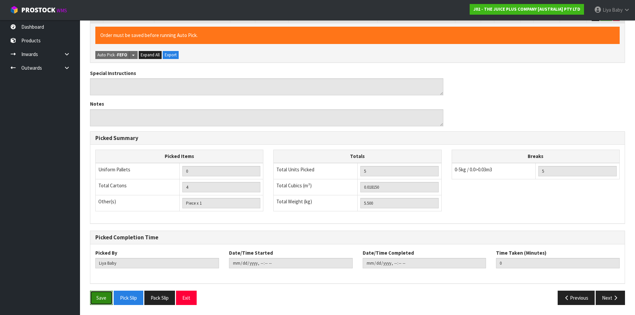
click at [98, 300] on button "Save" at bounding box center [101, 298] width 23 height 14
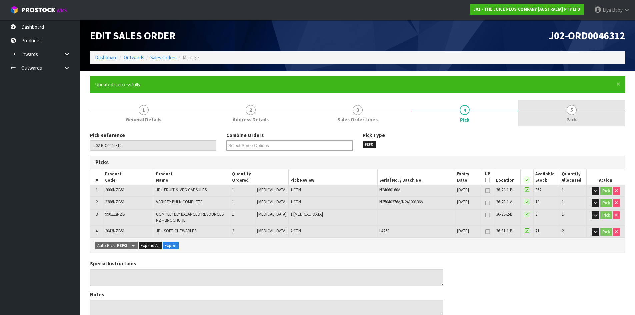
click at [582, 110] on link "5 Pack" at bounding box center [571, 113] width 107 height 26
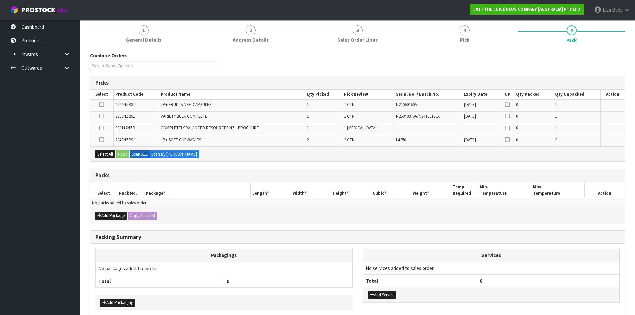
scroll to position [100, 0]
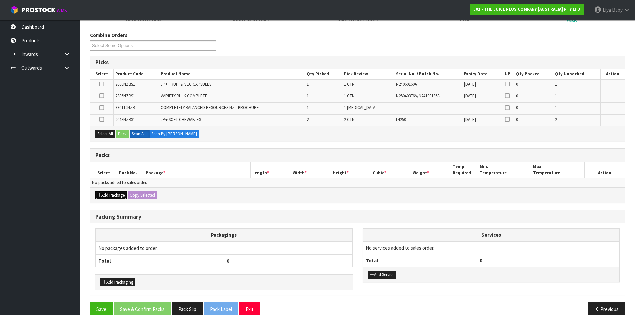
click at [102, 196] on button "Add Package" at bounding box center [110, 195] width 31 height 8
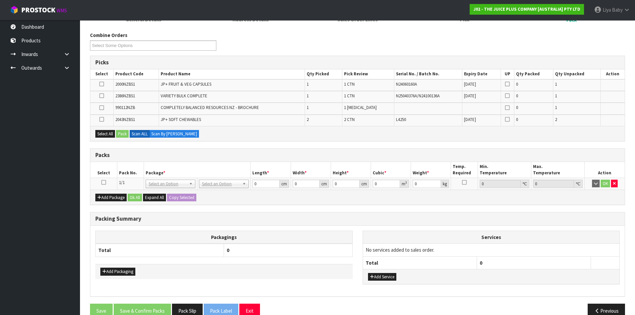
click at [103, 182] on icon at bounding box center [103, 182] width 5 height 0
click at [107, 133] on button "Select All" at bounding box center [105, 134] width 20 height 8
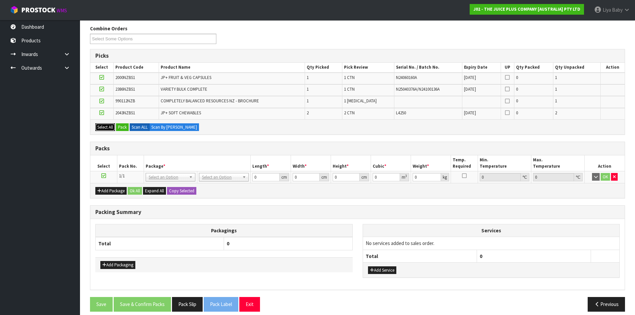
scroll to position [113, 0]
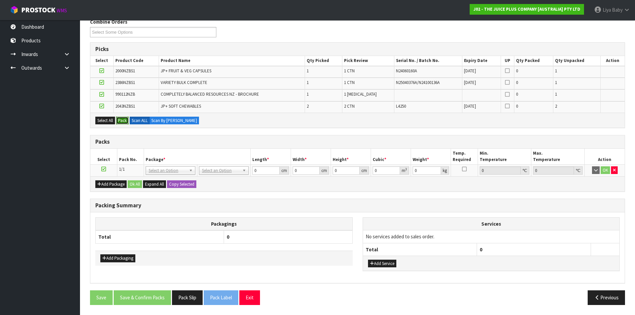
click at [123, 122] on button "Pack" at bounding box center [122, 121] width 13 height 8
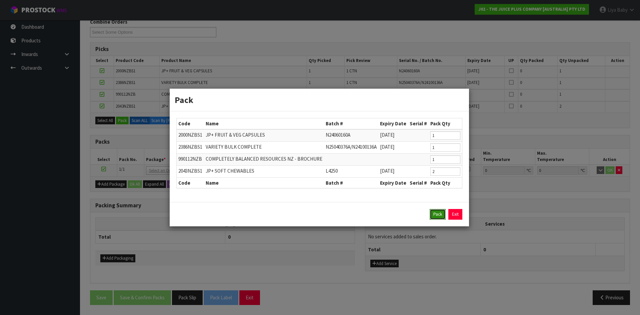
click at [439, 215] on button "Pack" at bounding box center [437, 214] width 16 height 11
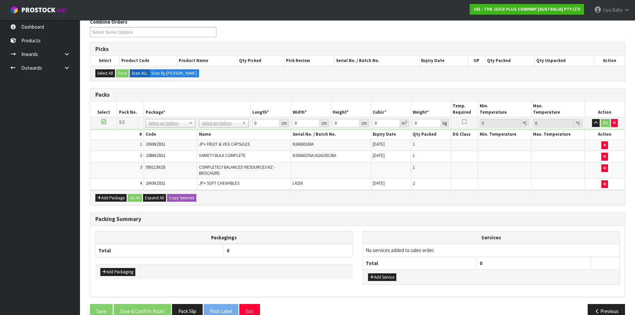
click at [224, 117] on td "No Packaging Cartons PLT GEN120 (1200 X 1000) PLT ONE WAY SKID CHEP HIRE PALLET…" at bounding box center [223, 123] width 53 height 12
click at [209, 134] on input "text" at bounding box center [224, 132] width 46 height 8
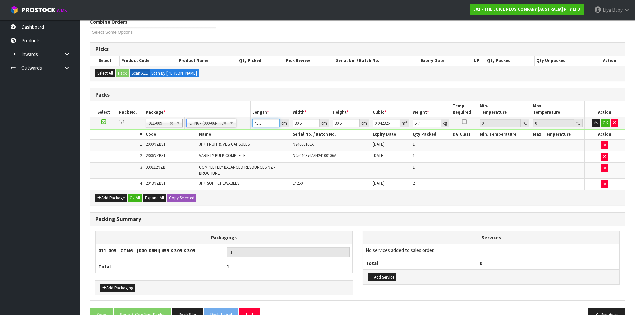
click at [261, 121] on input "45.5" at bounding box center [265, 123] width 27 height 8
click at [302, 125] on input "30.5" at bounding box center [306, 123] width 27 height 8
click at [344, 122] on input "30.5" at bounding box center [345, 123] width 27 height 8
click at [425, 120] on input "5.7" at bounding box center [426, 123] width 28 height 8
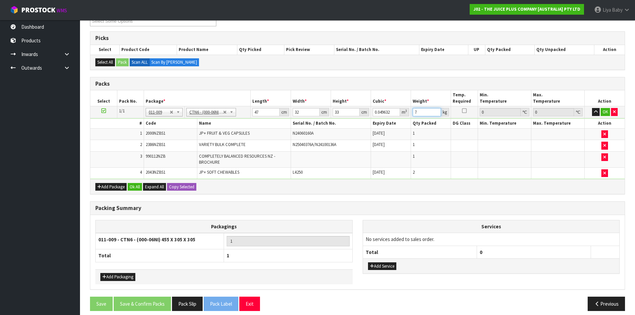
scroll to position [130, 0]
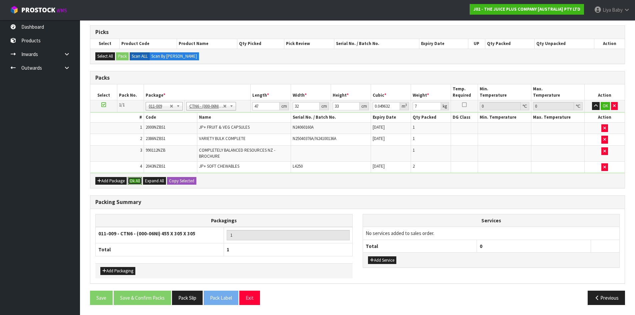
click at [137, 181] on button "Ok All" at bounding box center [135, 181] width 14 height 8
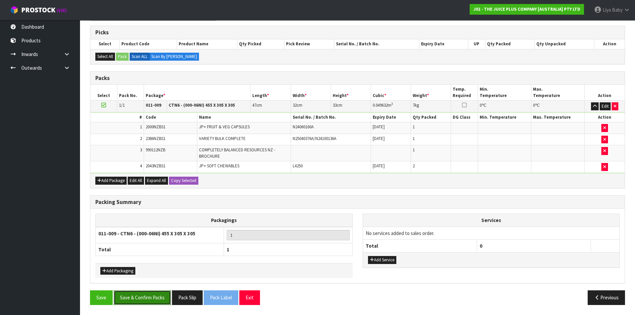
click at [140, 297] on button "Save & Confirm Packs" at bounding box center [142, 297] width 57 height 14
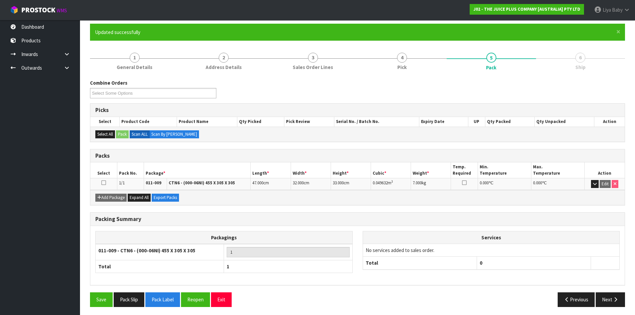
scroll to position [54, 0]
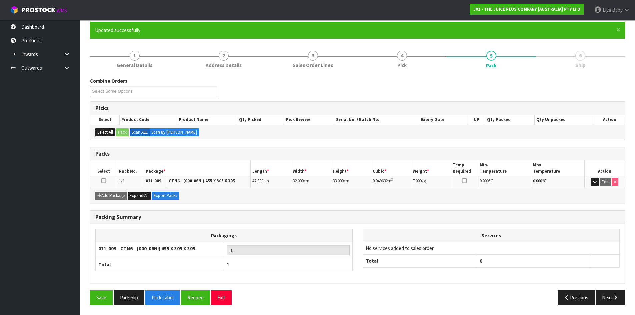
click at [103, 181] on icon at bounding box center [103, 181] width 5 height 0
click at [600, 294] on button "Next" at bounding box center [609, 297] width 29 height 14
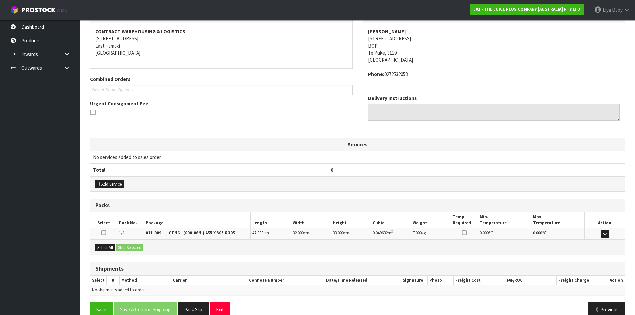
scroll to position [134, 0]
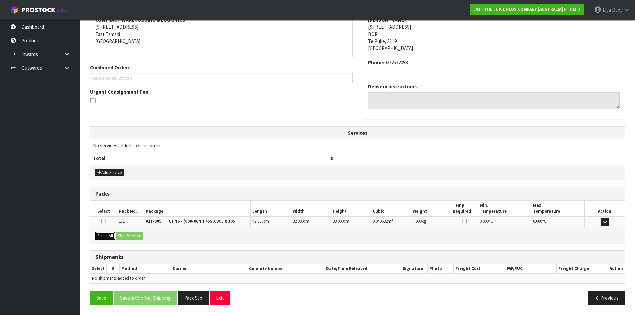
click at [104, 233] on button "Select All" at bounding box center [105, 236] width 20 height 8
click at [129, 233] on button "Ship Selected" at bounding box center [129, 236] width 27 height 8
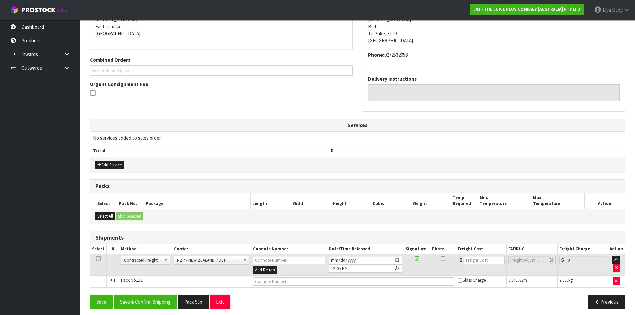
scroll to position [146, 0]
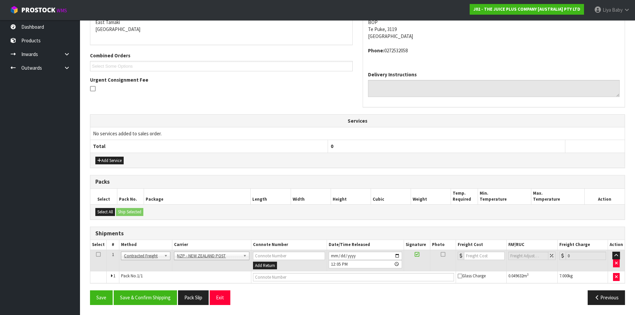
click at [93, 254] on td at bounding box center [98, 261] width 16 height 22
click at [98, 254] on icon at bounding box center [98, 254] width 5 height 0
click at [142, 298] on button "Save & Confirm Shipping" at bounding box center [145, 297] width 63 height 14
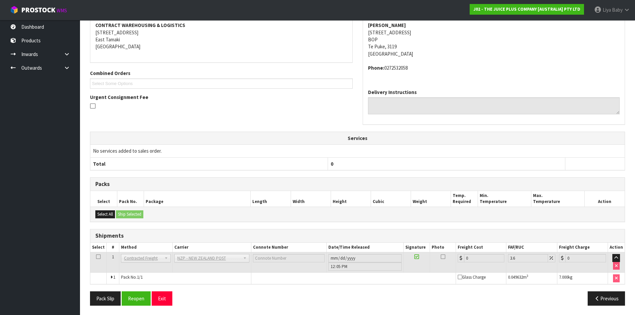
scroll to position [136, 0]
click at [135, 302] on button "Reopen" at bounding box center [136, 298] width 29 height 14
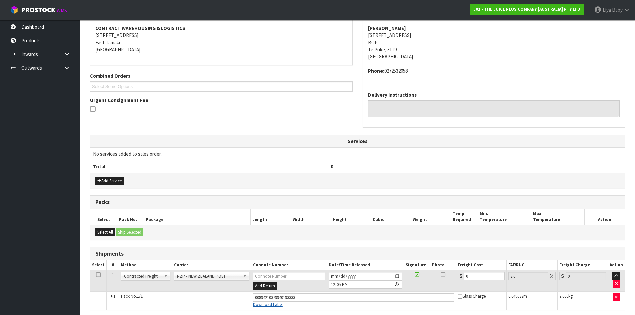
scroll to position [152, 0]
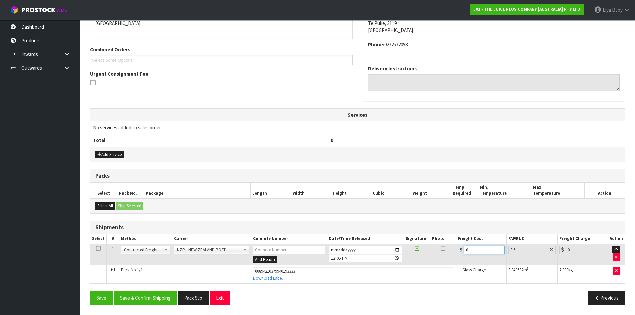
click at [482, 253] on input "0" at bounding box center [484, 250] width 40 height 8
click at [97, 249] on icon at bounding box center [98, 248] width 5 height 0
click at [126, 297] on button "Save & Confirm Shipping" at bounding box center [145, 298] width 63 height 14
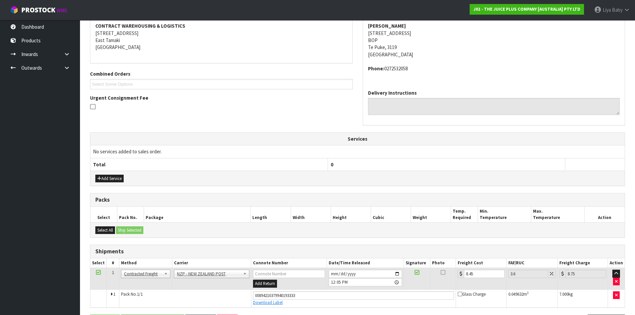
scroll to position [0, 0]
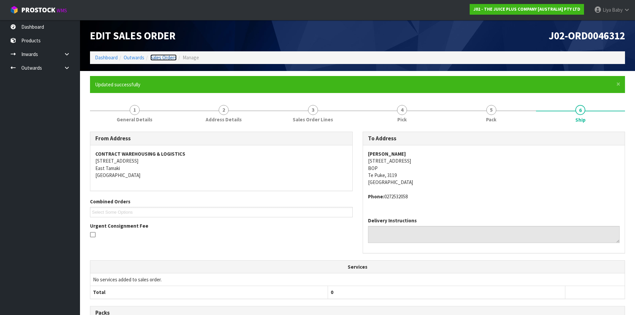
click at [162, 57] on link "Sales Orders" at bounding box center [163, 57] width 26 height 6
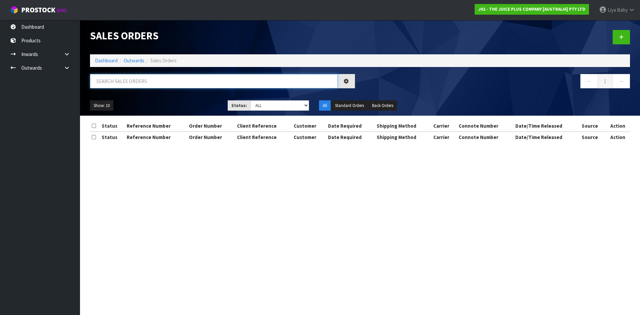
click at [134, 84] on input "text" at bounding box center [214, 81] width 248 height 14
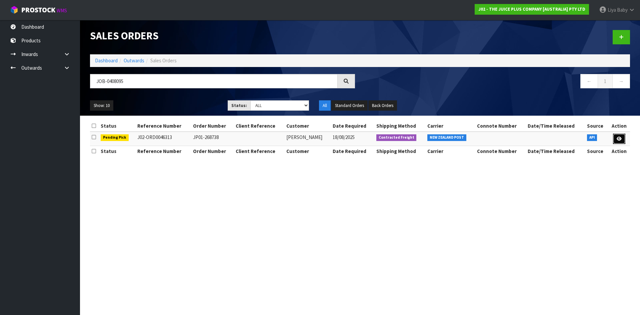
click at [623, 138] on link at bounding box center [619, 139] width 12 height 11
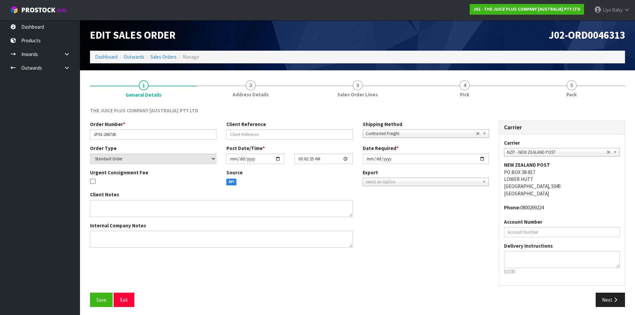
scroll to position [3, 0]
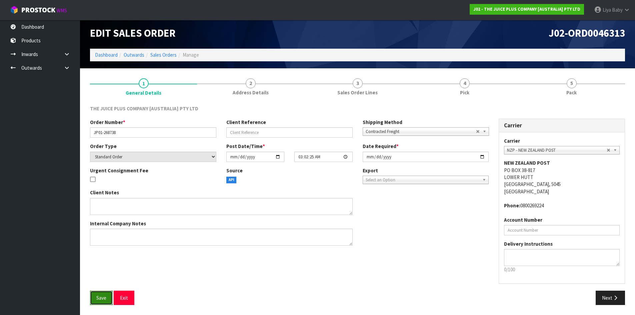
click at [102, 301] on button "Save" at bounding box center [101, 298] width 23 height 14
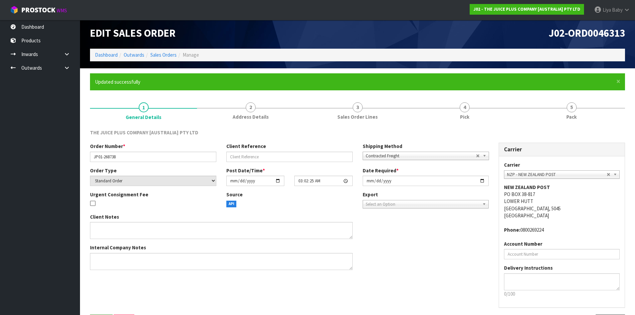
scroll to position [0, 0]
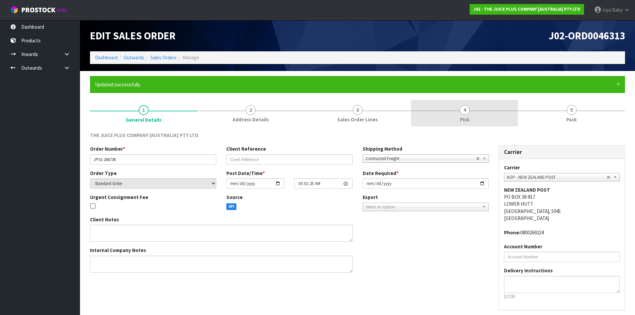
click at [470, 112] on link "4 Pick" at bounding box center [464, 113] width 107 height 26
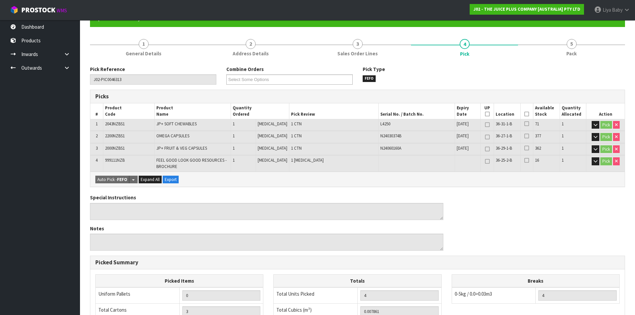
scroll to position [67, 0]
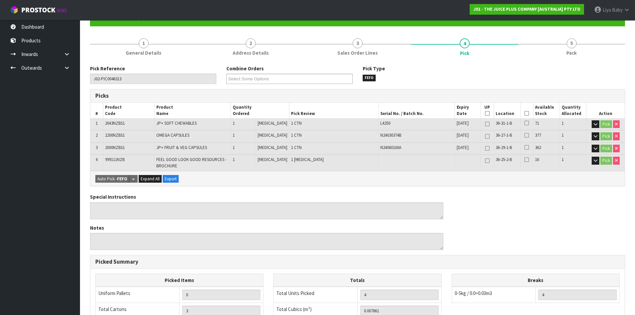
click at [524, 114] on icon at bounding box center [526, 113] width 5 height 0
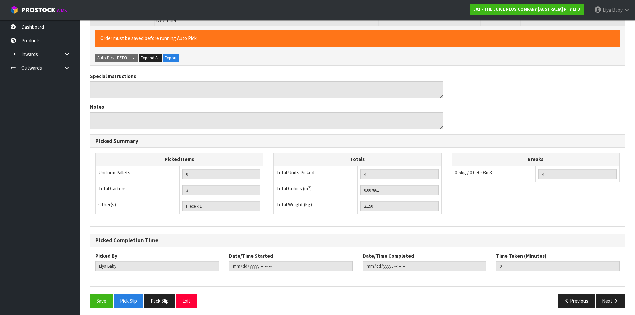
scroll to position [215, 0]
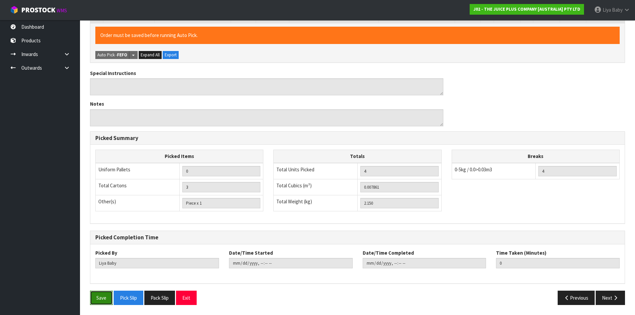
click at [95, 299] on button "Save" at bounding box center [101, 298] width 23 height 14
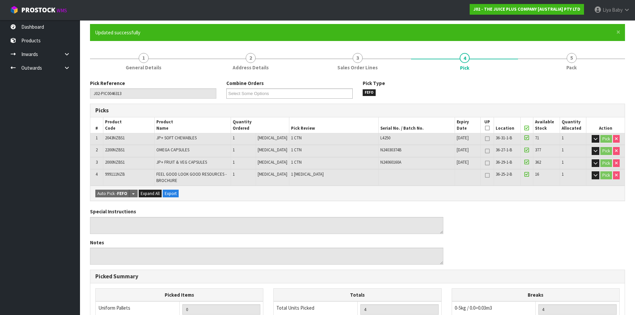
scroll to position [0, 0]
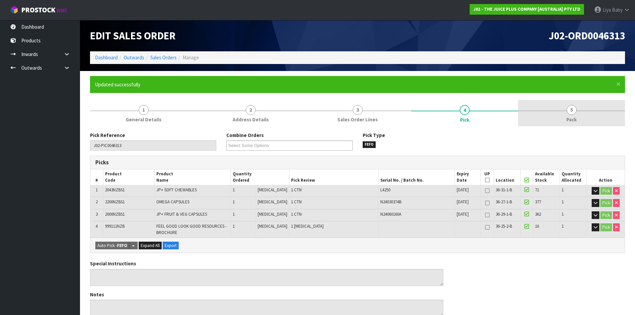
click at [587, 114] on link "5 Pack" at bounding box center [571, 113] width 107 height 26
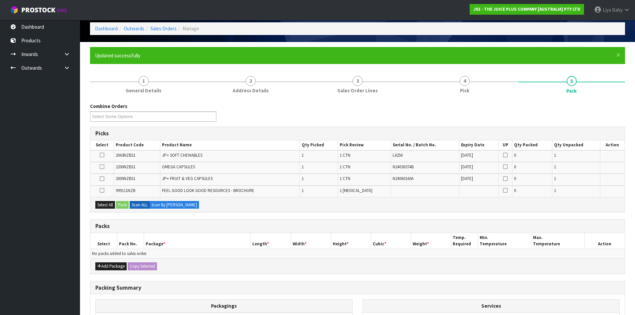
scroll to position [100, 0]
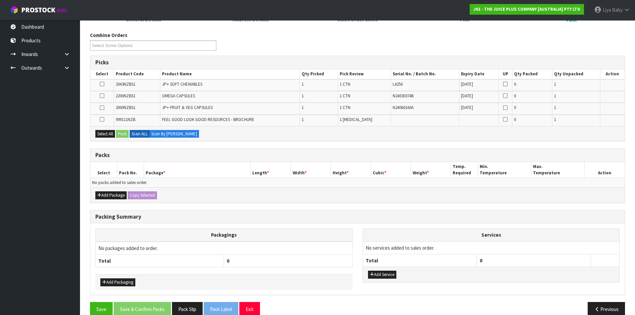
click at [108, 190] on div "Add Package Copy Selected" at bounding box center [357, 194] width 534 height 15
click at [108, 193] on button "Add Package" at bounding box center [110, 195] width 31 height 8
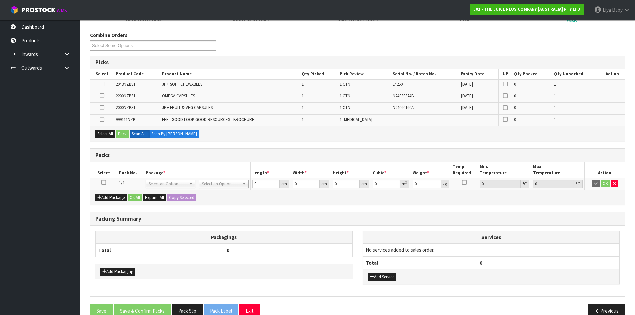
click at [105, 182] on icon at bounding box center [103, 182] width 5 height 0
click at [109, 134] on button "Select All" at bounding box center [105, 134] width 20 height 8
click at [120, 131] on button "Pack" at bounding box center [122, 134] width 13 height 8
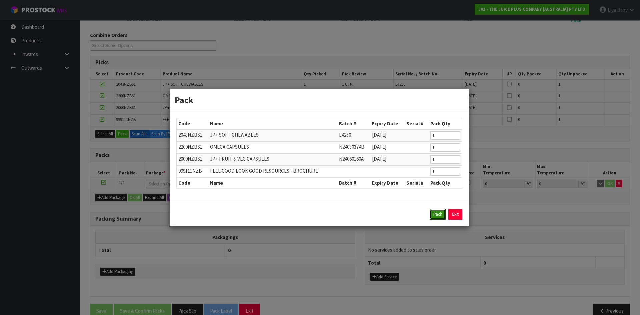
drag, startPoint x: 432, startPoint y: 214, endPoint x: 432, endPoint y: 210, distance: 4.0
click at [433, 213] on button "Pack" at bounding box center [437, 214] width 16 height 11
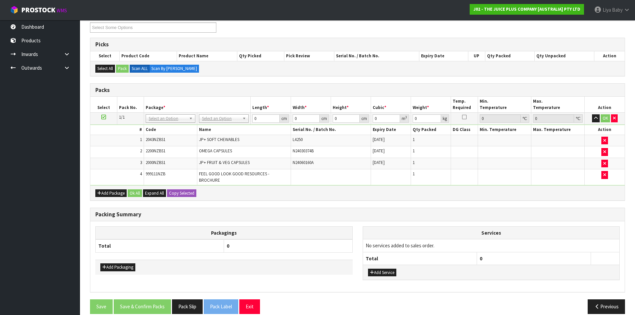
scroll to position [127, 0]
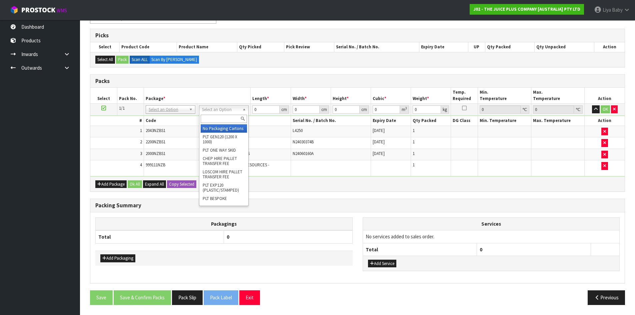
click at [230, 115] on input "text" at bounding box center [224, 119] width 46 height 8
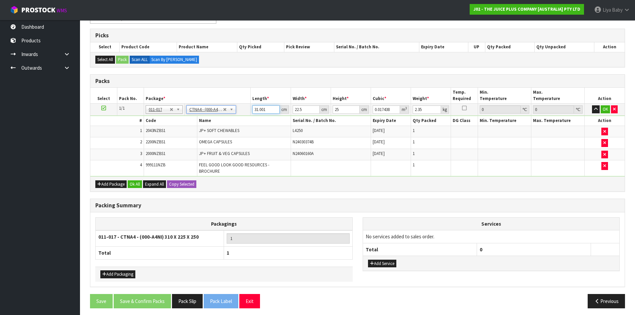
click at [272, 108] on input "31.001" at bounding box center [265, 109] width 27 height 8
click at [270, 109] on input "31.001" at bounding box center [265, 109] width 27 height 8
click at [303, 112] on input "22.5" at bounding box center [306, 109] width 27 height 8
click at [340, 110] on input "25" at bounding box center [345, 109] width 27 height 8
click at [426, 111] on input "2.35" at bounding box center [426, 109] width 28 height 8
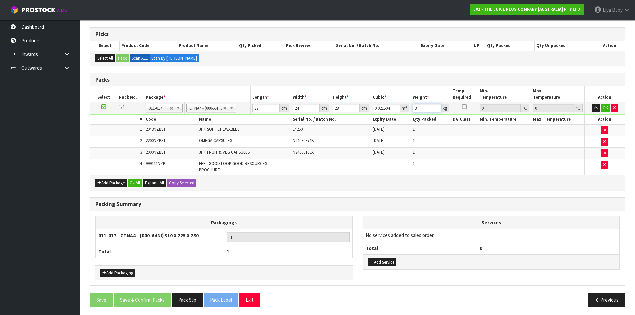
scroll to position [130, 0]
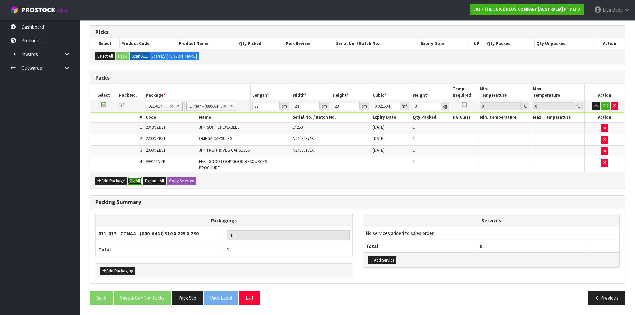
click at [135, 179] on button "Ok All" at bounding box center [135, 181] width 14 height 8
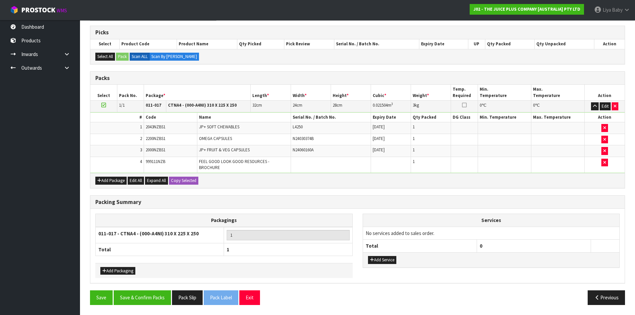
scroll to position [130, 0]
click at [134, 306] on div "Save Save & Confirm Packs Pack Slip Pack Label Exit Previous" at bounding box center [357, 299] width 545 height 19
click at [140, 298] on button "Save & Confirm Packs" at bounding box center [142, 297] width 57 height 14
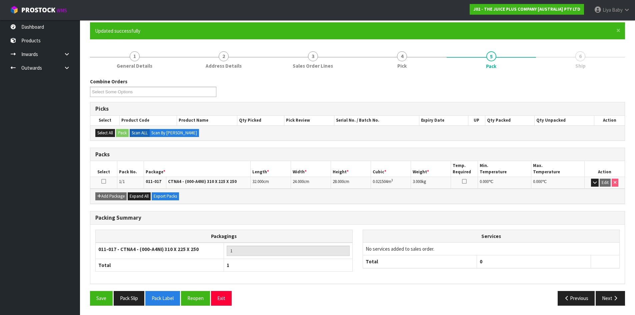
scroll to position [54, 0]
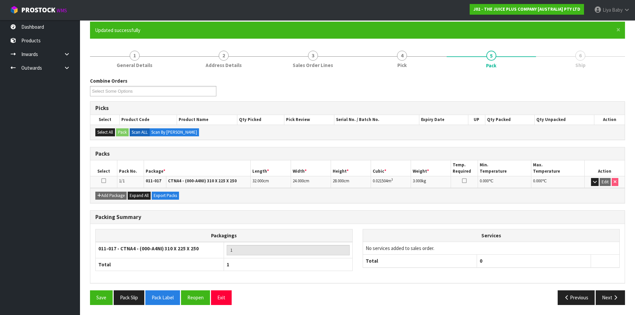
click at [103, 181] on icon at bounding box center [103, 181] width 5 height 0
click at [609, 292] on button "Next" at bounding box center [609, 297] width 29 height 14
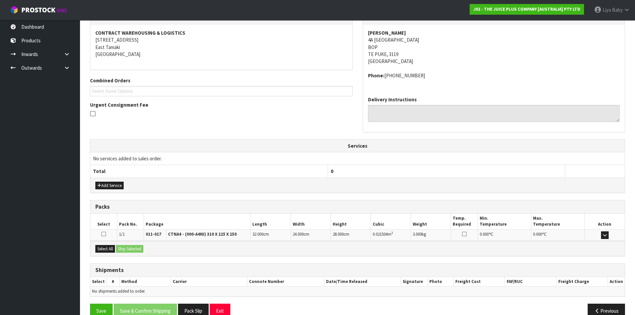
scroll to position [134, 0]
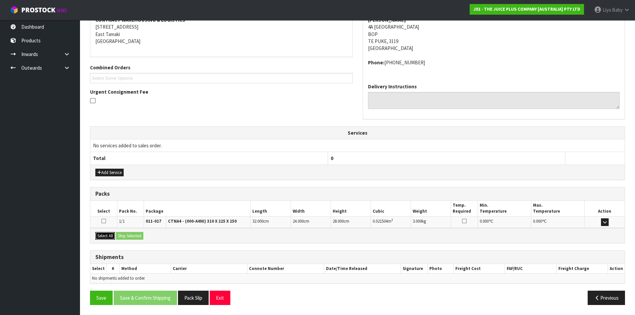
click at [99, 237] on button "Select All" at bounding box center [105, 236] width 20 height 8
click at [143, 238] on button "Ship Selected" at bounding box center [129, 236] width 27 height 8
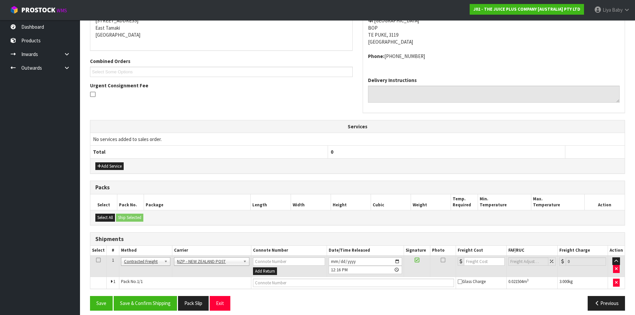
scroll to position [146, 0]
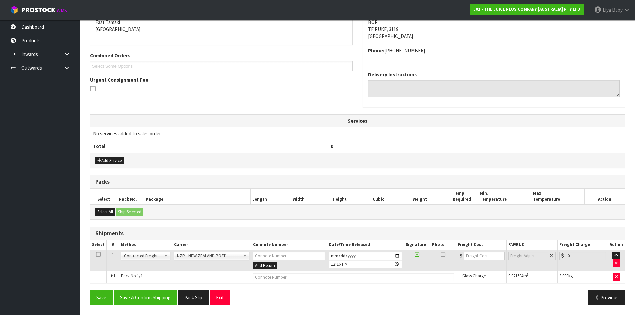
click at [96, 254] on icon at bounding box center [98, 254] width 5 height 0
click at [142, 302] on button "Save & Confirm Shipping" at bounding box center [145, 297] width 63 height 14
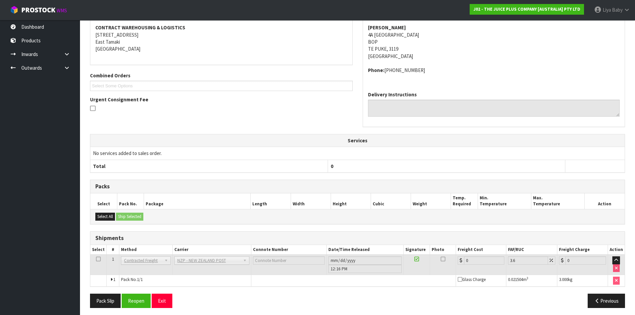
scroll to position [136, 0]
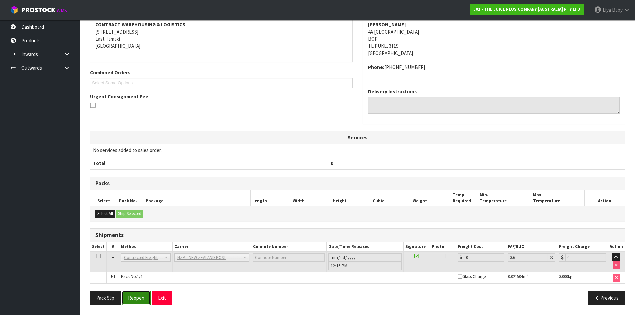
click at [141, 299] on button "Reopen" at bounding box center [136, 298] width 29 height 14
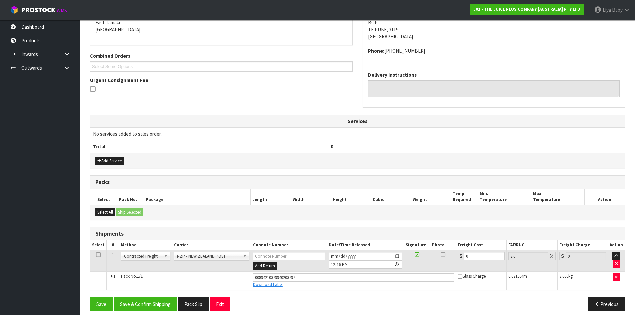
scroll to position [152, 0]
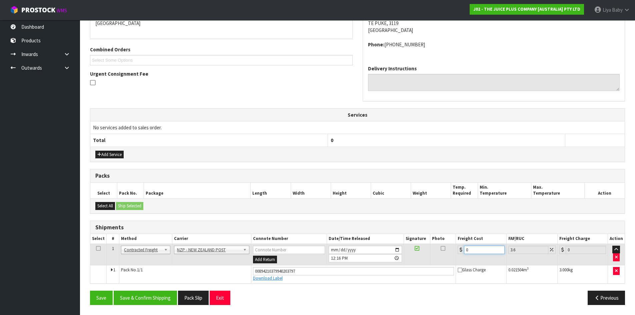
click at [473, 252] on input "0" at bounding box center [484, 250] width 40 height 8
click at [97, 249] on icon at bounding box center [98, 248] width 5 height 0
click at [144, 299] on button "Save & Confirm Shipping" at bounding box center [145, 298] width 63 height 14
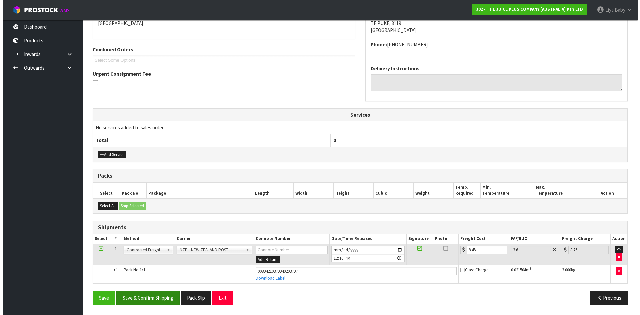
scroll to position [0, 0]
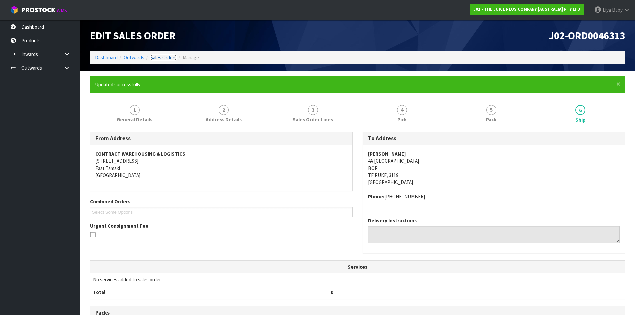
click at [165, 59] on link "Sales Orders" at bounding box center [163, 57] width 26 height 6
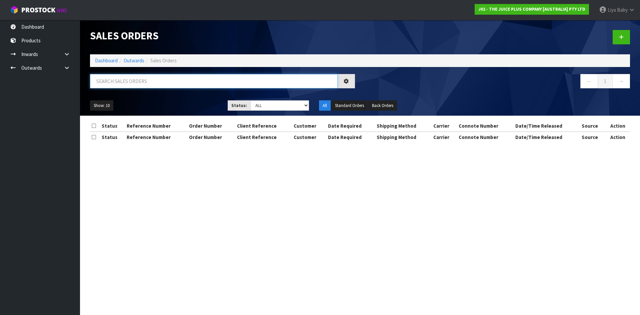
click at [160, 83] on input "text" at bounding box center [214, 81] width 248 height 14
